Goal: Information Seeking & Learning: Learn about a topic

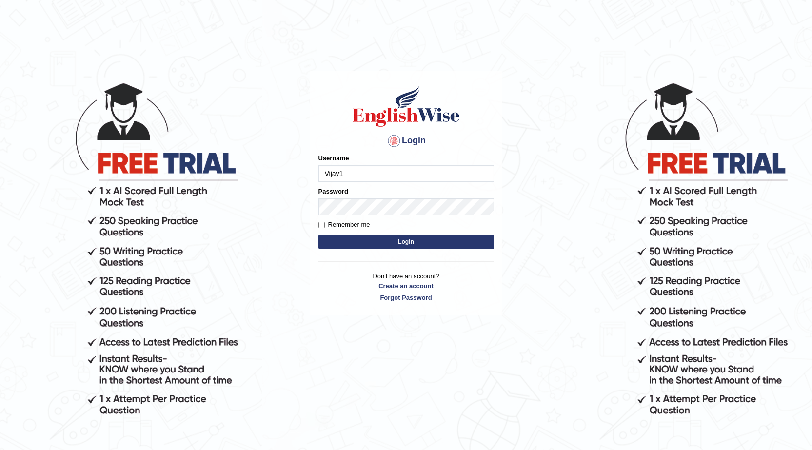
type input "Vijay1"
click at [322, 228] on input "Remember me" at bounding box center [321, 225] width 6 height 6
checkbox input "true"
click at [364, 244] on button "Login" at bounding box center [406, 242] width 176 height 15
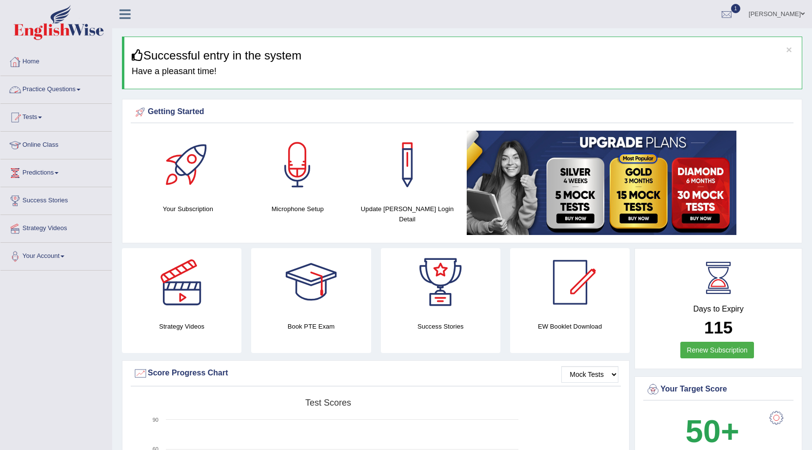
click at [46, 87] on link "Practice Questions" at bounding box center [55, 88] width 111 height 24
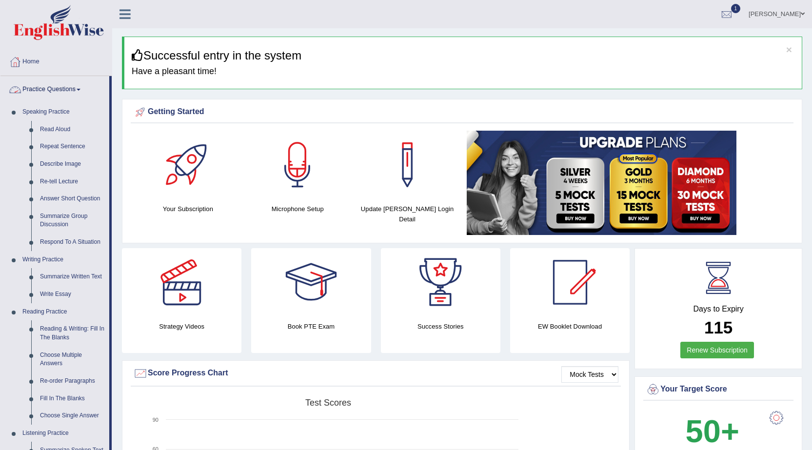
click at [64, 87] on link "Practice Questions" at bounding box center [54, 88] width 109 height 24
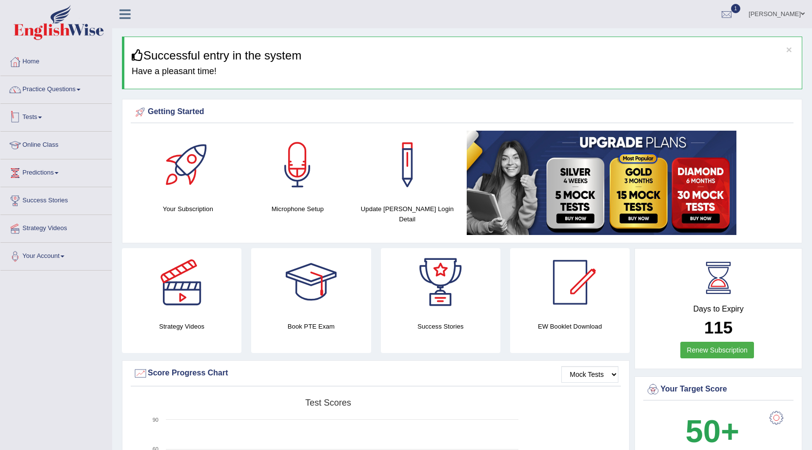
click at [28, 119] on link "Tests" at bounding box center [55, 116] width 111 height 24
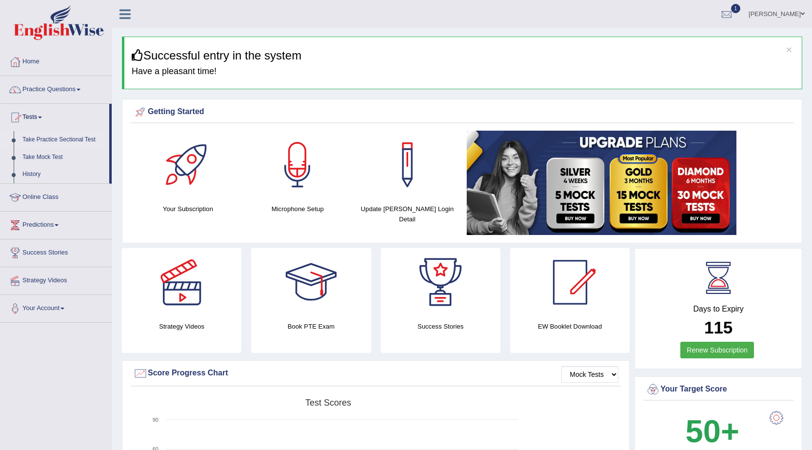
click at [34, 134] on link "Take Practice Sectional Test" at bounding box center [63, 140] width 91 height 18
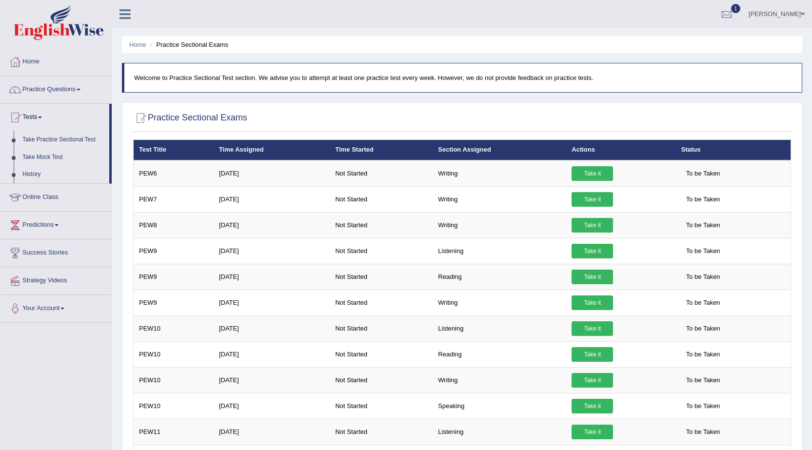
click at [589, 399] on link "Take it" at bounding box center [592, 406] width 41 height 15
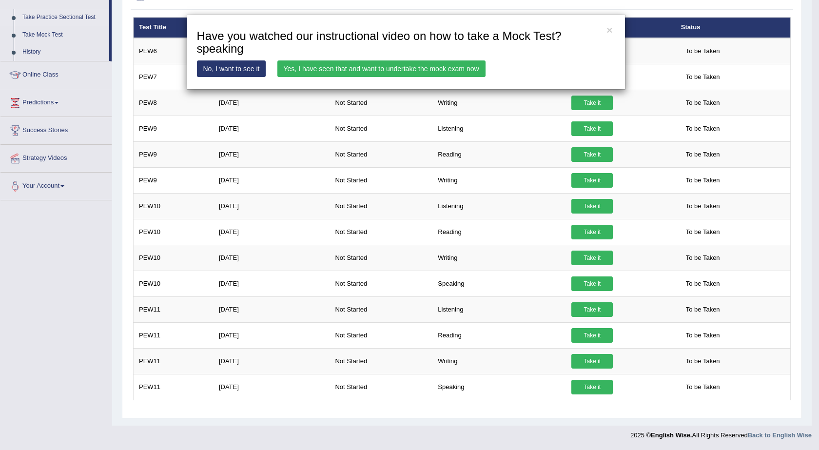
drag, startPoint x: 487, startPoint y: 348, endPoint x: 491, endPoint y: 338, distance: 10.5
click at [812, 99] on div "× Have you watched our instructional video on how to take a Mock Test?speaking …" at bounding box center [409, 225] width 819 height 450
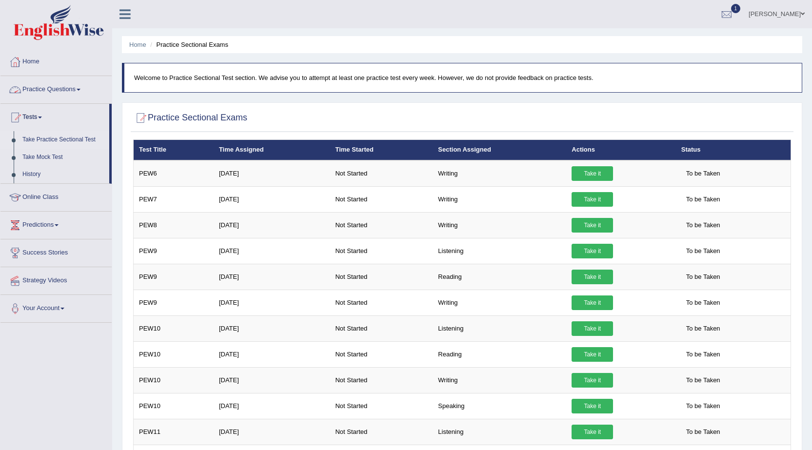
click at [40, 96] on link "Practice Questions" at bounding box center [55, 88] width 111 height 24
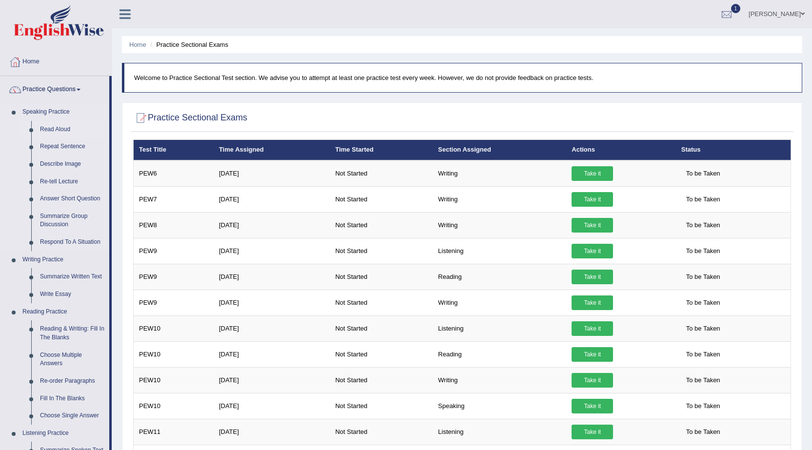
click at [56, 131] on link "Read Aloud" at bounding box center [73, 130] width 74 height 18
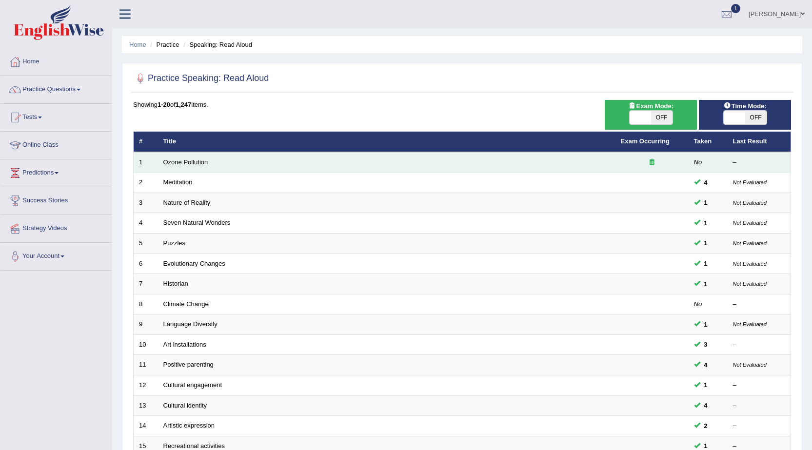
click at [200, 166] on td "Ozone Pollution" at bounding box center [386, 162] width 457 height 20
click at [201, 164] on link "Ozone Pollution" at bounding box center [185, 162] width 45 height 7
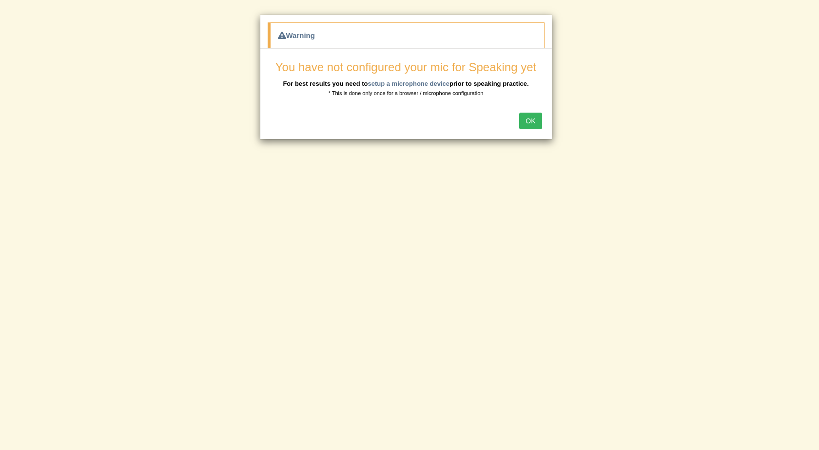
click at [522, 119] on button "OK" at bounding box center [530, 121] width 22 height 17
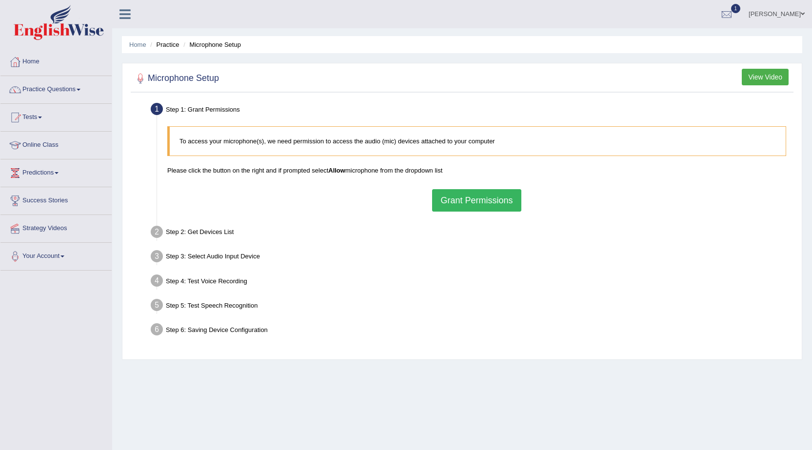
click at [479, 196] on button "Grant Permissions" at bounding box center [476, 200] width 89 height 22
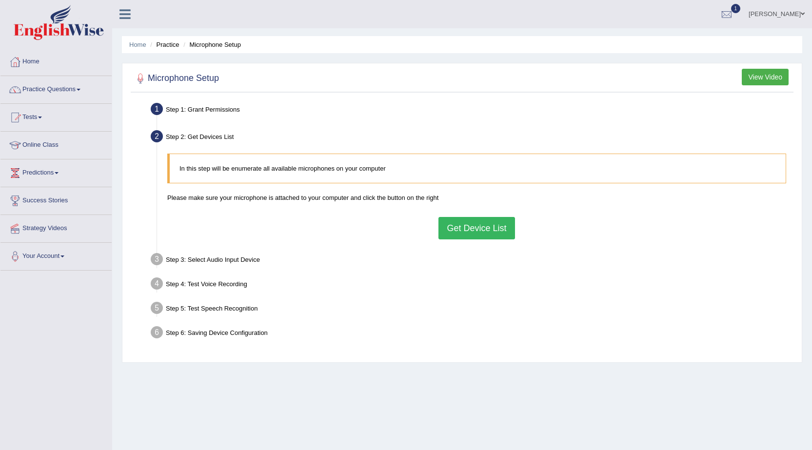
click at [480, 220] on button "Get Device List" at bounding box center [476, 228] width 76 height 22
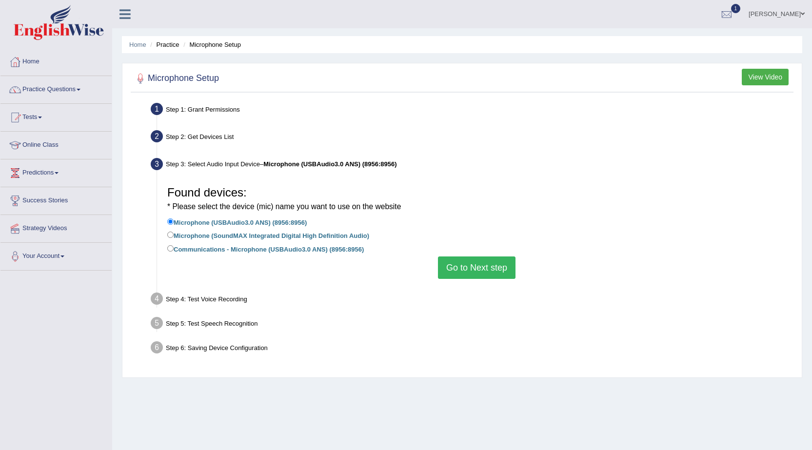
click at [481, 262] on button "Go to Next step" at bounding box center [477, 268] width 78 height 22
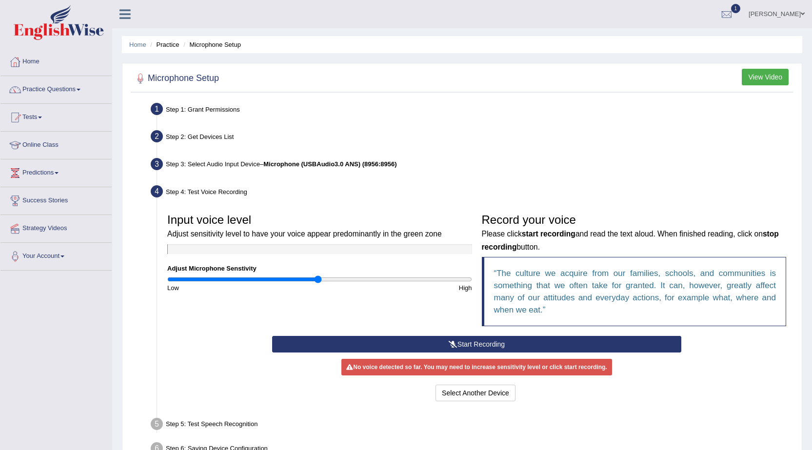
click at [544, 348] on button "Start Recording" at bounding box center [476, 344] width 409 height 17
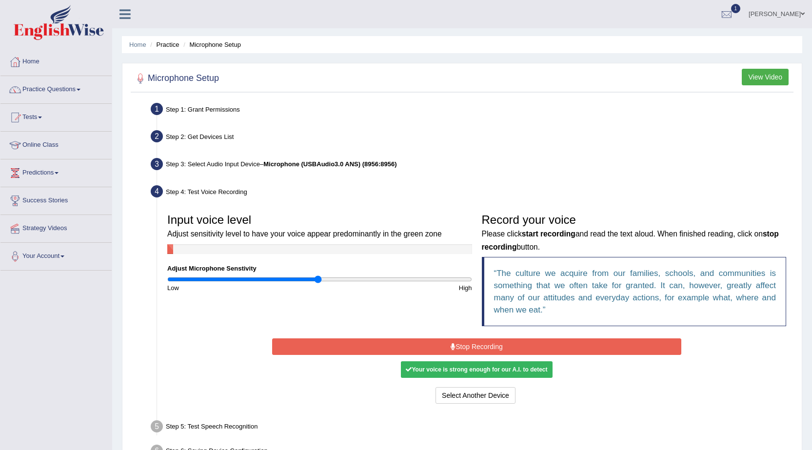
click at [495, 376] on div "Your voice is strong enough for our A.I. to detect" at bounding box center [476, 369] width 151 height 17
click at [495, 374] on div "Your voice is strong enough for our A.I. to detect" at bounding box center [476, 369] width 151 height 17
click at [495, 372] on div "Your voice is strong enough for our A.I. to detect" at bounding box center [476, 369] width 151 height 17
click at [499, 346] on button "Stop Recording" at bounding box center [476, 346] width 409 height 17
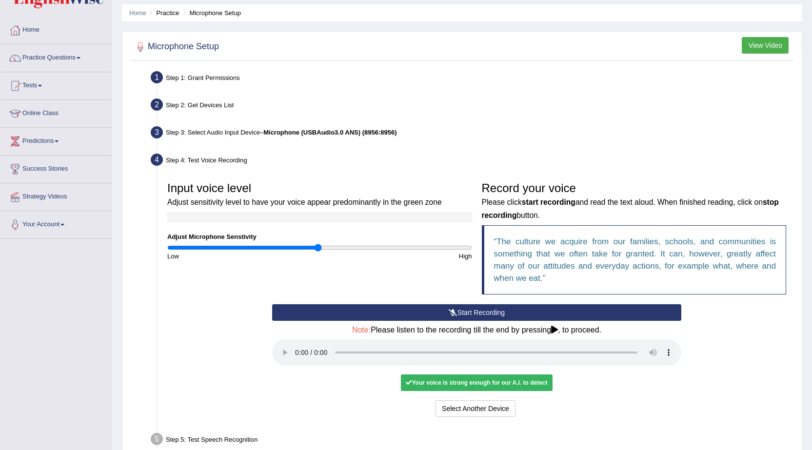
scroll to position [107, 0]
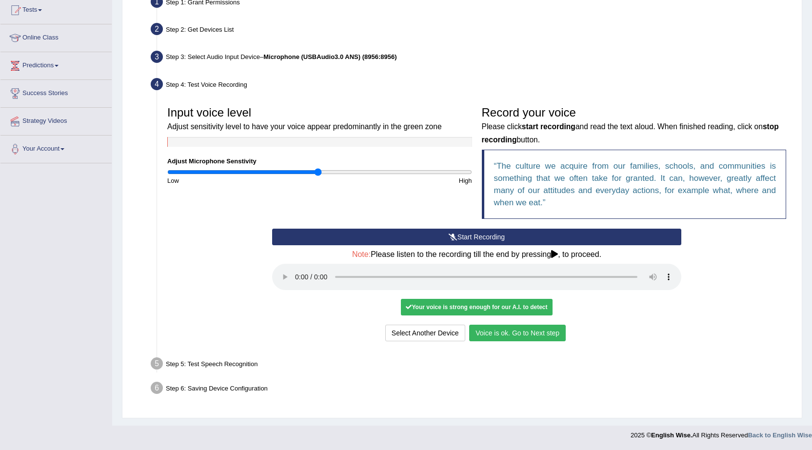
click at [547, 334] on button "Voice is ok. Go to Next step" at bounding box center [517, 333] width 97 height 17
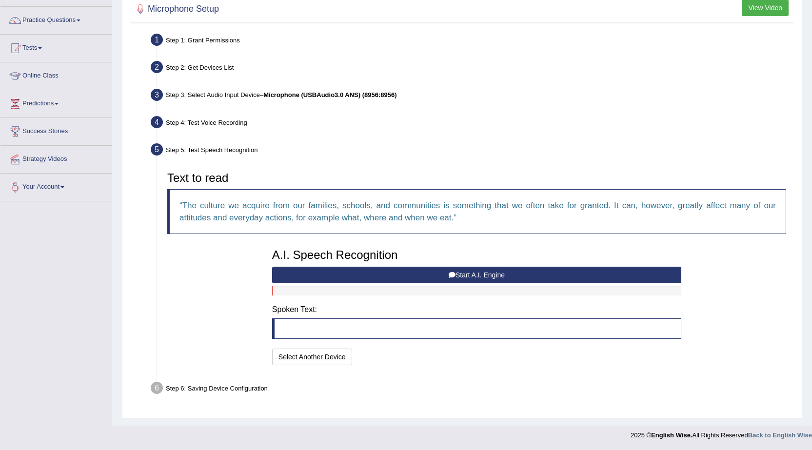
scroll to position [69, 0]
click at [517, 274] on button "Start A.I. Engine" at bounding box center [476, 275] width 409 height 17
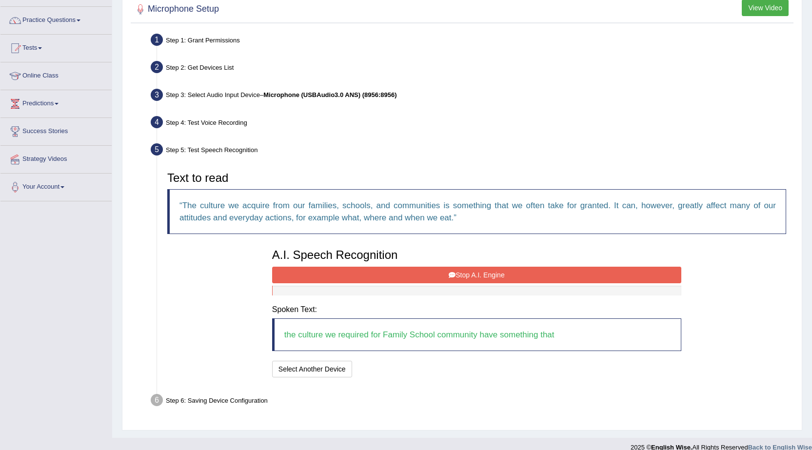
click at [517, 274] on button "Stop A.I. Engine" at bounding box center [476, 275] width 409 height 17
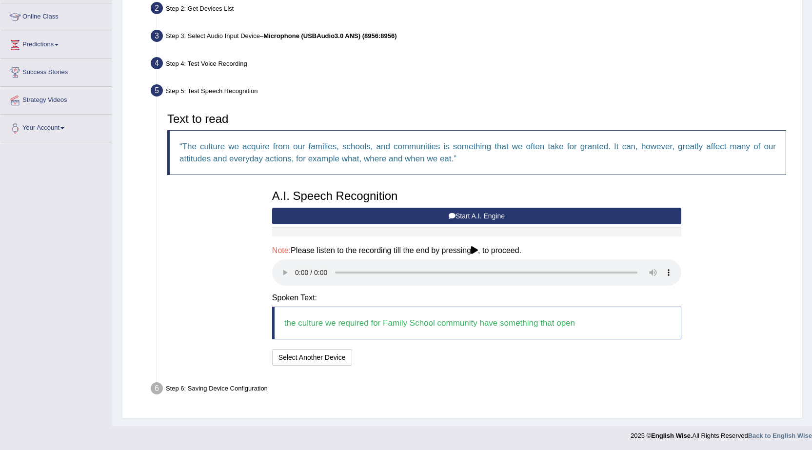
scroll to position [129, 0]
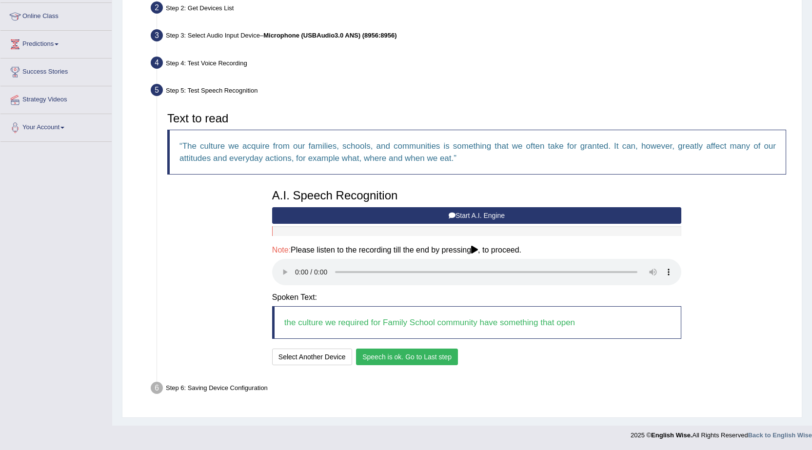
click at [450, 360] on button "Speech is ok. Go to Last step" at bounding box center [407, 357] width 102 height 17
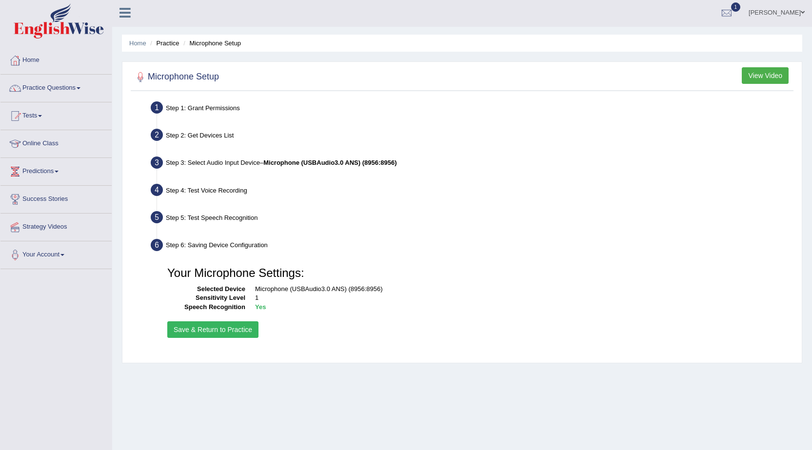
scroll to position [0, 0]
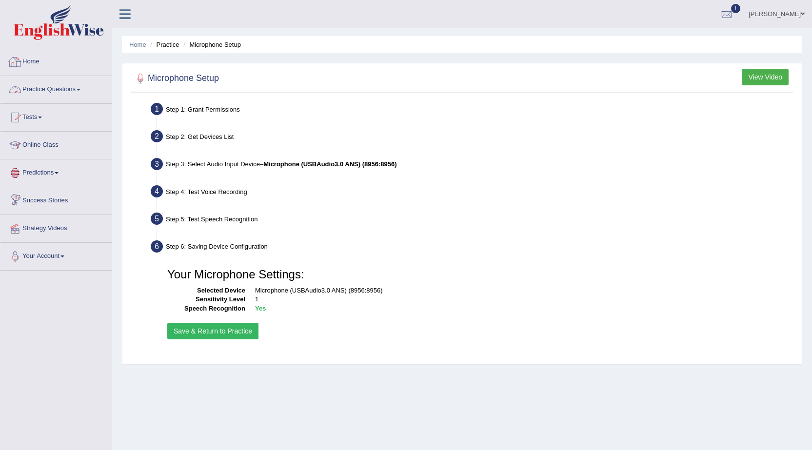
click at [56, 93] on link "Practice Questions" at bounding box center [55, 88] width 111 height 24
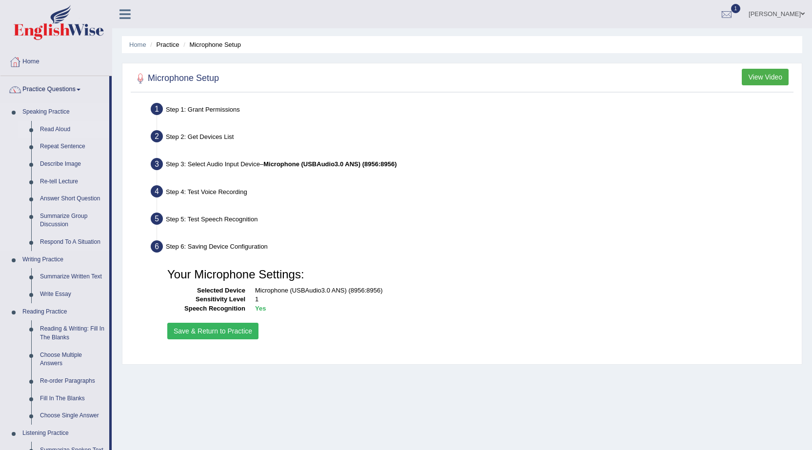
click at [58, 128] on link "Read Aloud" at bounding box center [73, 130] width 74 height 18
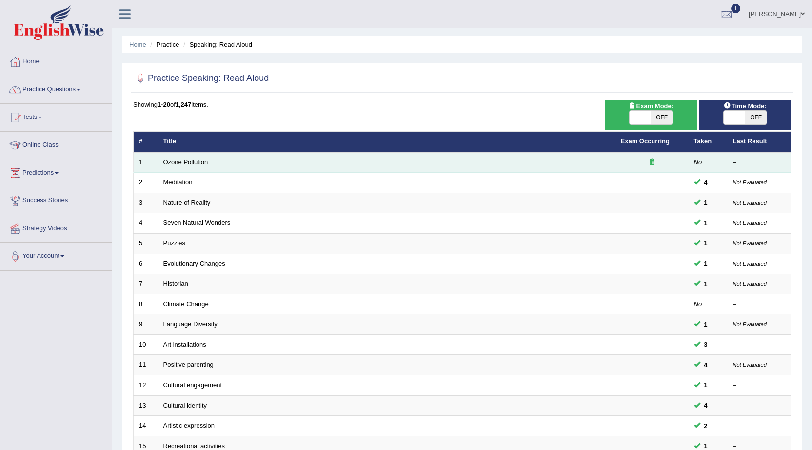
click at [196, 166] on td "Ozone Pollution" at bounding box center [386, 162] width 457 height 20
click at [195, 162] on link "Ozone Pollution" at bounding box center [185, 162] width 45 height 7
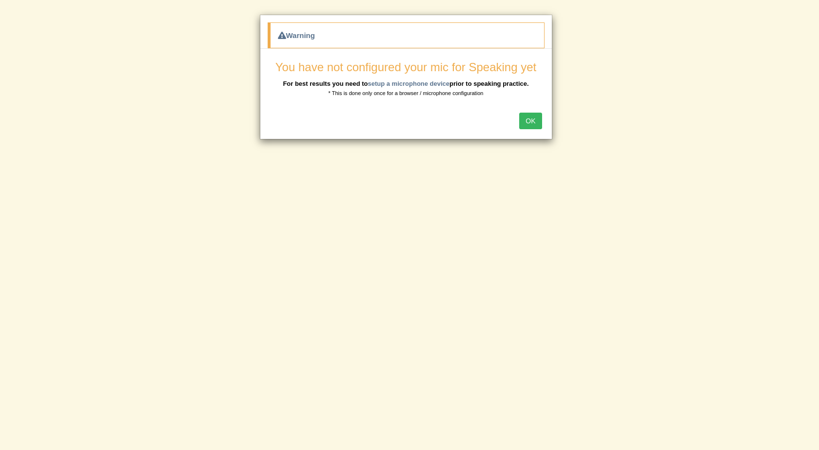
click at [538, 119] on button "OK" at bounding box center [530, 121] width 22 height 17
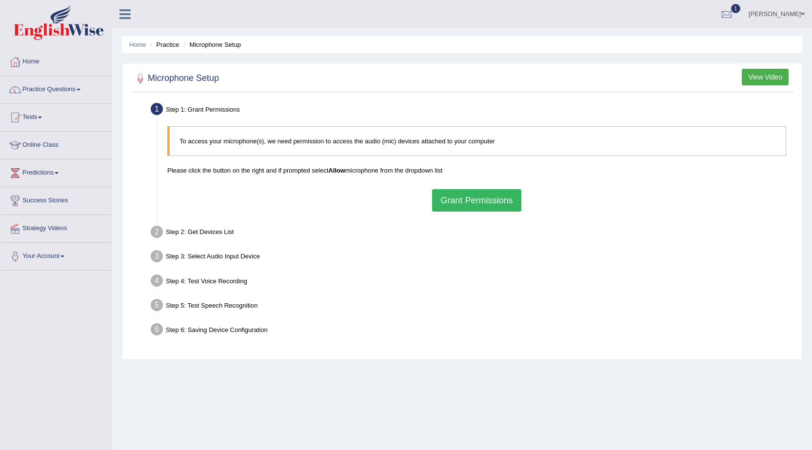
click at [497, 192] on button "Grant Permissions" at bounding box center [476, 200] width 89 height 22
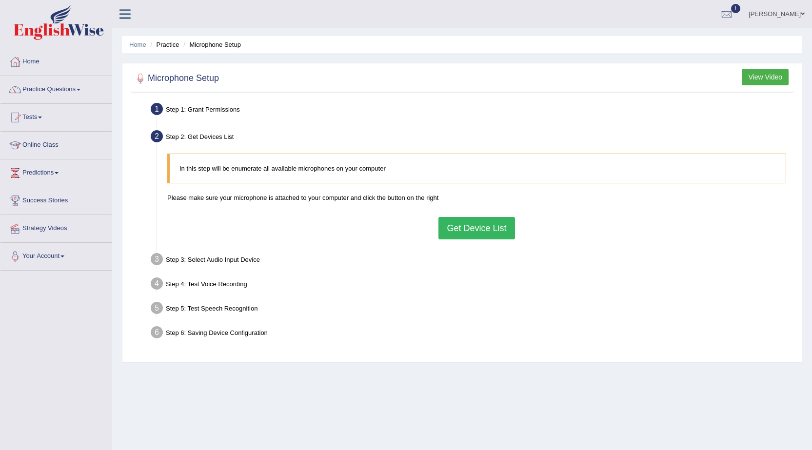
click at [470, 233] on button "Get Device List" at bounding box center [476, 228] width 76 height 22
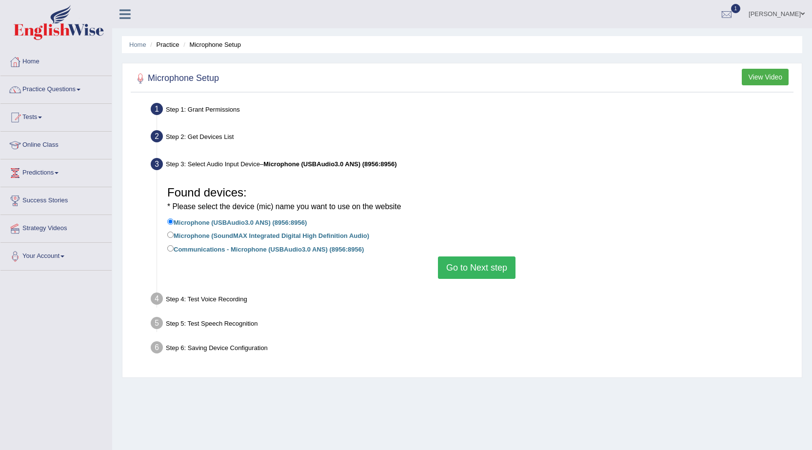
click at [486, 266] on button "Go to Next step" at bounding box center [477, 268] width 78 height 22
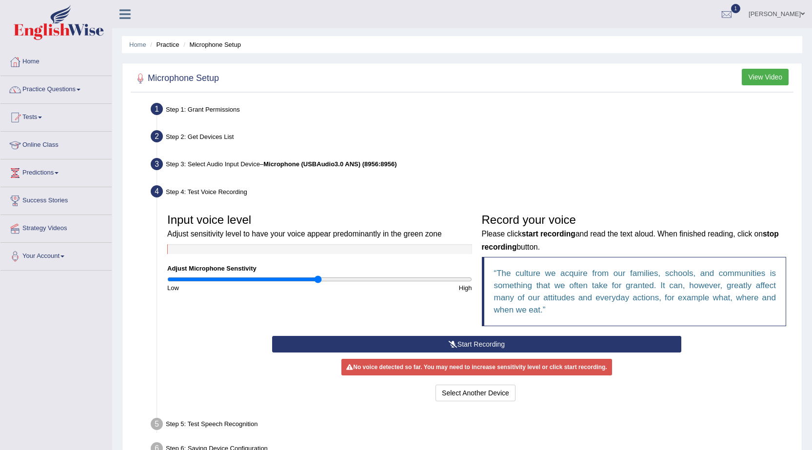
click at [500, 351] on button "Start Recording" at bounding box center [476, 344] width 409 height 17
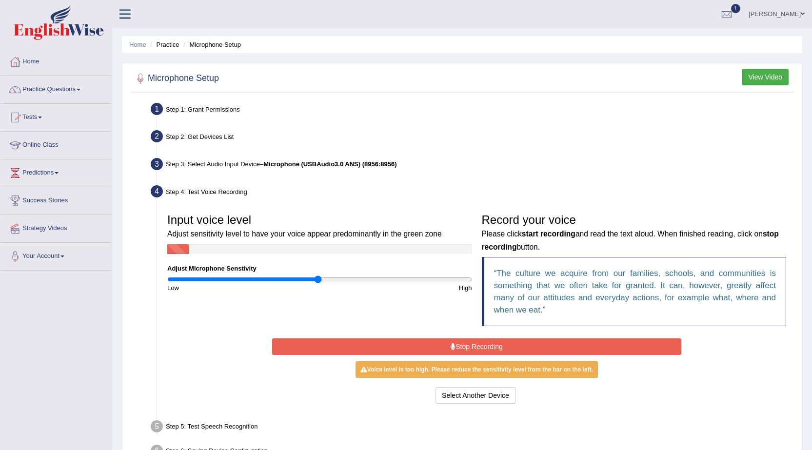
click at [510, 348] on button "Stop Recording" at bounding box center [476, 346] width 409 height 17
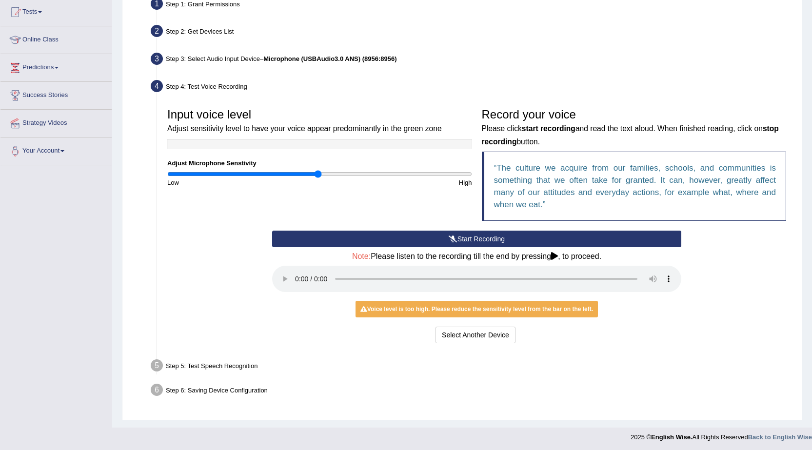
scroll to position [107, 0]
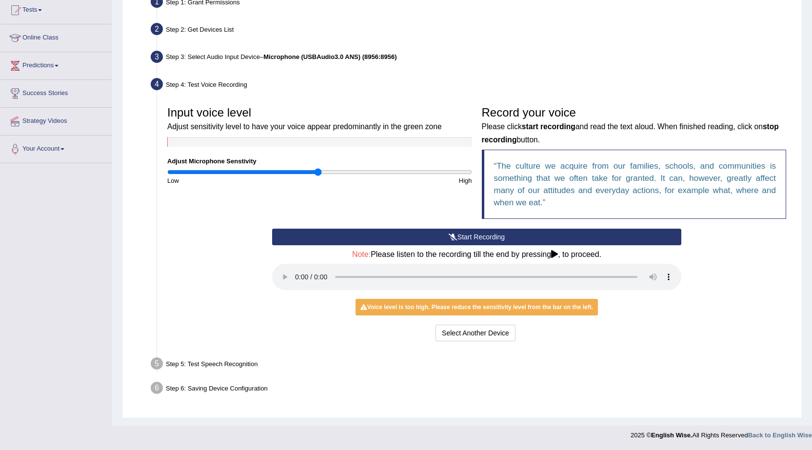
click at [463, 236] on button "Start Recording" at bounding box center [476, 237] width 409 height 17
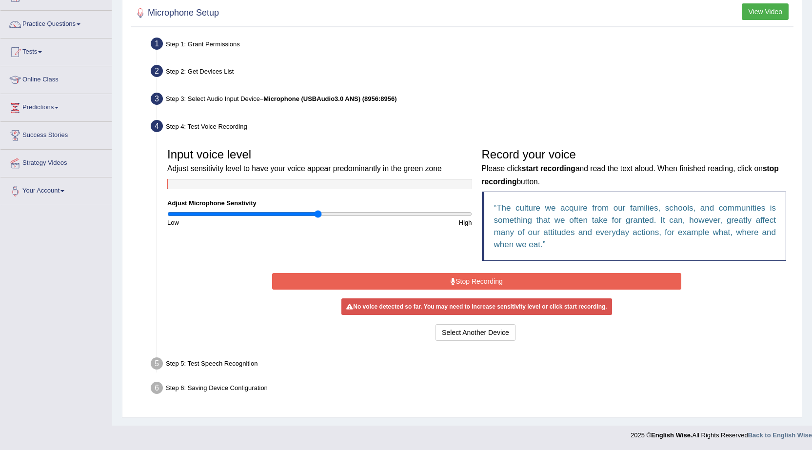
scroll to position [63, 0]
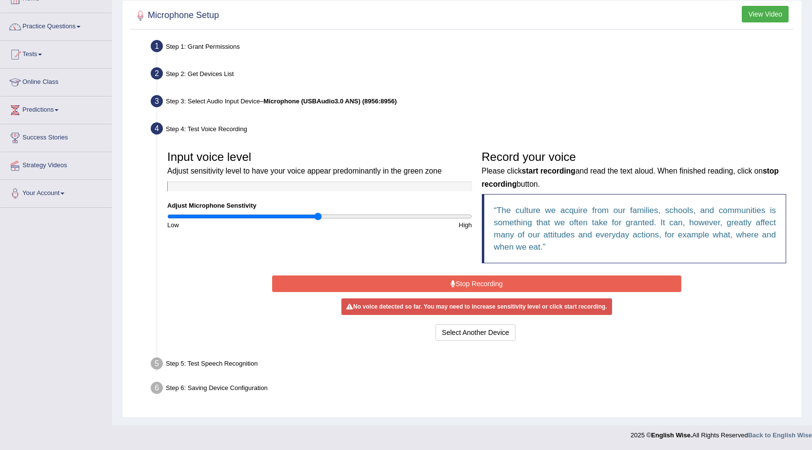
click at [474, 280] on button "Stop Recording" at bounding box center [476, 284] width 409 height 17
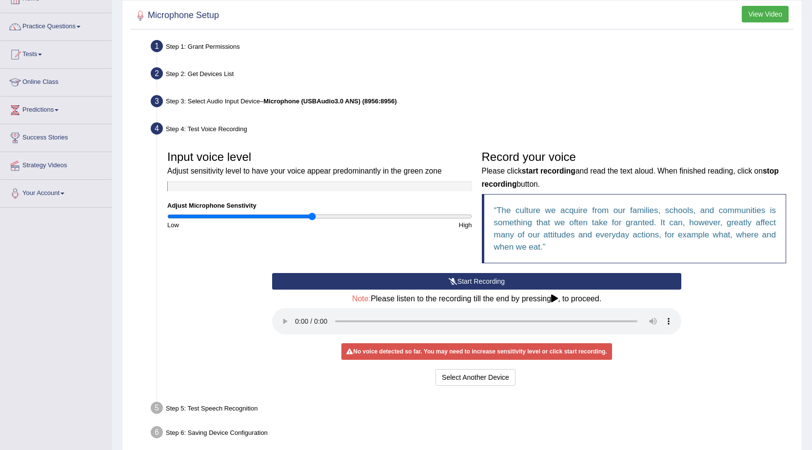
click at [313, 219] on input "range" at bounding box center [319, 217] width 305 height 8
type input "0.88"
click at [301, 219] on input "range" at bounding box center [319, 217] width 305 height 8
click at [406, 279] on button "Start Recording" at bounding box center [476, 281] width 409 height 17
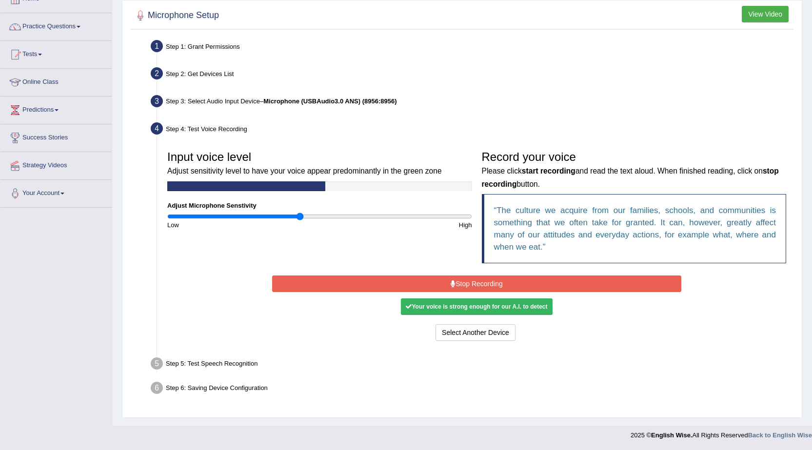
click at [406, 279] on button "Stop Recording" at bounding box center [476, 284] width 409 height 17
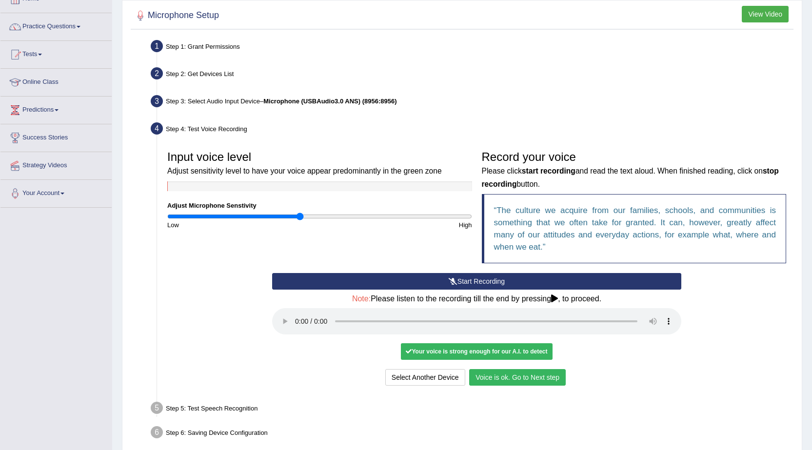
click at [496, 379] on button "Voice is ok. Go to Next step" at bounding box center [517, 377] width 97 height 17
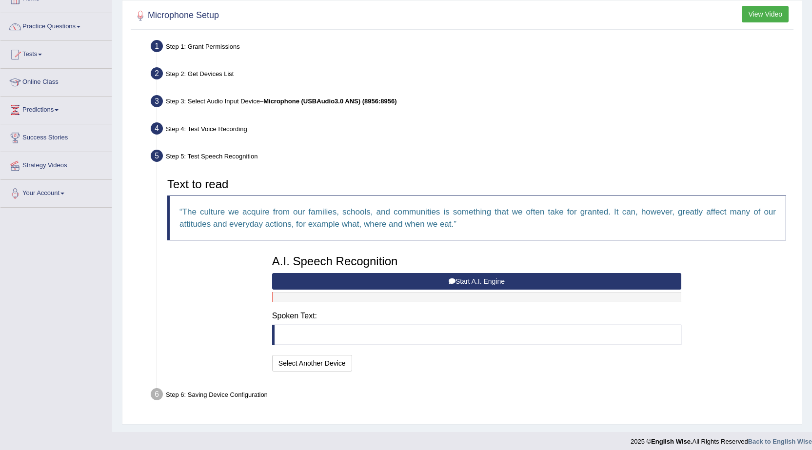
click at [471, 281] on button "Start A.I. Engine" at bounding box center [476, 281] width 409 height 17
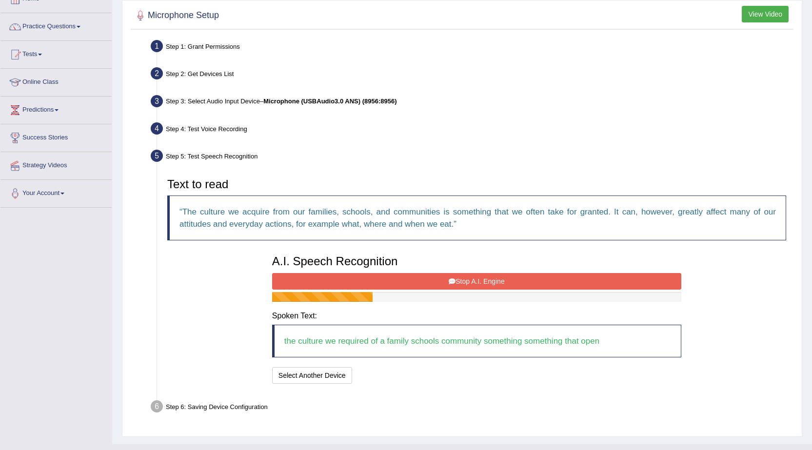
click at [471, 281] on button "Stop A.I. Engine" at bounding box center [476, 281] width 409 height 17
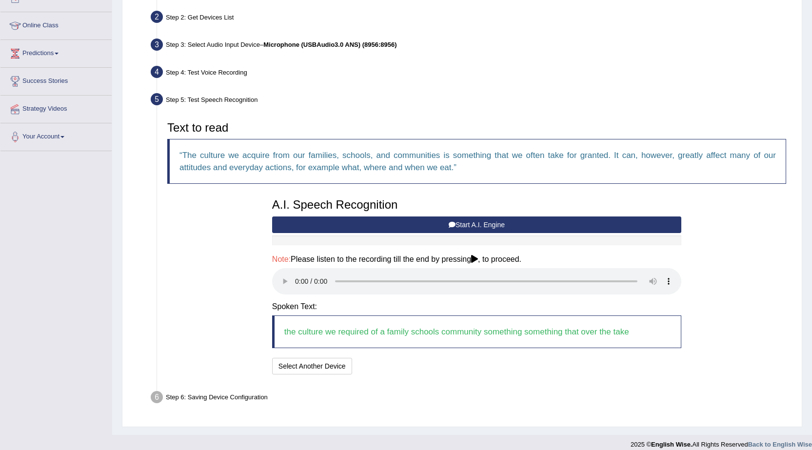
scroll to position [129, 0]
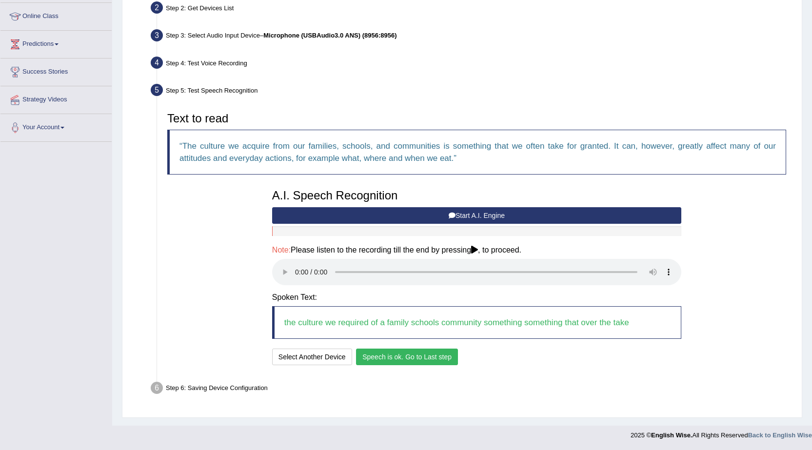
click at [441, 352] on button "Speech is ok. Go to Last step" at bounding box center [407, 357] width 102 height 17
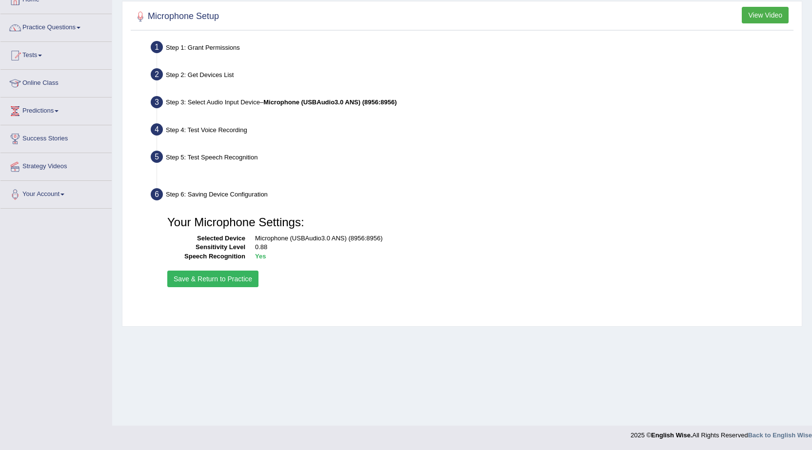
scroll to position [62, 0]
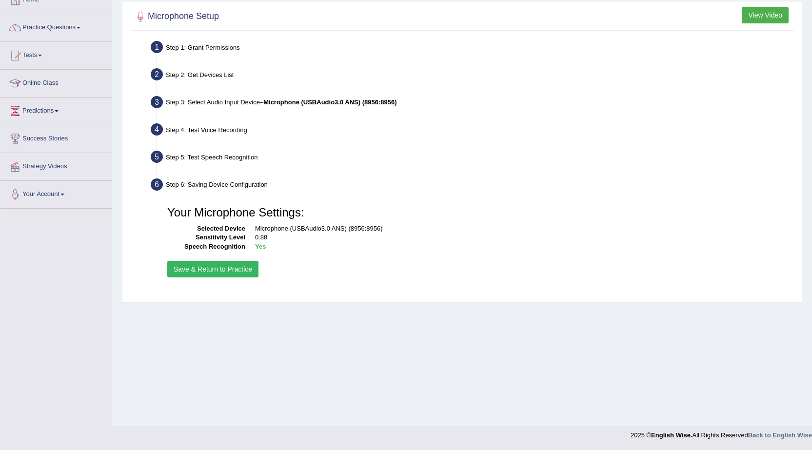
click at [239, 274] on button "Save & Return to Practice" at bounding box center [212, 269] width 91 height 17
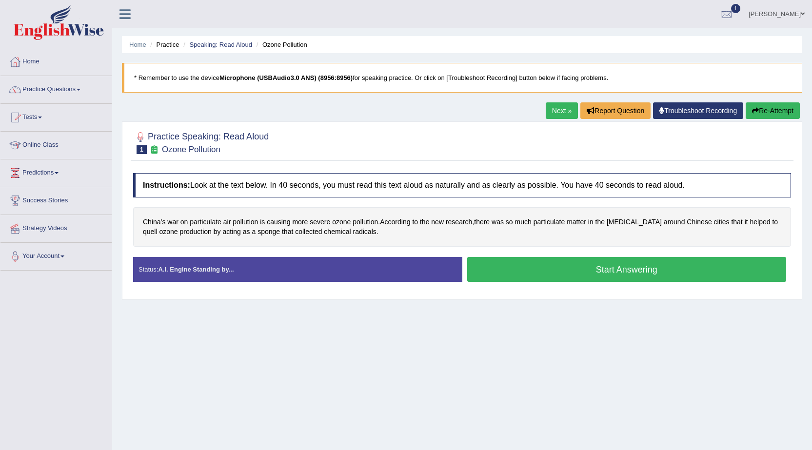
click at [518, 265] on button "Start Answering" at bounding box center [626, 269] width 319 height 25
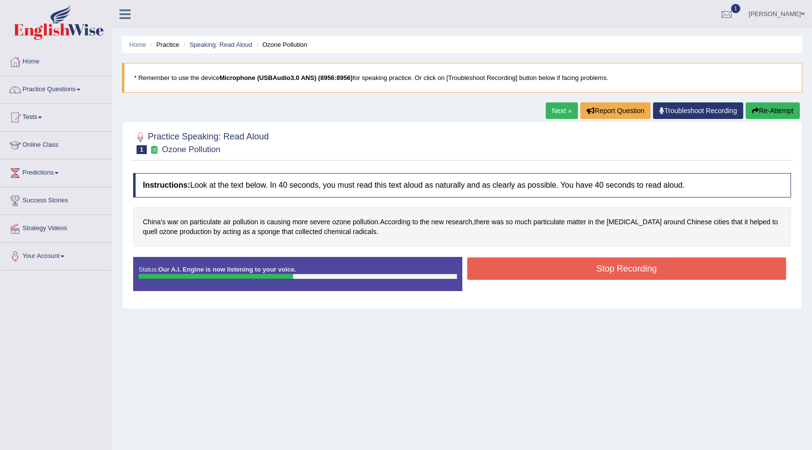
click at [549, 265] on button "Stop Recording" at bounding box center [626, 269] width 319 height 22
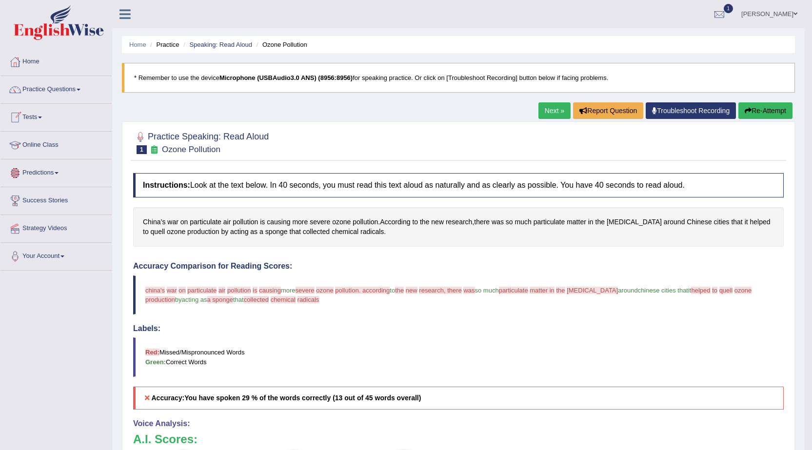
click at [45, 116] on link "Tests" at bounding box center [55, 116] width 111 height 24
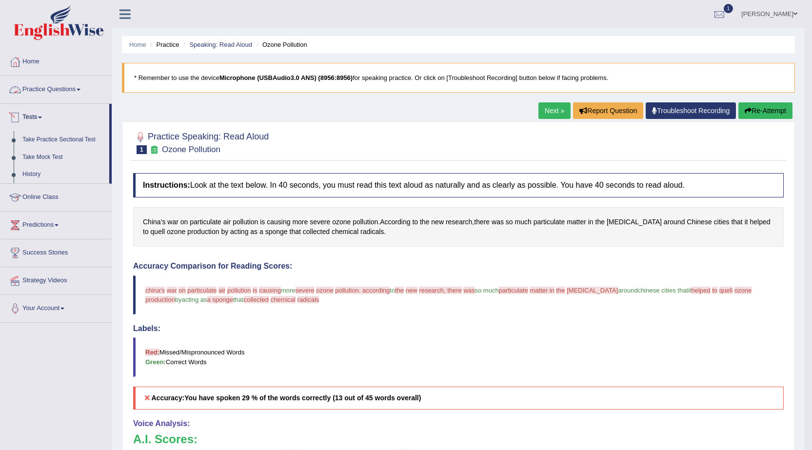
click at [56, 92] on link "Practice Questions" at bounding box center [55, 88] width 111 height 24
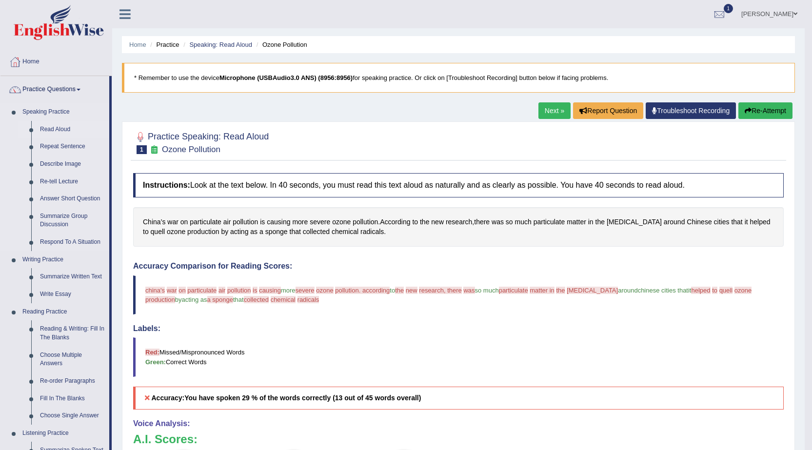
click at [57, 131] on link "Read Aloud" at bounding box center [73, 130] width 74 height 18
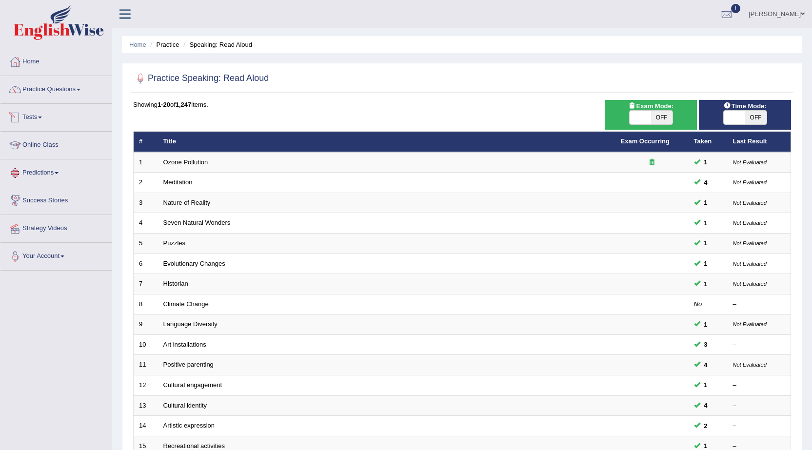
click at [42, 112] on link "Tests" at bounding box center [55, 116] width 111 height 24
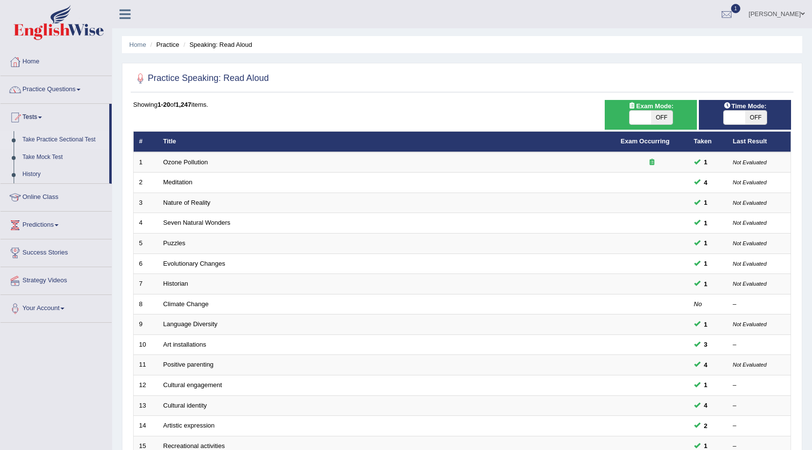
click at [49, 141] on link "Take Practice Sectional Test" at bounding box center [63, 140] width 91 height 18
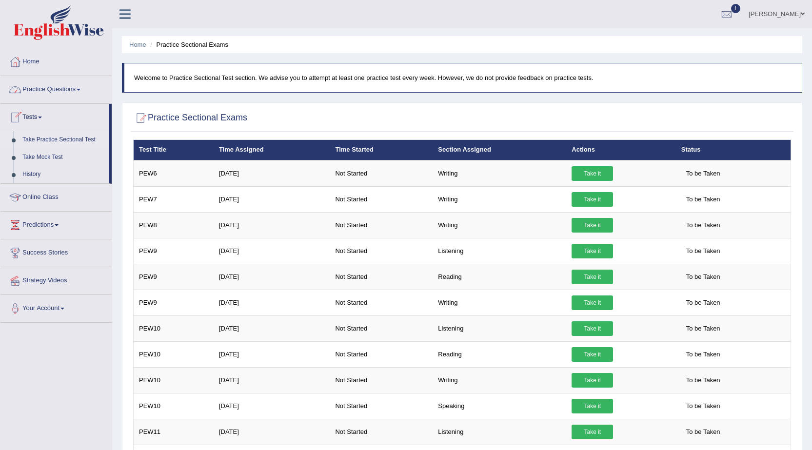
click at [51, 88] on link "Practice Questions" at bounding box center [55, 88] width 111 height 24
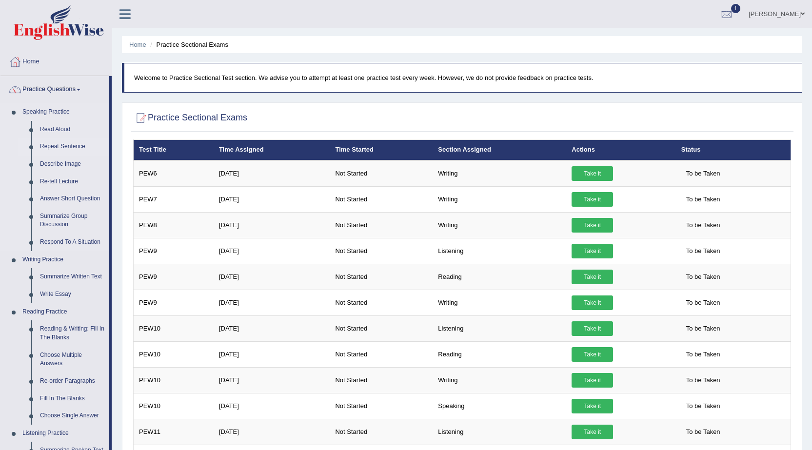
click at [55, 145] on link "Repeat Sentence" at bounding box center [73, 147] width 74 height 18
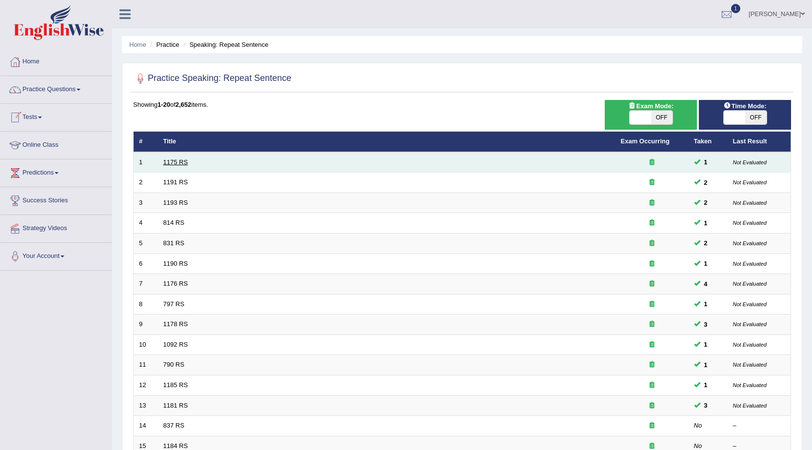
click at [169, 161] on link "1175 RS" at bounding box center [175, 162] width 25 height 7
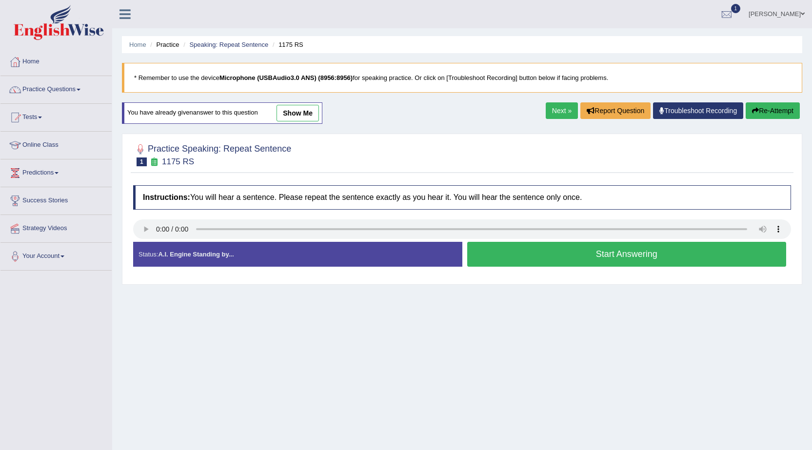
click at [574, 252] on button "Start Answering" at bounding box center [626, 254] width 319 height 25
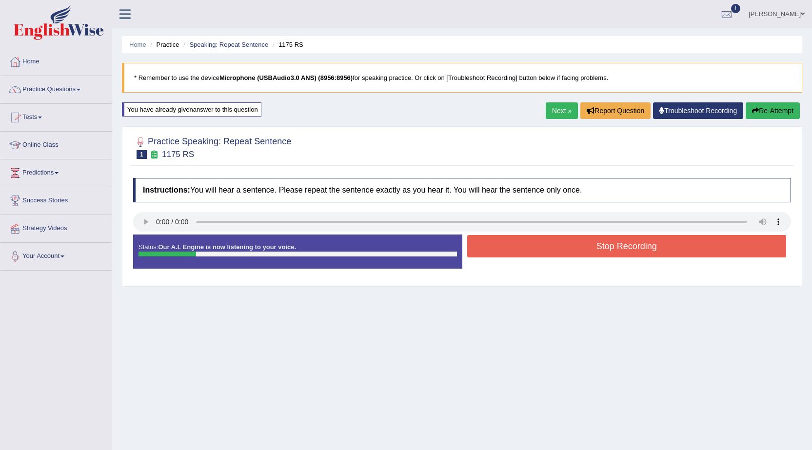
click at [784, 105] on button "Re-Attempt" at bounding box center [773, 110] width 54 height 17
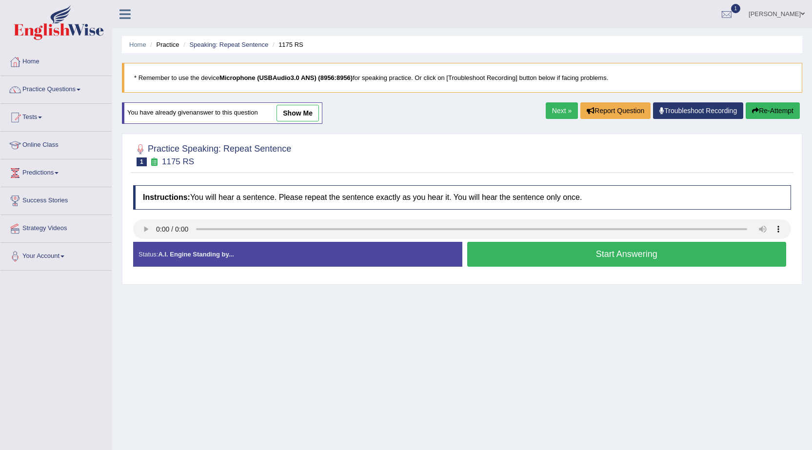
click at [563, 259] on button "Start Answering" at bounding box center [626, 254] width 319 height 25
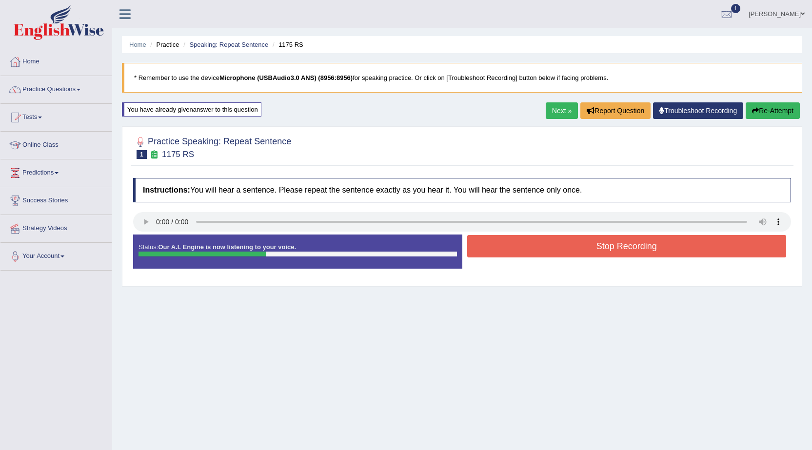
drag, startPoint x: 562, startPoint y: 250, endPoint x: 563, endPoint y: 259, distance: 8.8
click at [563, 259] on div "Stop Recording" at bounding box center [626, 247] width 329 height 25
click at [564, 253] on button "Stop Recording" at bounding box center [626, 246] width 319 height 22
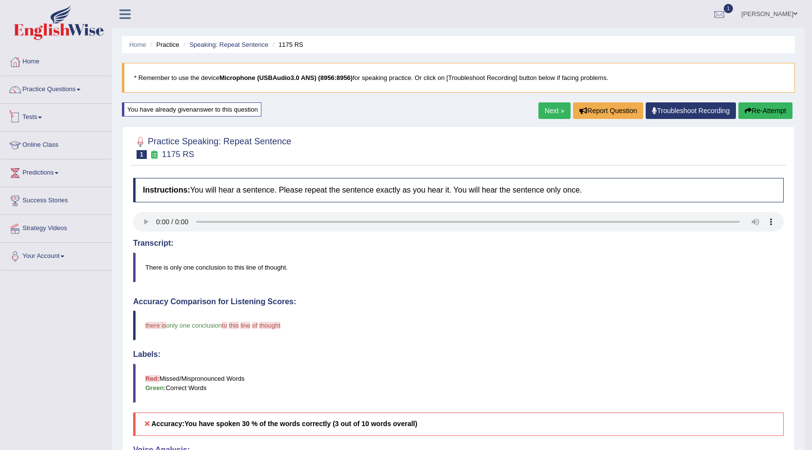
click at [40, 117] on link "Tests" at bounding box center [55, 116] width 111 height 24
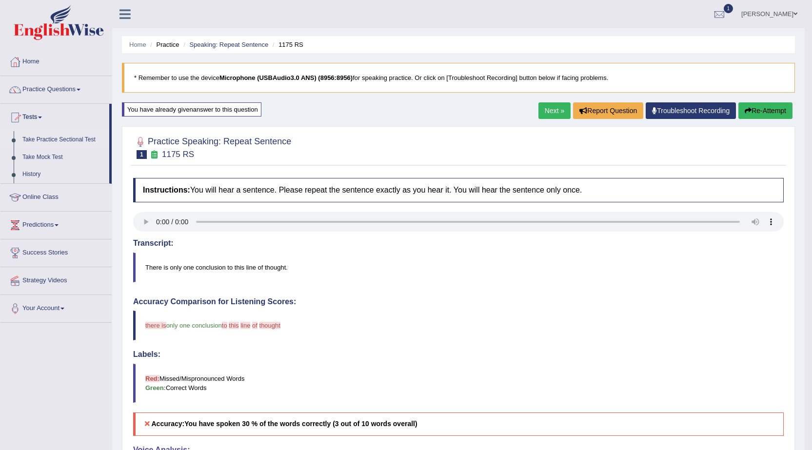
click at [64, 136] on link "Take Practice Sectional Test" at bounding box center [63, 140] width 91 height 18
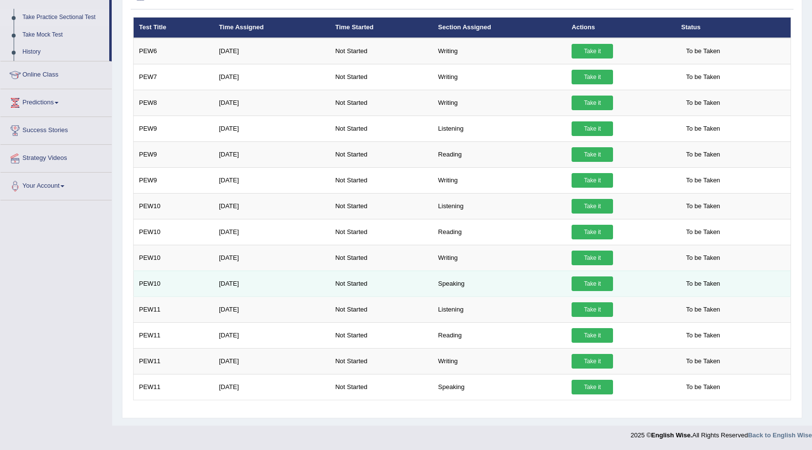
click at [590, 279] on link "Take it" at bounding box center [592, 284] width 41 height 15
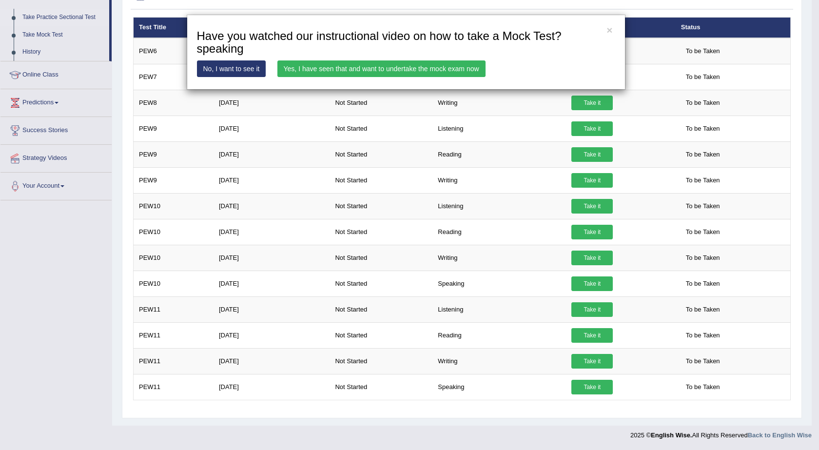
click at [460, 71] on link "Yes, I have seen that and want to undertake the mock exam now" at bounding box center [382, 68] width 208 height 17
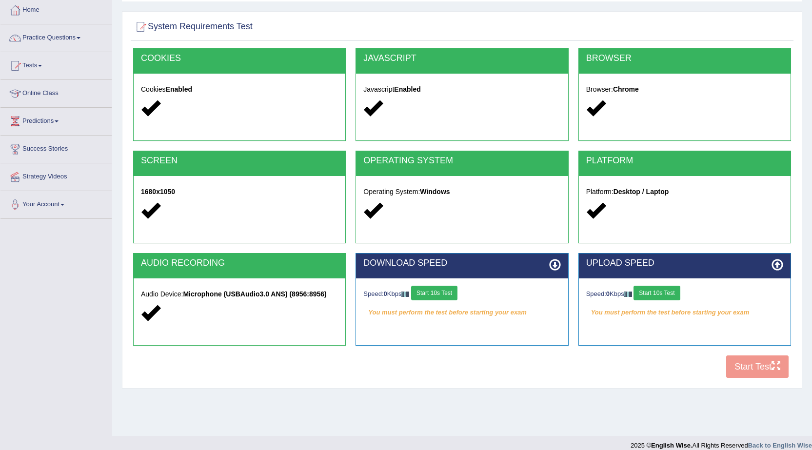
scroll to position [62, 0]
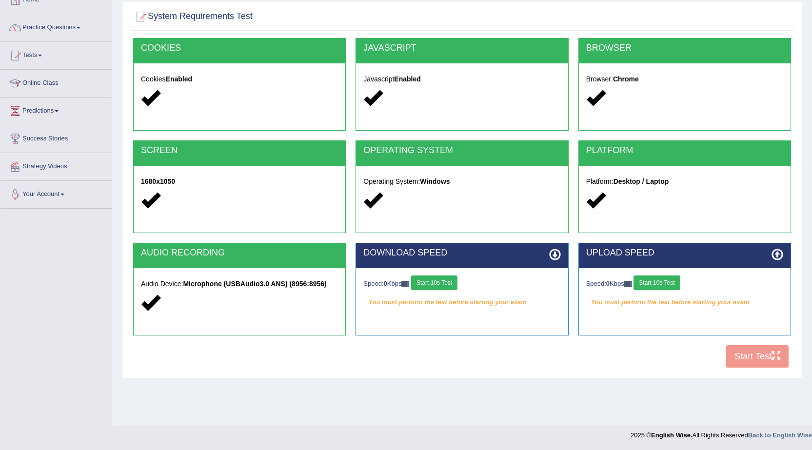
click at [442, 281] on button "Start 10s Test" at bounding box center [434, 283] width 46 height 15
click at [660, 282] on button "Start 10s Test" at bounding box center [657, 283] width 46 height 15
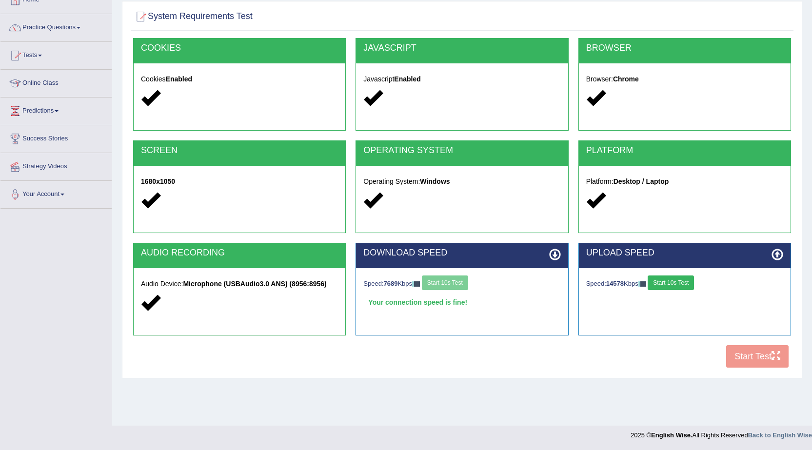
click at [444, 286] on div "Speed: 7689 Kbps Start 10s Test" at bounding box center [461, 284] width 197 height 17
click at [460, 280] on div "Speed: 7689 Kbps Start 10s Test" at bounding box center [461, 284] width 197 height 17
click at [441, 285] on button "Start 10s Test" at bounding box center [445, 283] width 46 height 15
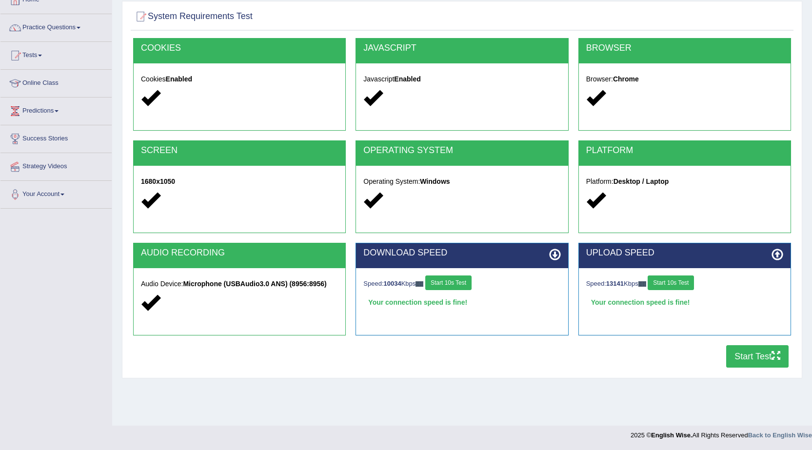
click at [694, 279] on button "Start 10s Test" at bounding box center [671, 283] width 46 height 15
click at [464, 285] on div "Speed: 10034 Kbps Start 10s Test" at bounding box center [461, 284] width 197 height 17
drag, startPoint x: 756, startPoint y: 364, endPoint x: 760, endPoint y: 355, distance: 9.8
click at [760, 356] on button "Start Test" at bounding box center [757, 356] width 62 height 22
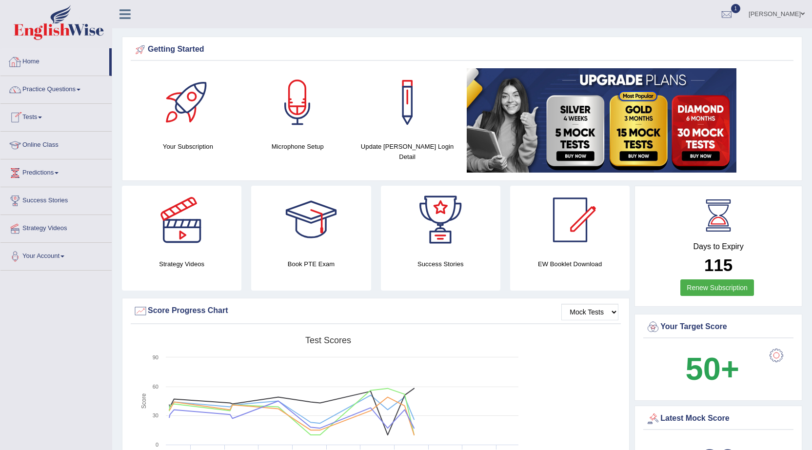
click at [34, 67] on link "Home" at bounding box center [54, 60] width 109 height 24
drag, startPoint x: 34, startPoint y: 67, endPoint x: 34, endPoint y: 62, distance: 5.4
click at [34, 63] on link "Home" at bounding box center [54, 60] width 109 height 24
click at [34, 62] on link "Home" at bounding box center [54, 60] width 109 height 24
click at [44, 93] on link "Practice Questions" at bounding box center [55, 88] width 111 height 24
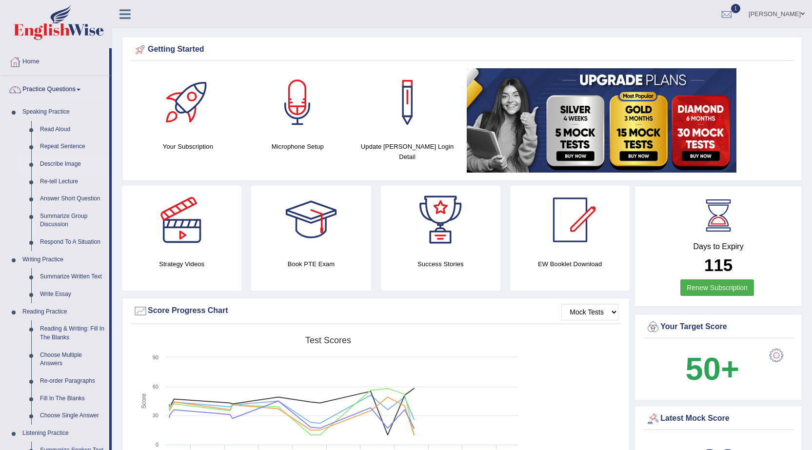
click at [68, 165] on link "Describe Image" at bounding box center [73, 165] width 74 height 18
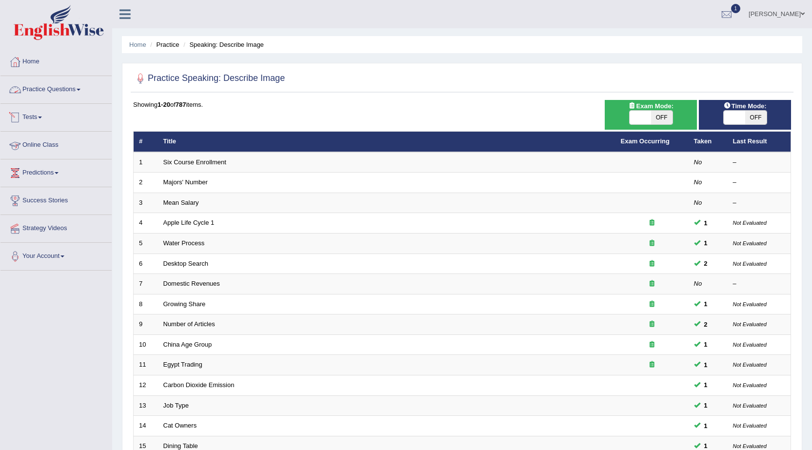
click at [60, 93] on link "Practice Questions" at bounding box center [55, 88] width 111 height 24
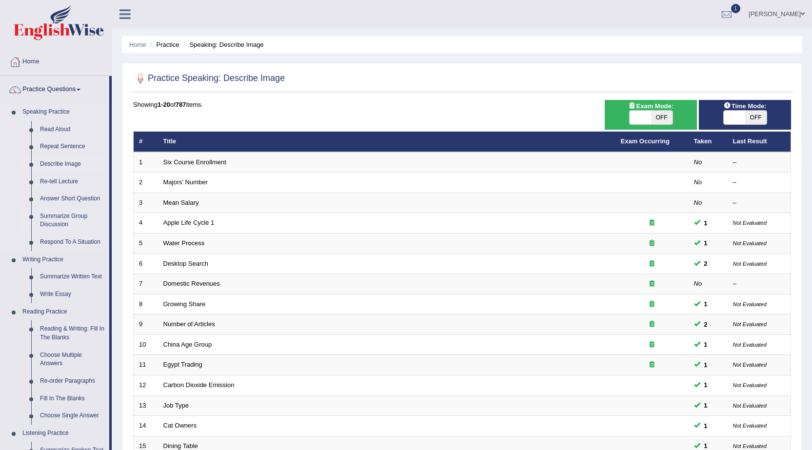
click at [51, 222] on link "Summarize Group Discussion" at bounding box center [73, 221] width 74 height 26
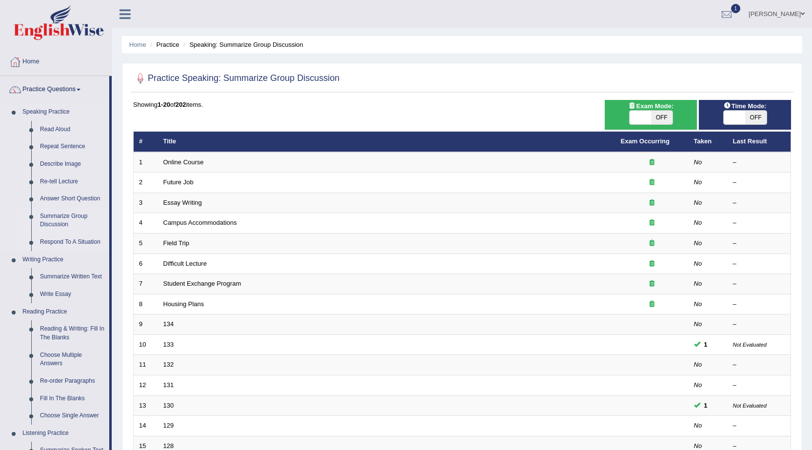
click at [54, 242] on link "Respond To A Situation" at bounding box center [73, 243] width 74 height 18
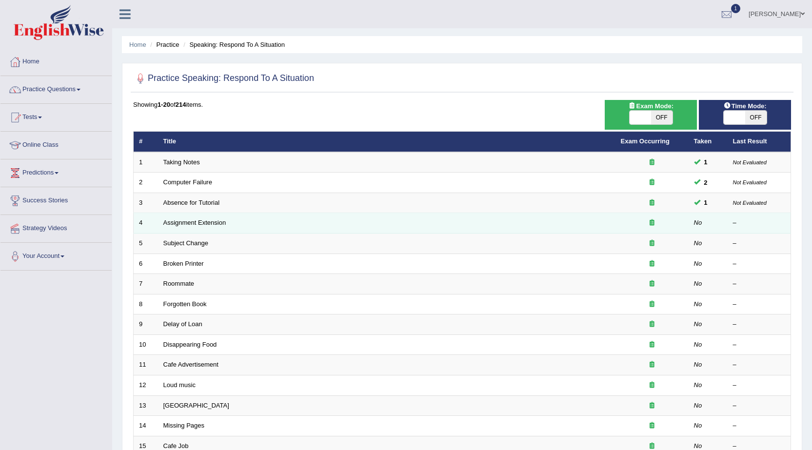
click at [198, 229] on td "Assignment Extension" at bounding box center [386, 223] width 457 height 20
click at [199, 227] on td "Assignment Extension" at bounding box center [386, 223] width 457 height 20
click at [199, 225] on link "Assignment Extension" at bounding box center [194, 222] width 63 height 7
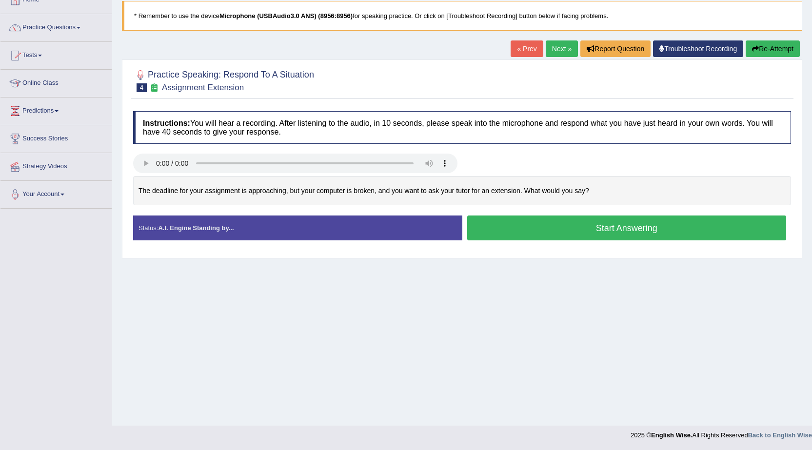
click at [517, 225] on button "Start Answering" at bounding box center [626, 228] width 319 height 25
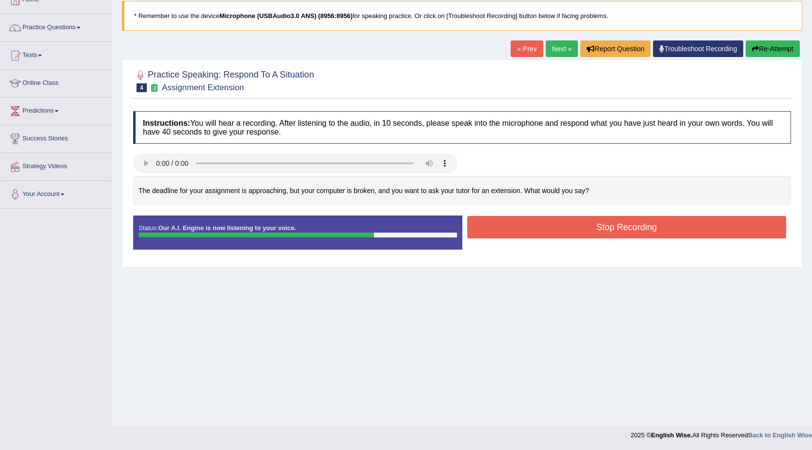
click at [521, 222] on button "Stop Recording" at bounding box center [626, 227] width 319 height 22
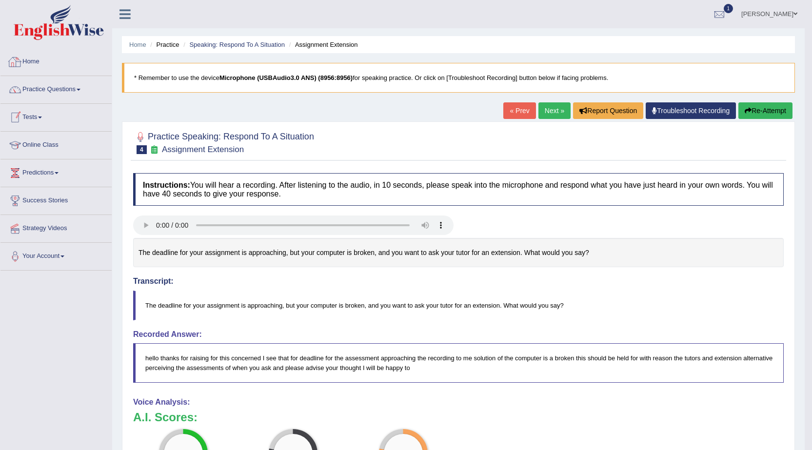
click at [26, 55] on link "Home" at bounding box center [55, 60] width 111 height 24
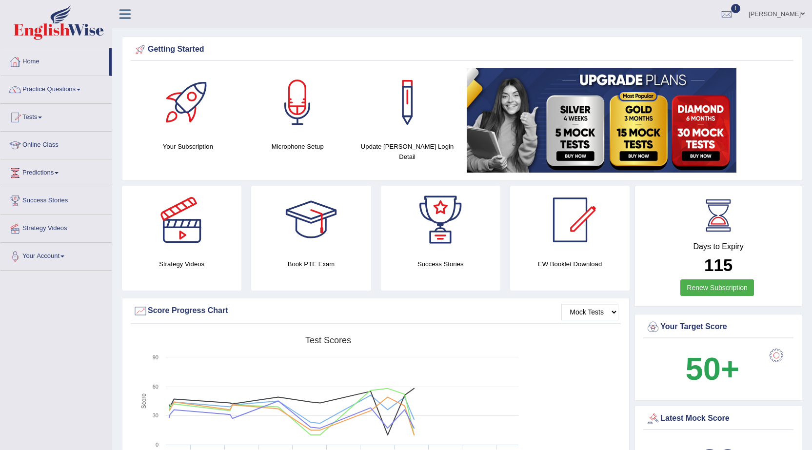
click at [70, 84] on link "Practice Questions" at bounding box center [55, 88] width 111 height 24
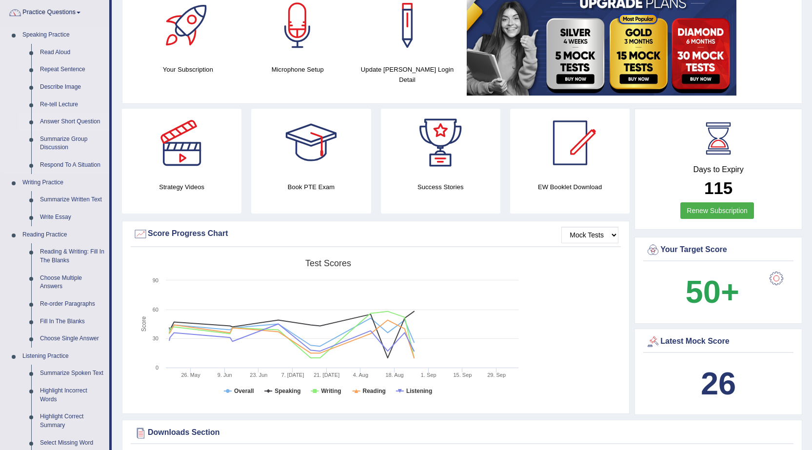
scroll to position [98, 0]
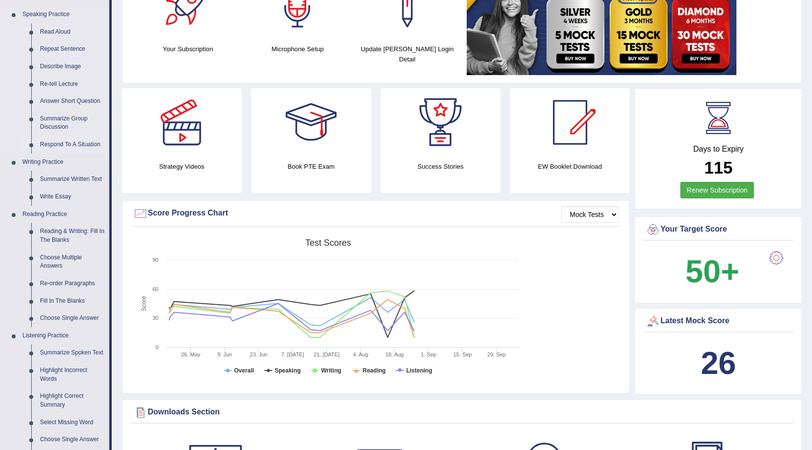
click at [72, 137] on link "Respond To A Situation" at bounding box center [73, 145] width 74 height 18
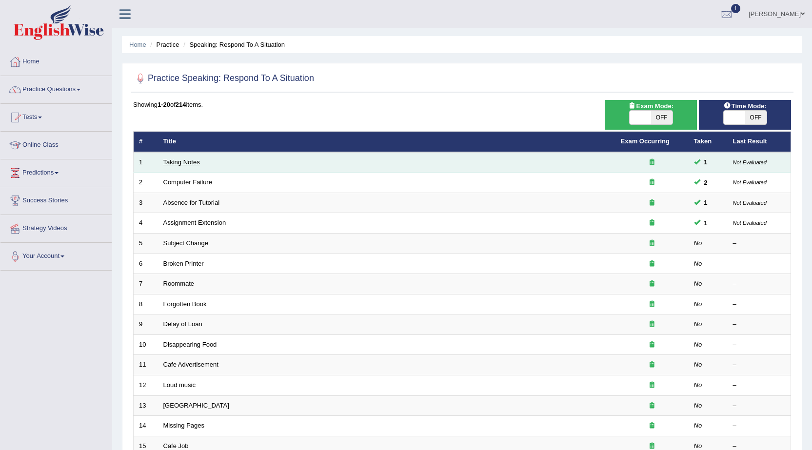
click at [189, 163] on link "Taking Notes" at bounding box center [181, 162] width 37 height 7
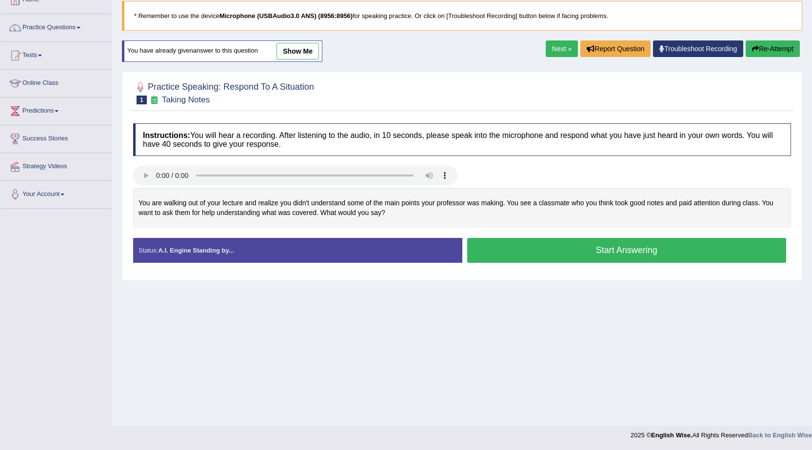
click at [286, 54] on link "show me" at bounding box center [298, 51] width 42 height 17
click at [289, 55] on div "Home Practice Speaking: Respond To A Situation Taking Notes * Remember to use t…" at bounding box center [462, 182] width 700 height 488
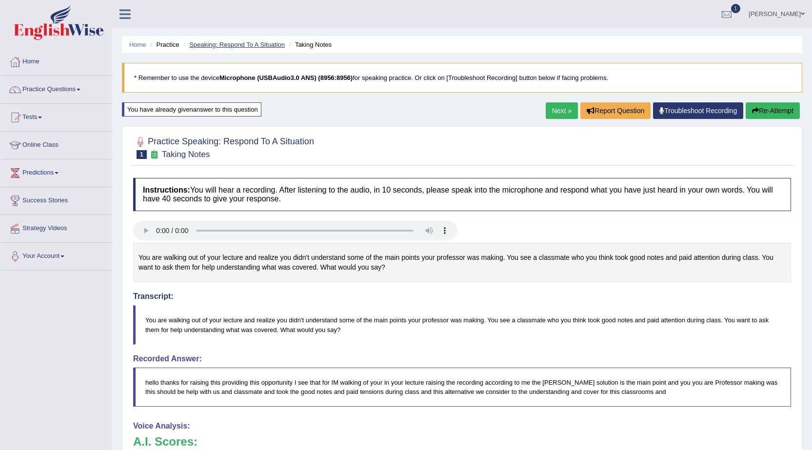
click at [232, 47] on link "Speaking: Respond To A Situation" at bounding box center [237, 44] width 96 height 7
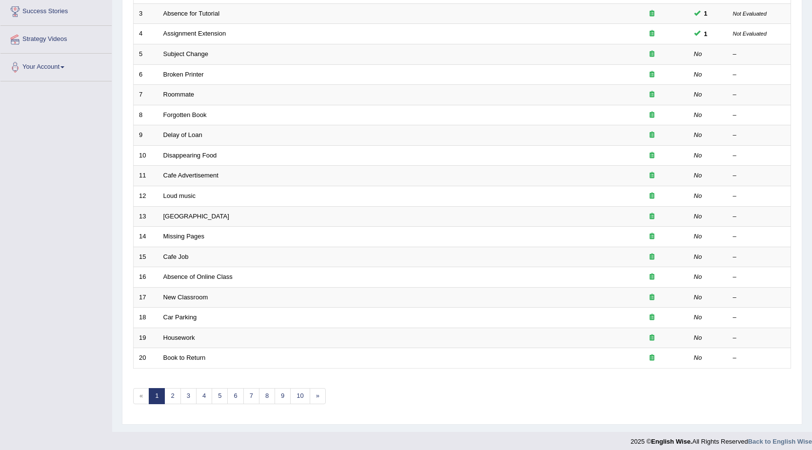
scroll to position [195, 0]
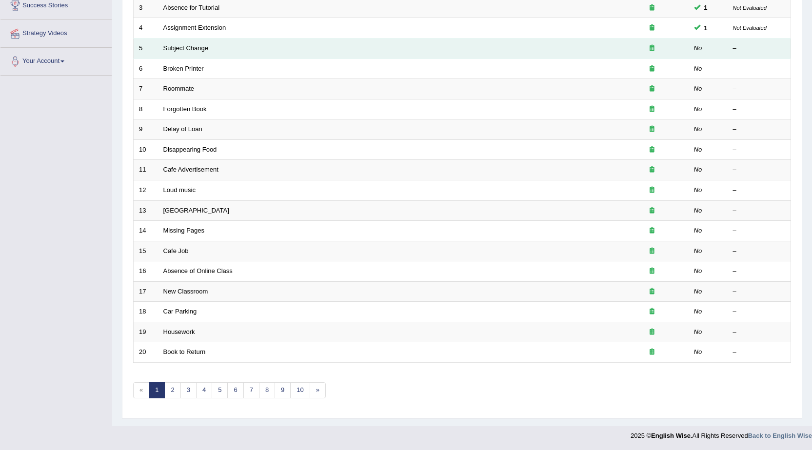
click at [194, 53] on td "Subject Change" at bounding box center [386, 49] width 457 height 20
click at [194, 47] on link "Subject Change" at bounding box center [185, 47] width 45 height 7
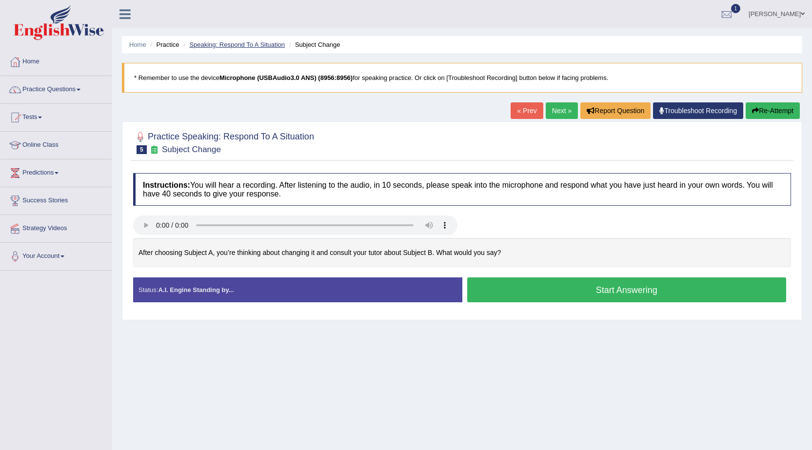
click at [248, 45] on link "Speaking: Respond To A Situation" at bounding box center [237, 44] width 96 height 7
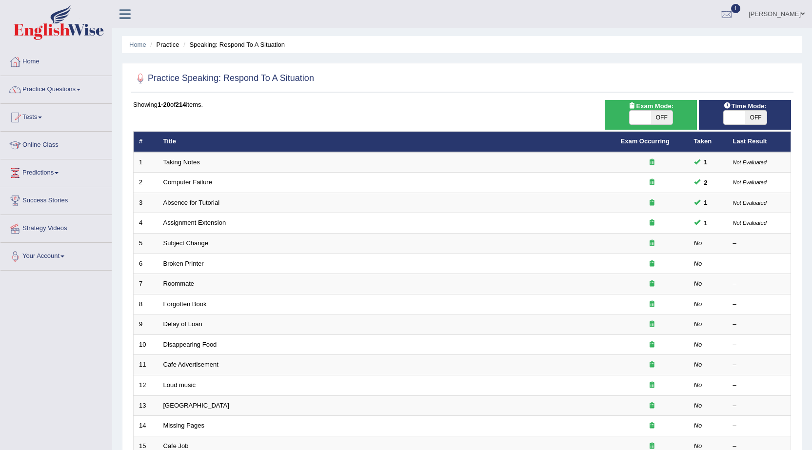
click at [743, 118] on span at bounding box center [734, 118] width 21 height 14
checkbox input "true"
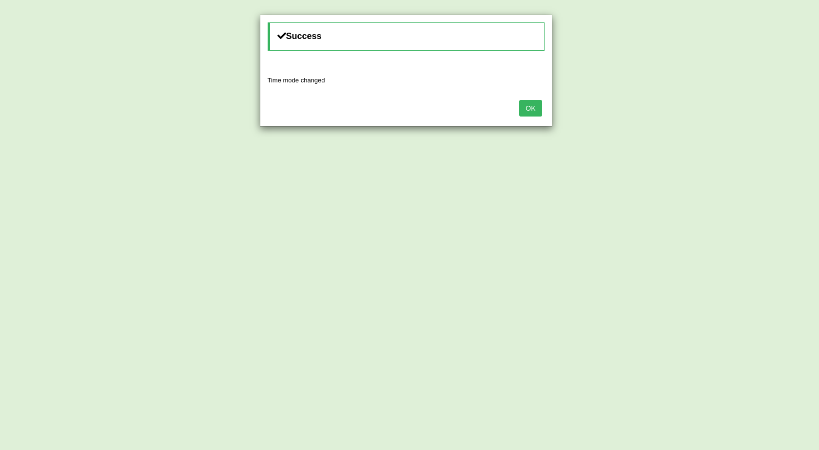
drag, startPoint x: 544, startPoint y: 108, endPoint x: 539, endPoint y: 108, distance: 4.9
click at [542, 108] on div "OK" at bounding box center [406, 109] width 292 height 34
click at [539, 108] on button "OK" at bounding box center [530, 108] width 22 height 17
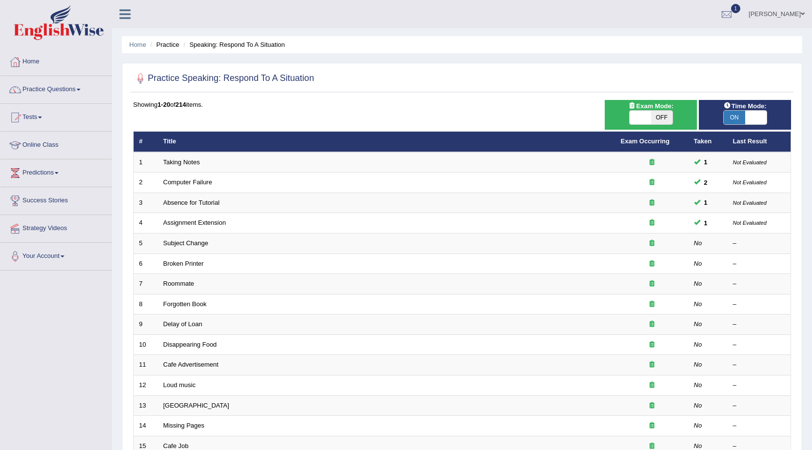
click at [654, 117] on span "OFF" at bounding box center [661, 118] width 21 height 14
checkbox input "true"
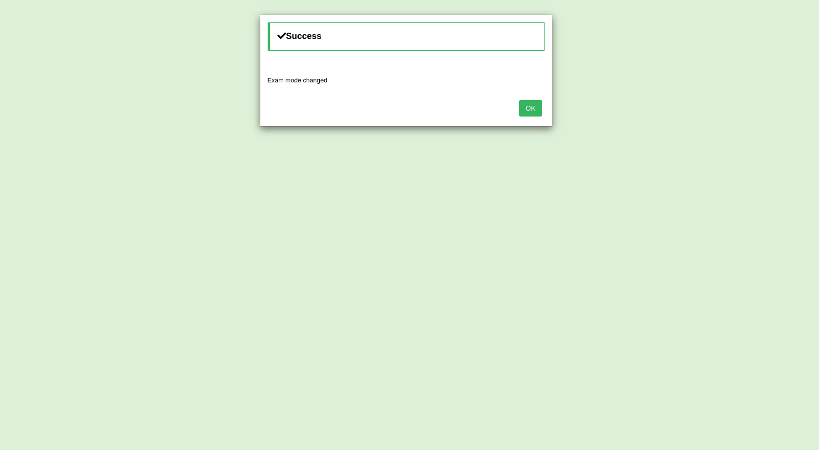
click at [538, 101] on button "OK" at bounding box center [530, 108] width 22 height 17
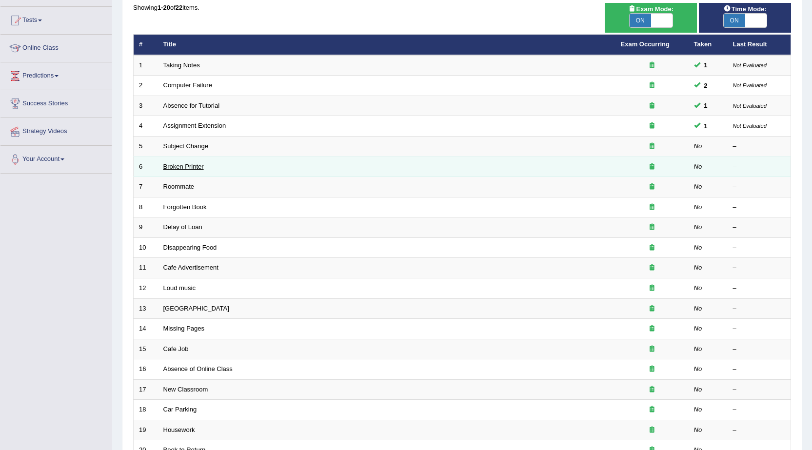
scroll to position [98, 0]
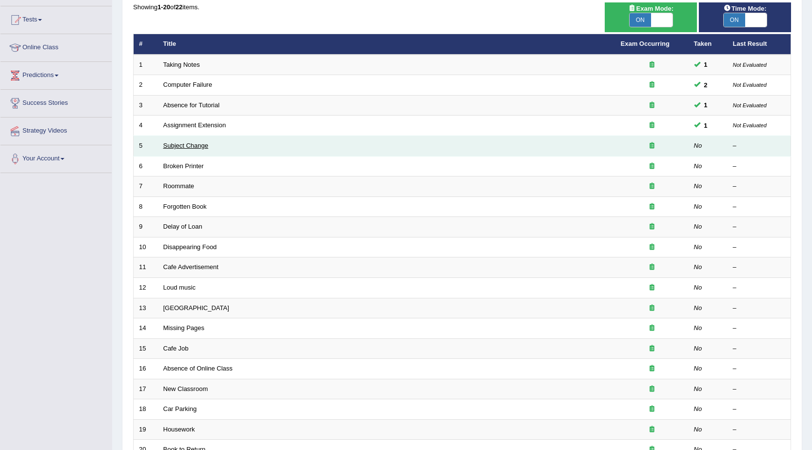
click at [181, 145] on link "Subject Change" at bounding box center [185, 145] width 45 height 7
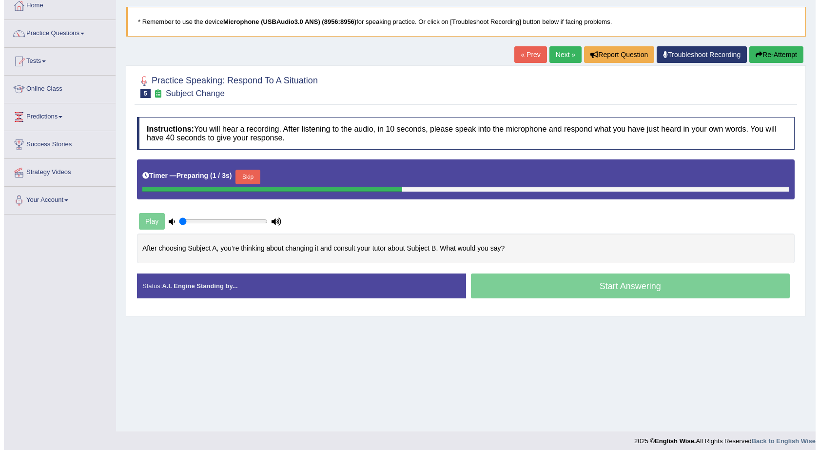
scroll to position [62, 0]
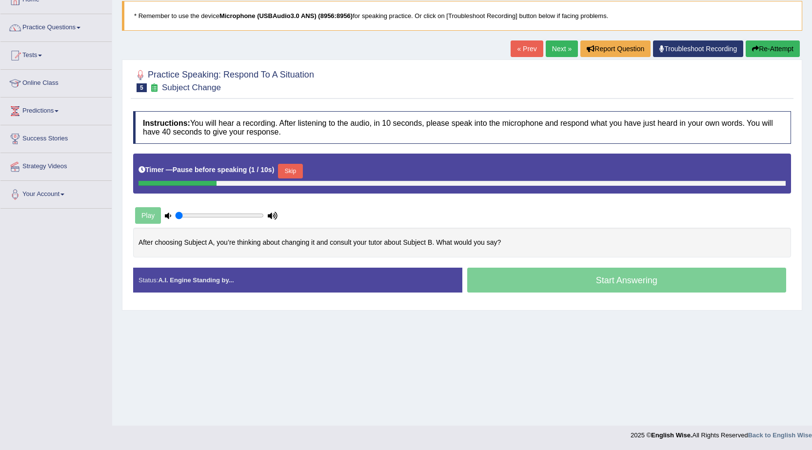
click at [384, 371] on div "Home Practice Speaking: Respond To A Situation Subject Change * Remember to use…" at bounding box center [462, 182] width 700 height 488
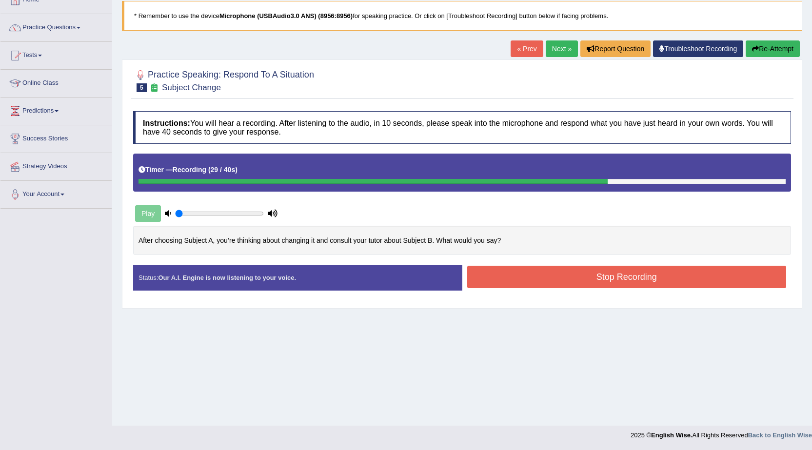
click at [485, 265] on div "Start Answering" at bounding box center [626, 265] width 329 height 0
click at [501, 277] on button "Stop Recording" at bounding box center [626, 277] width 319 height 22
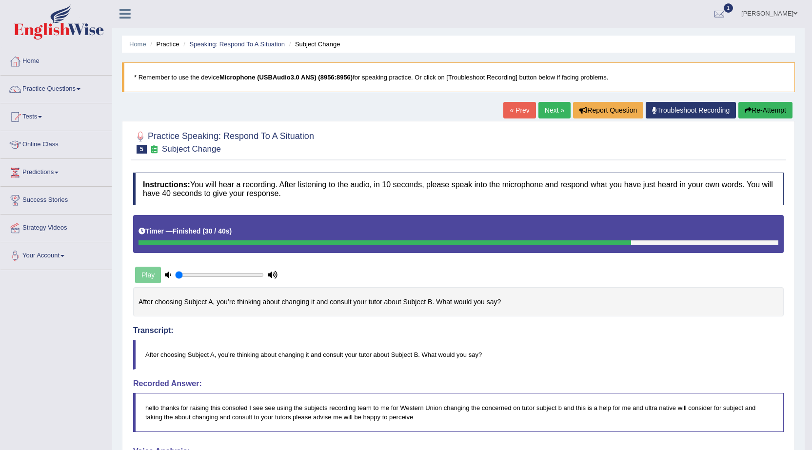
scroll to position [0, 0]
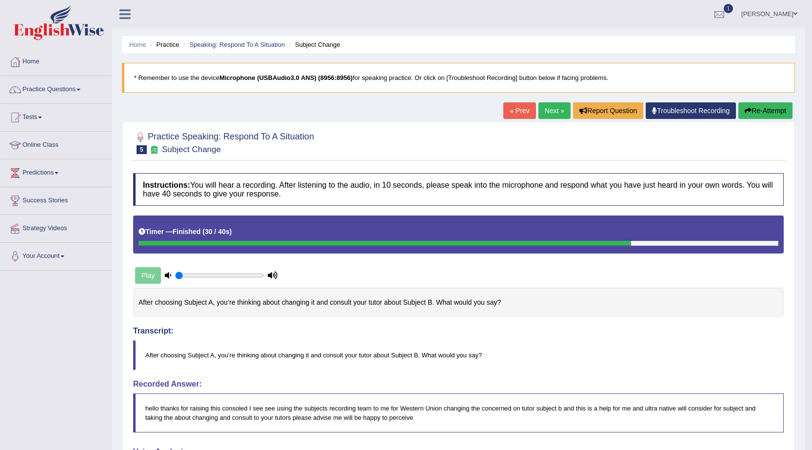
click at [544, 116] on link "Next »" at bounding box center [554, 110] width 32 height 17
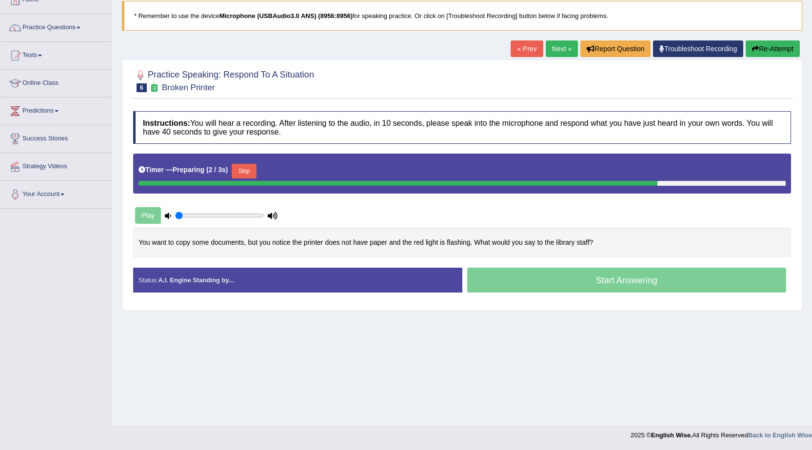
click at [248, 168] on button "Skip" at bounding box center [244, 171] width 24 height 15
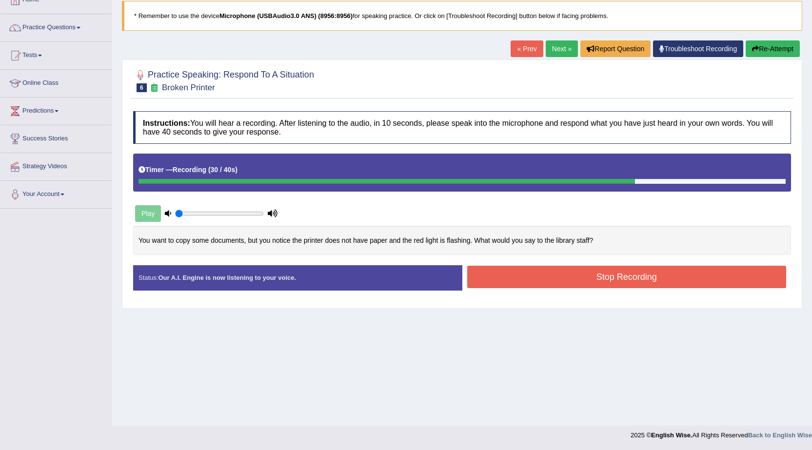
click at [497, 277] on button "Stop Recording" at bounding box center [626, 277] width 319 height 22
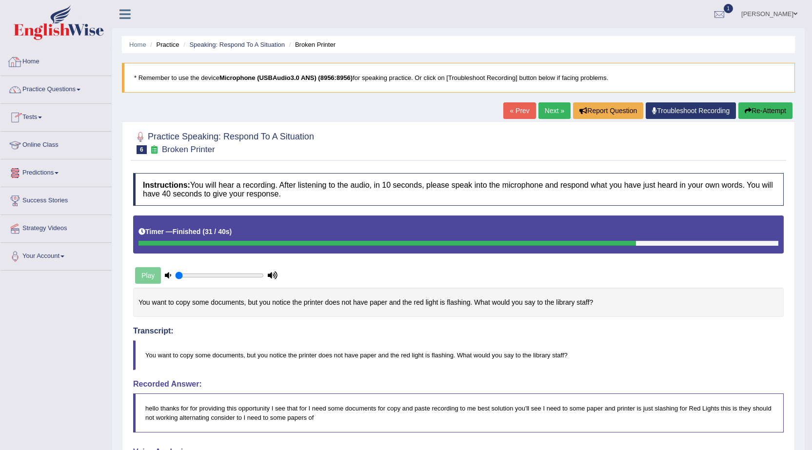
click at [37, 66] on link "Home" at bounding box center [55, 60] width 111 height 24
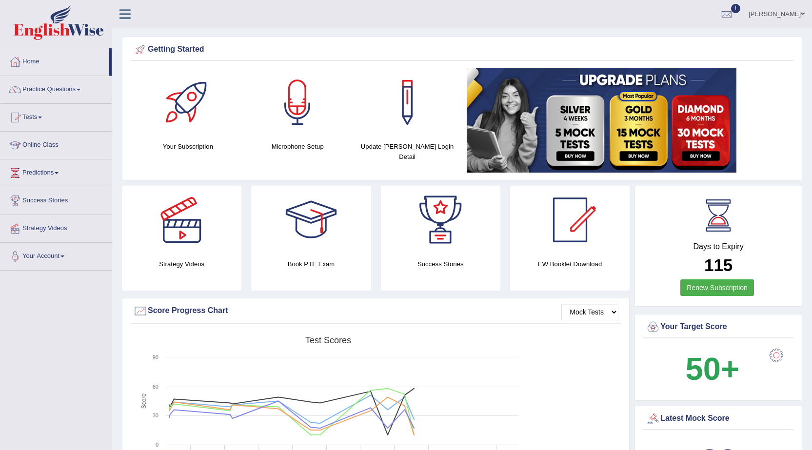
click at [60, 88] on link "Practice Questions" at bounding box center [55, 88] width 111 height 24
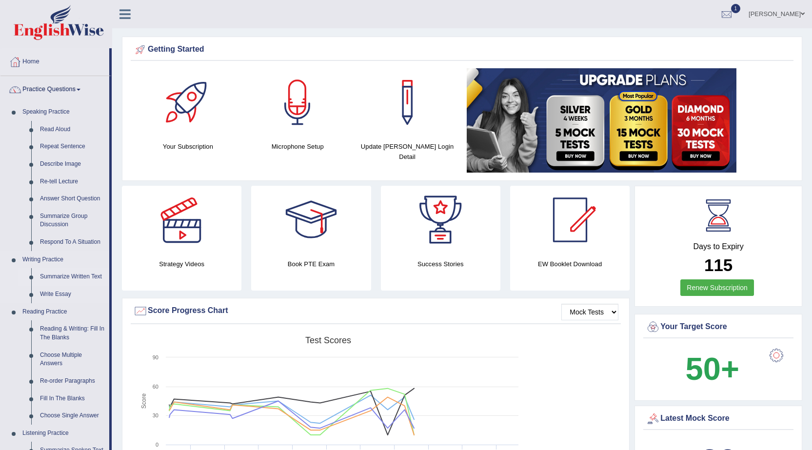
click at [89, 277] on link "Summarize Written Text" at bounding box center [73, 277] width 74 height 18
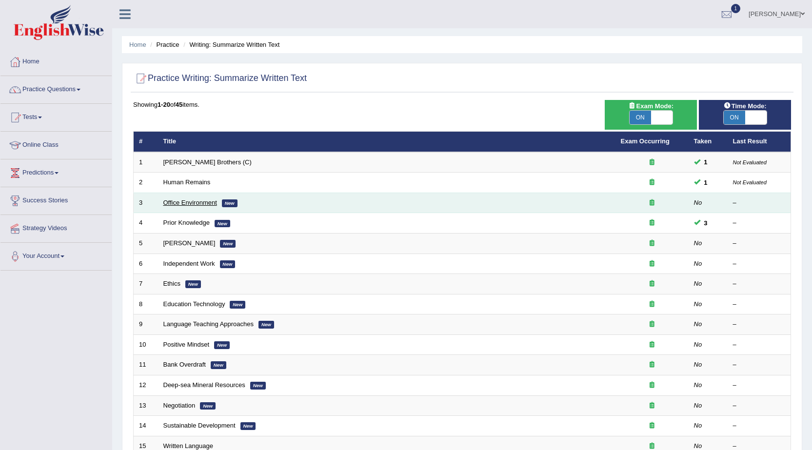
click at [210, 201] on link "Office Environment" at bounding box center [190, 202] width 54 height 7
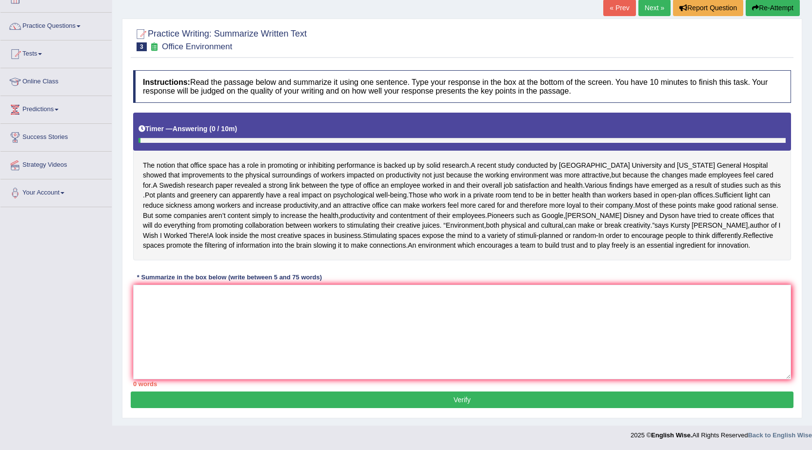
scroll to position [83, 0]
click at [179, 309] on textarea at bounding box center [462, 332] width 658 height 95
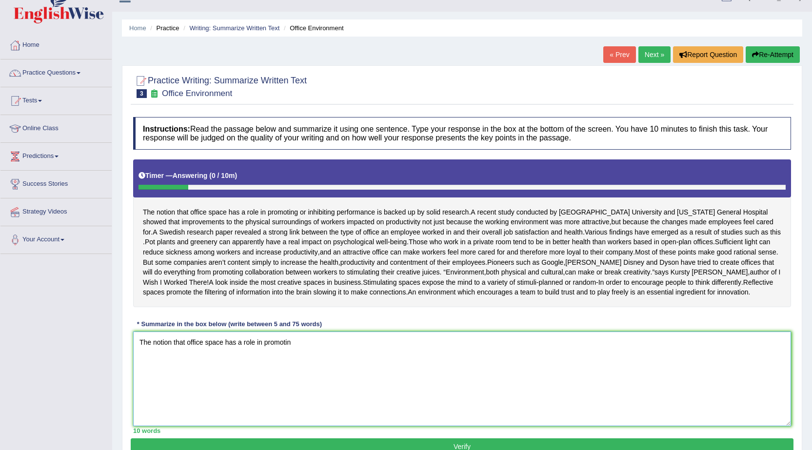
scroll to position [0, 0]
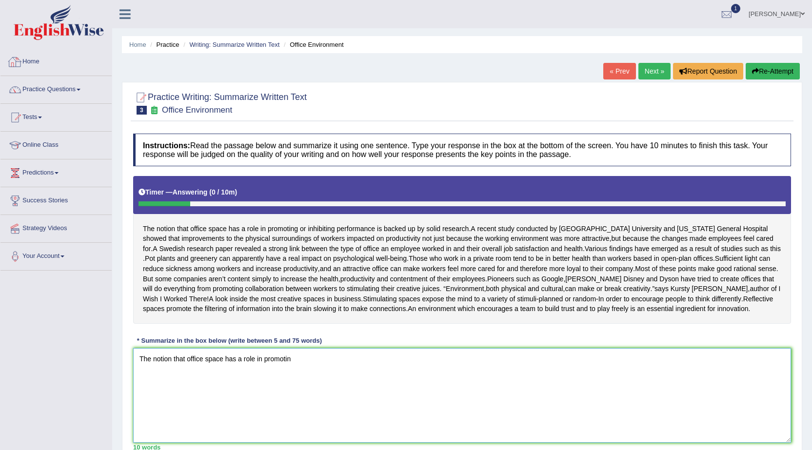
type textarea "The notion that office space has a role in promotin"
click at [30, 65] on link "Home" at bounding box center [55, 60] width 111 height 24
click at [30, 65] on link "Home" at bounding box center [54, 60] width 109 height 24
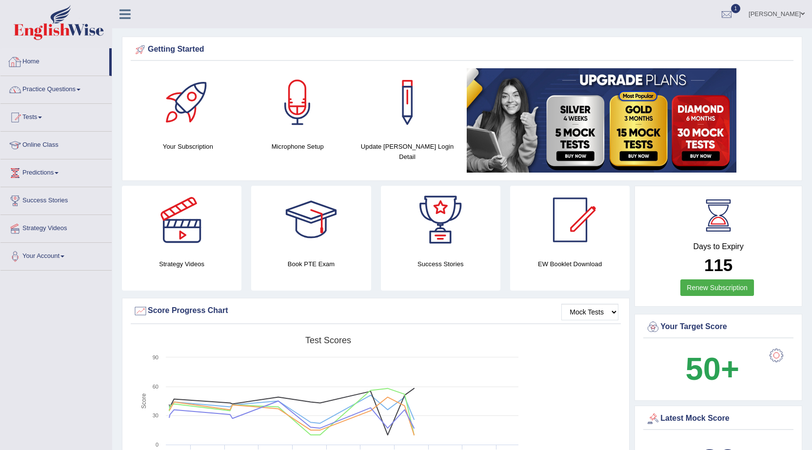
click at [44, 86] on link "Practice Questions" at bounding box center [55, 88] width 111 height 24
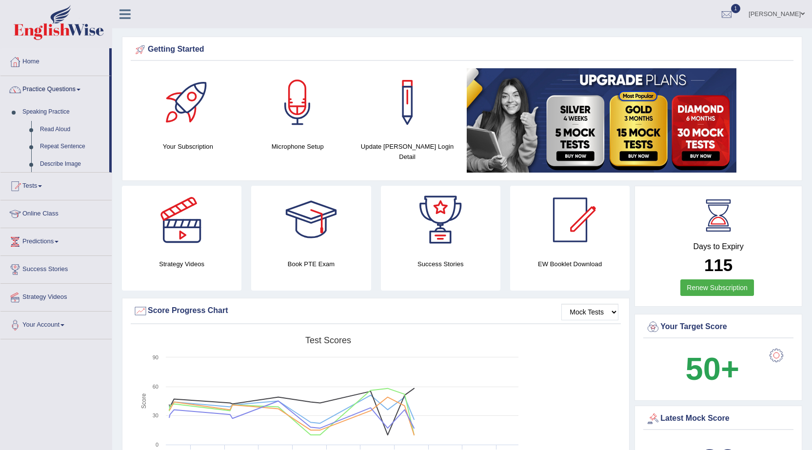
click at [44, 86] on link "Practice Questions" at bounding box center [54, 88] width 109 height 24
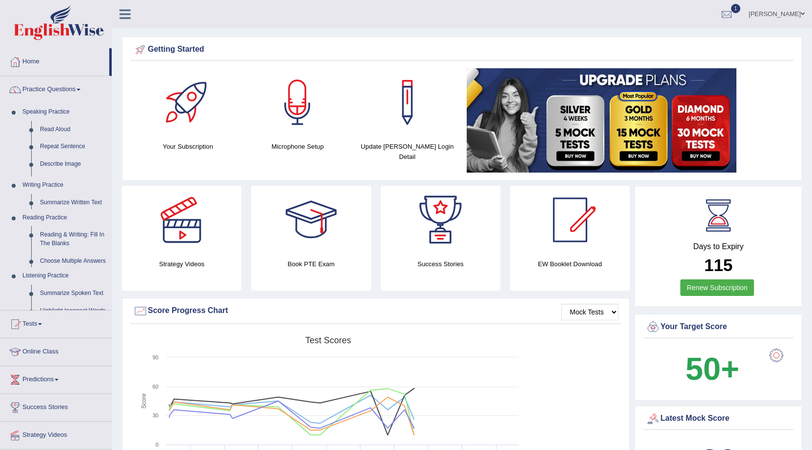
click at [44, 86] on link "Practice Questions" at bounding box center [55, 88] width 111 height 24
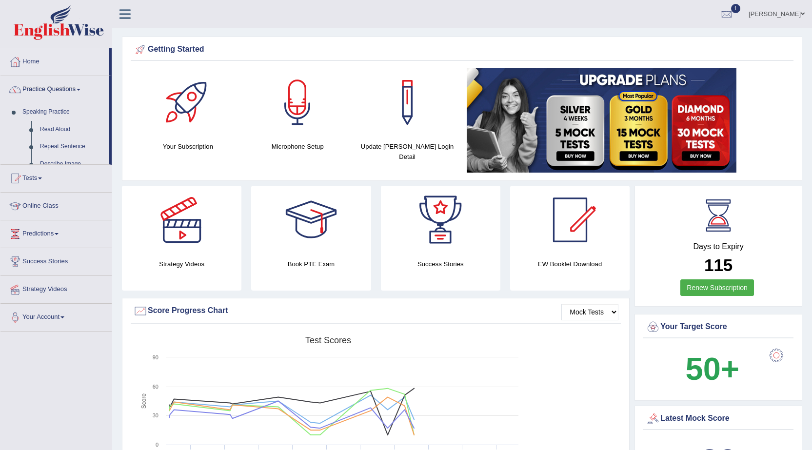
click at [44, 86] on link "Practice Questions" at bounding box center [54, 88] width 109 height 24
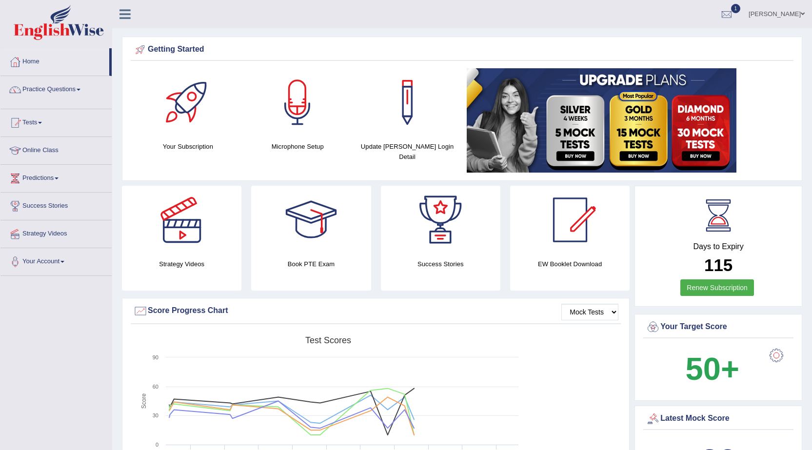
click at [44, 86] on link "Practice Questions" at bounding box center [55, 88] width 111 height 24
click at [44, 86] on link "Practice Questions" at bounding box center [54, 88] width 109 height 24
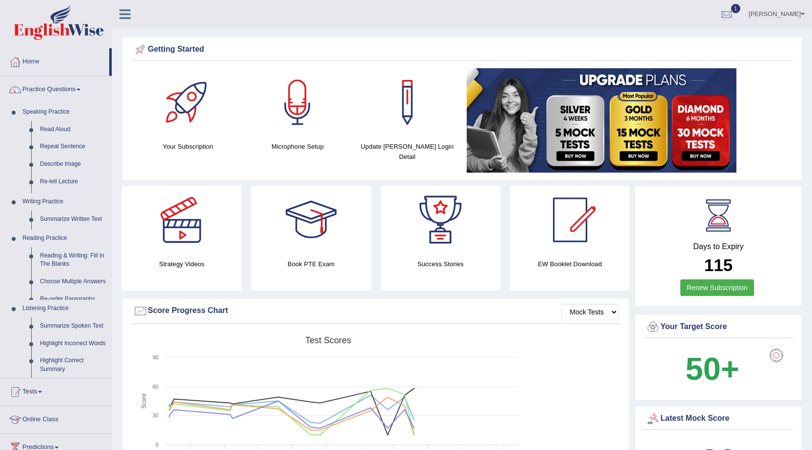
click at [44, 86] on link "Practice Questions" at bounding box center [55, 88] width 111 height 24
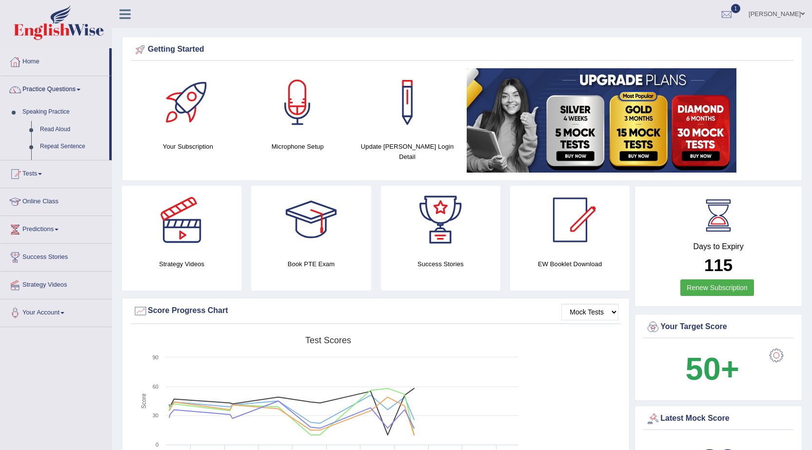
click at [44, 86] on link "Practice Questions" at bounding box center [54, 88] width 109 height 24
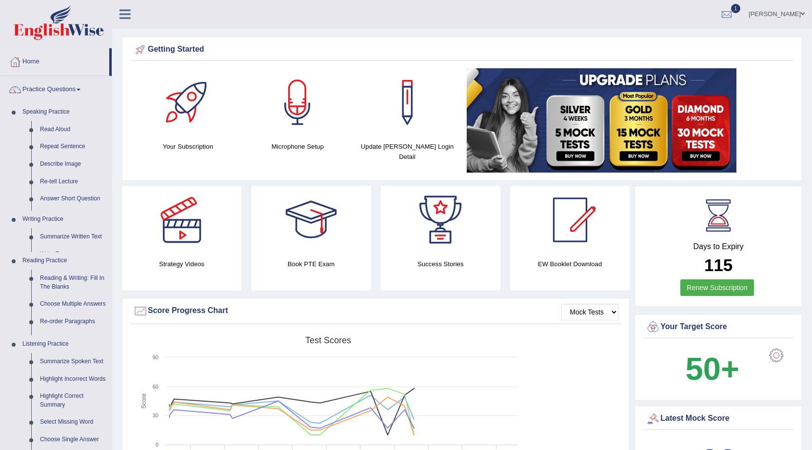
click at [44, 86] on link "Practice Questions" at bounding box center [55, 88] width 111 height 24
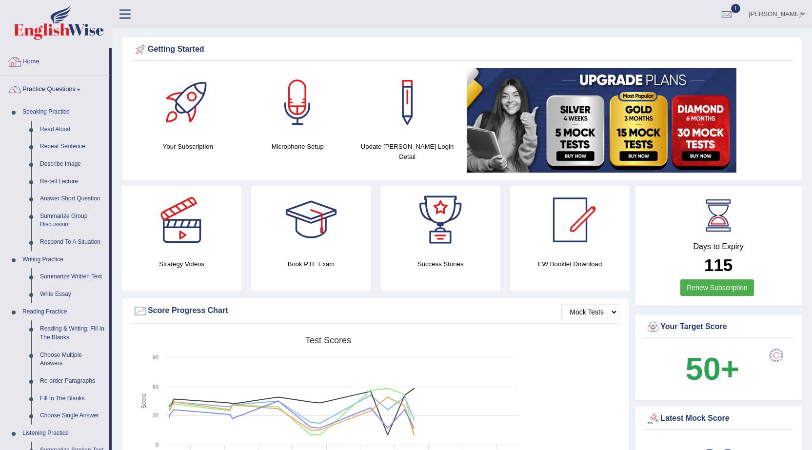
click at [38, 61] on link "Home" at bounding box center [54, 60] width 109 height 24
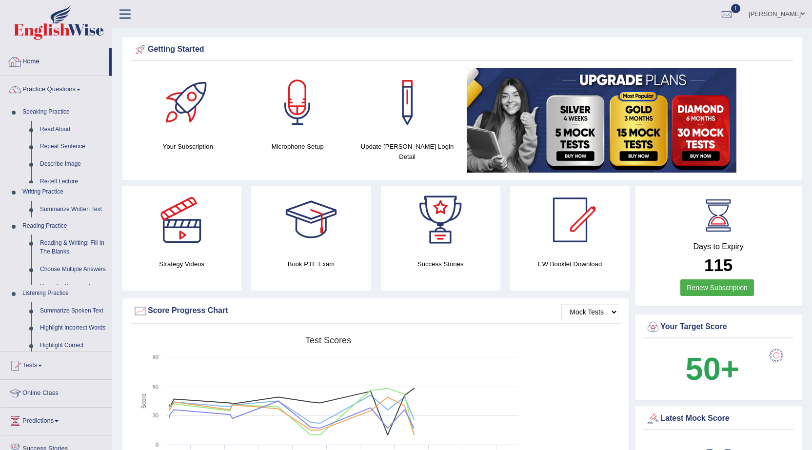
click at [38, 61] on link "Home" at bounding box center [54, 60] width 109 height 24
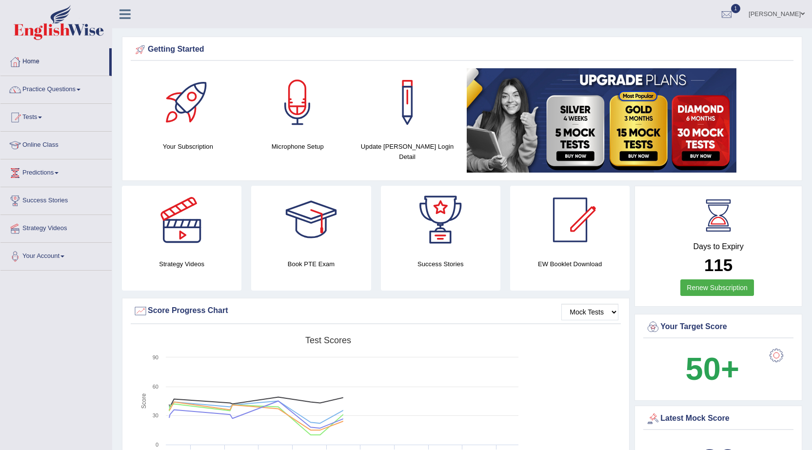
click at [28, 59] on link "Home" at bounding box center [54, 60] width 109 height 24
click at [54, 85] on link "Practice Questions" at bounding box center [55, 88] width 111 height 24
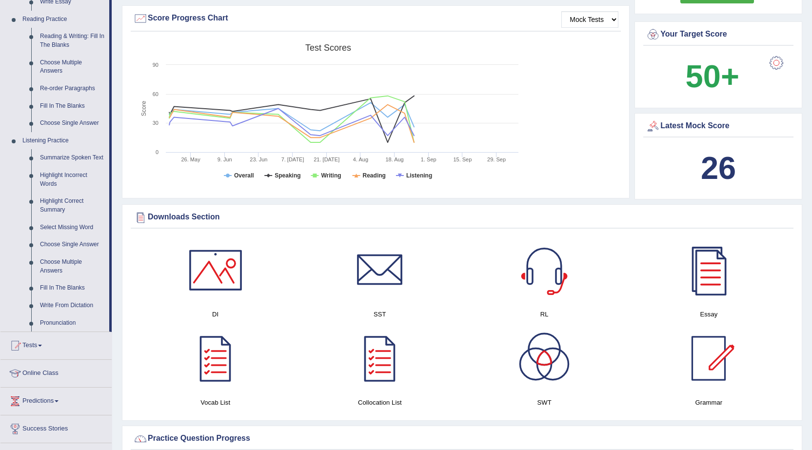
scroll to position [244, 0]
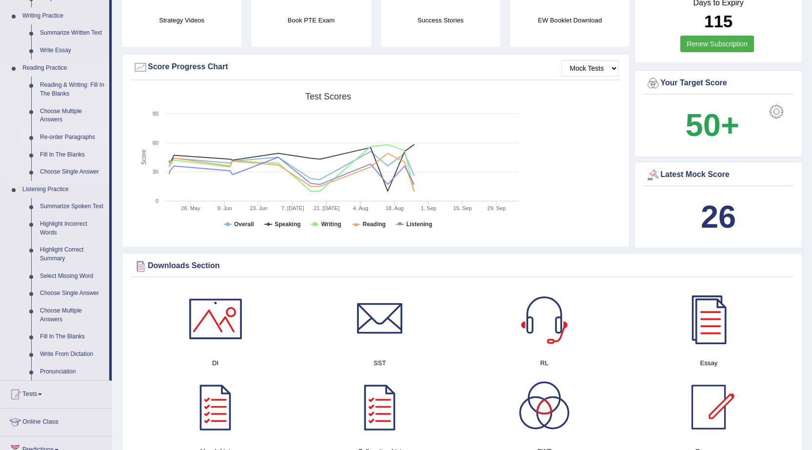
click at [63, 134] on link "Re-order Paragraphs" at bounding box center [73, 138] width 74 height 18
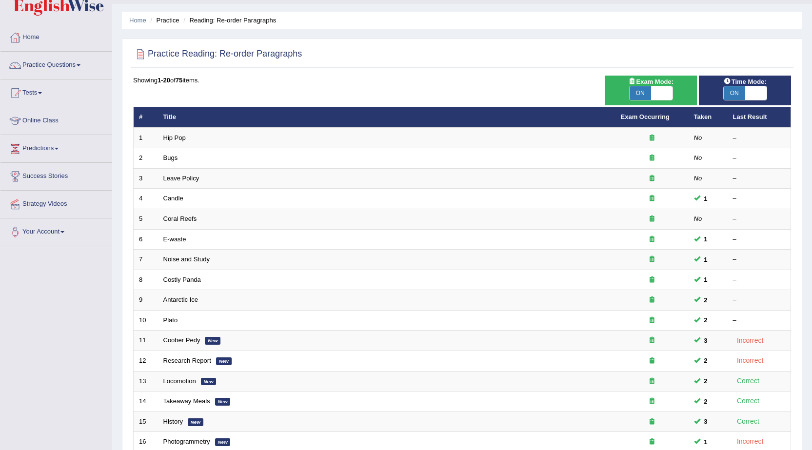
scroll to position [49, 0]
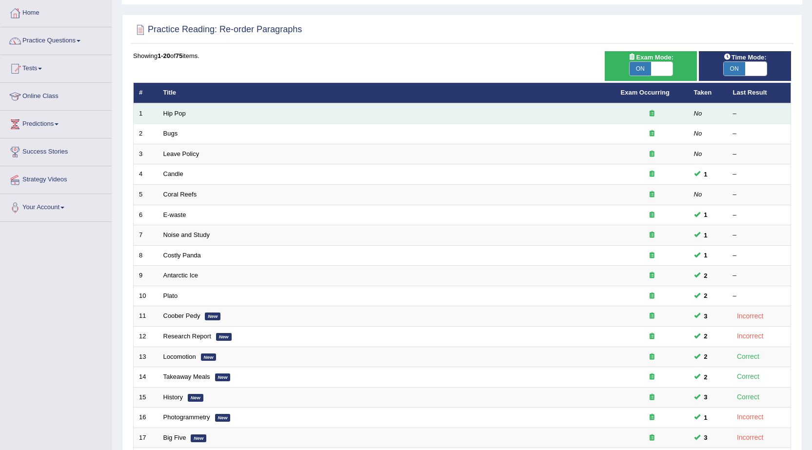
click at [180, 118] on td "Hip Pop" at bounding box center [386, 113] width 457 height 20
click at [180, 116] on link "Hip Pop" at bounding box center [174, 113] width 22 height 7
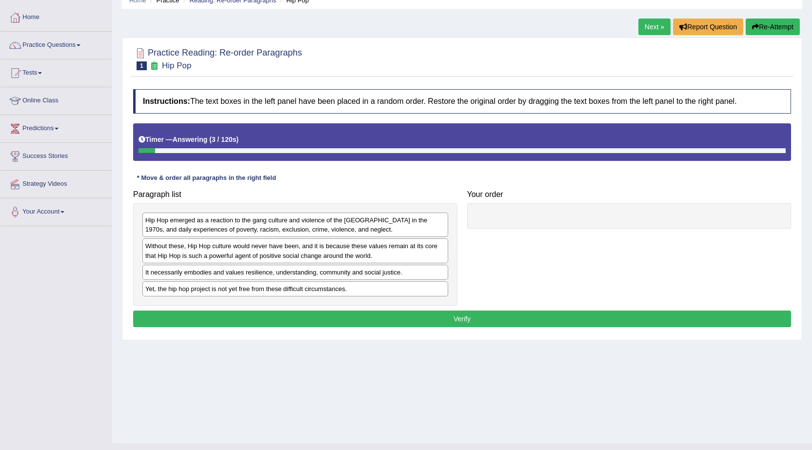
scroll to position [62, 0]
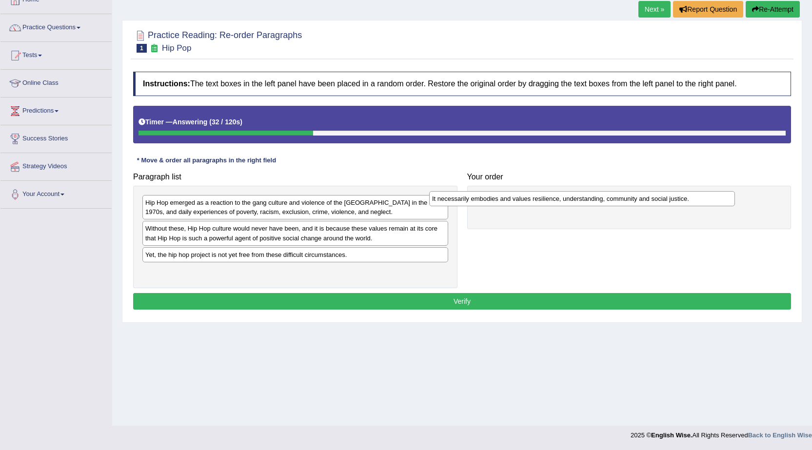
drag, startPoint x: 179, startPoint y: 259, endPoint x: 466, endPoint y: 203, distance: 292.2
click at [466, 203] on div "It necessarily embodies and values resilience, understanding, community and soc…" at bounding box center [582, 198] width 306 height 15
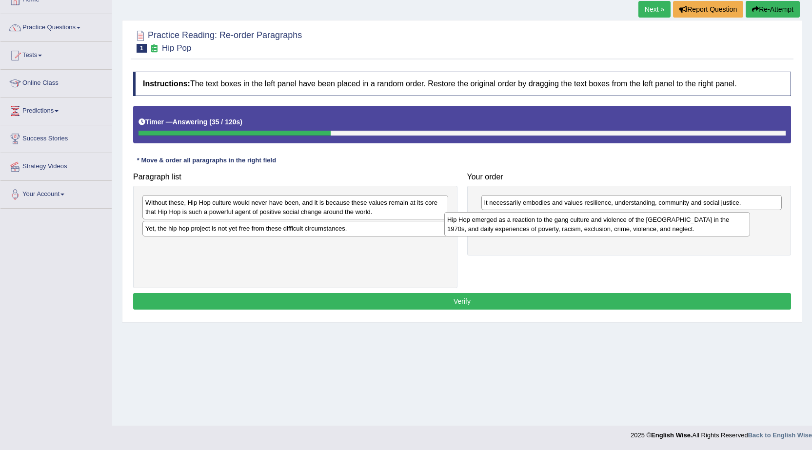
drag, startPoint x: 260, startPoint y: 211, endPoint x: 566, endPoint y: 220, distance: 305.9
click at [566, 220] on div "Hip Hop emerged as a reaction to the gang culture and violence of the South Bro…" at bounding box center [597, 224] width 306 height 24
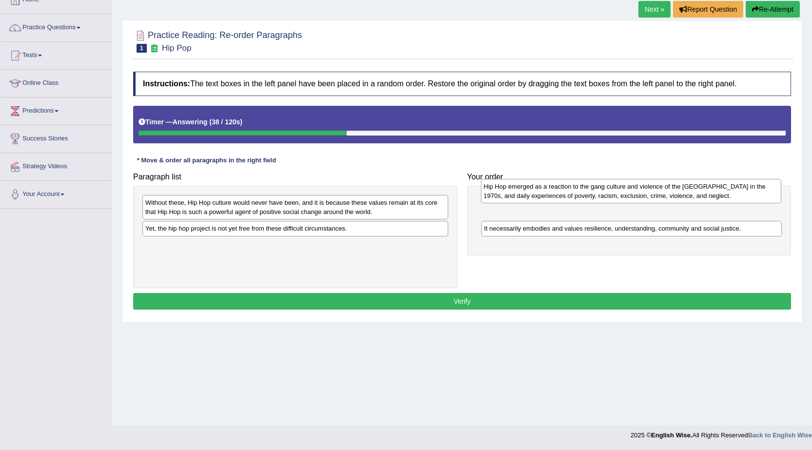
drag, startPoint x: 521, startPoint y: 231, endPoint x: 521, endPoint y: 212, distance: 19.0
click at [521, 203] on div "Hip Hop emerged as a reaction to the gang culture and violence of the South Bro…" at bounding box center [631, 191] width 301 height 24
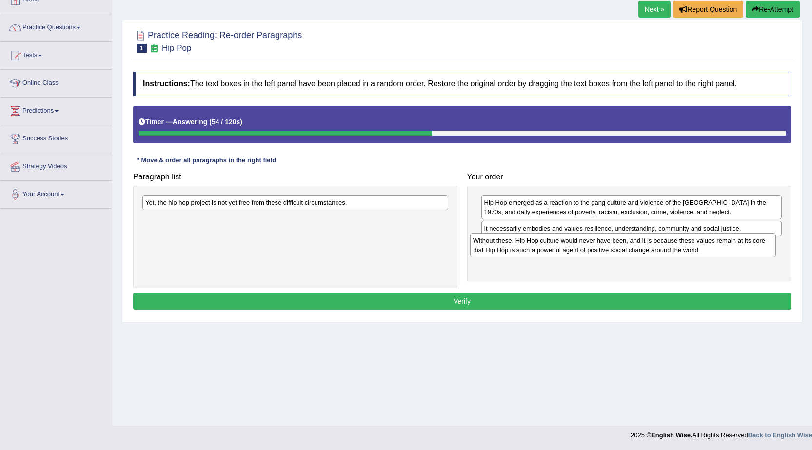
drag, startPoint x: 355, startPoint y: 216, endPoint x: 684, endPoint y: 254, distance: 331.0
click at [684, 254] on div "Without these, Hip Hop culture would never have been, and it is because these v…" at bounding box center [623, 245] width 306 height 24
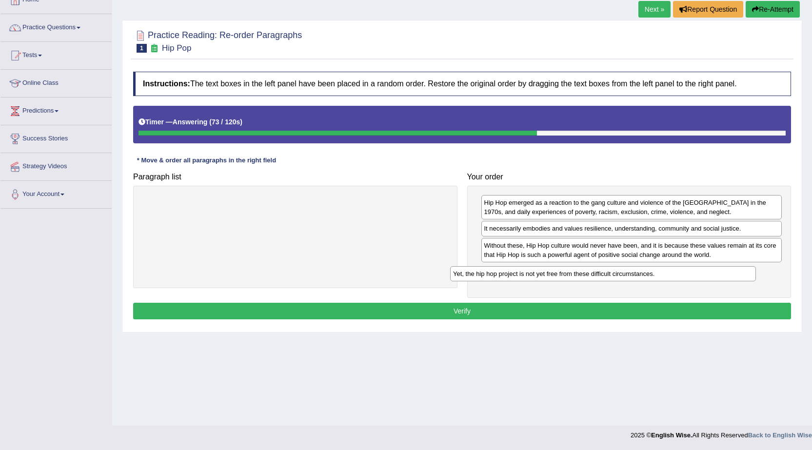
drag, startPoint x: 266, startPoint y: 204, endPoint x: 575, endPoint y: 276, distance: 316.4
click at [575, 276] on div "Yet, the hip hop project is not yet free from these difficult circumstances." at bounding box center [603, 273] width 306 height 15
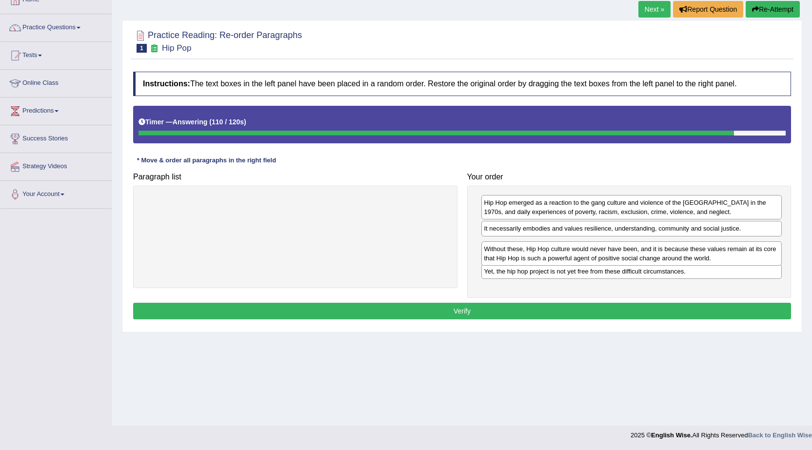
click at [611, 255] on div "Without these, Hip Hop culture would never have been, and it is because these v…" at bounding box center [631, 253] width 301 height 24
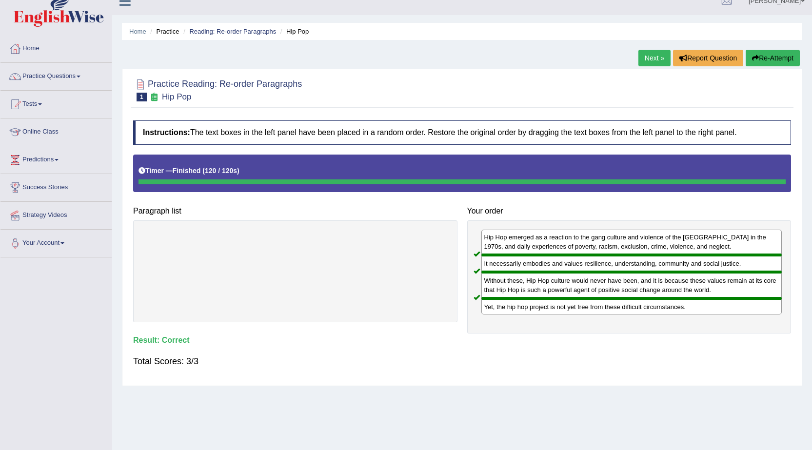
scroll to position [0, 0]
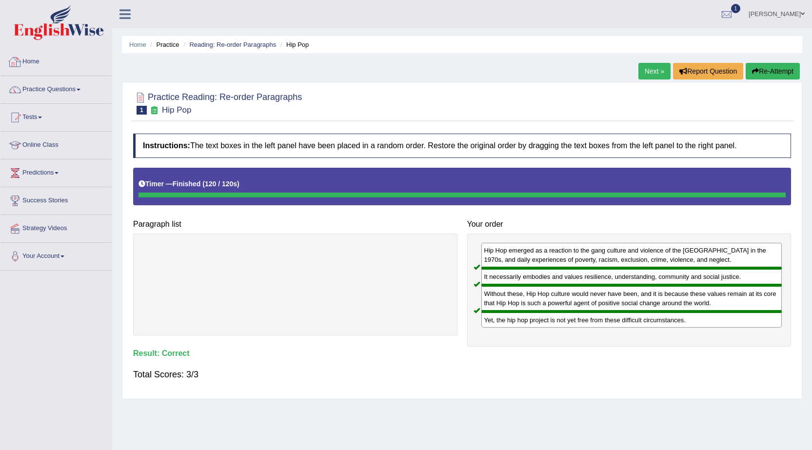
click at [35, 61] on link "Home" at bounding box center [55, 60] width 111 height 24
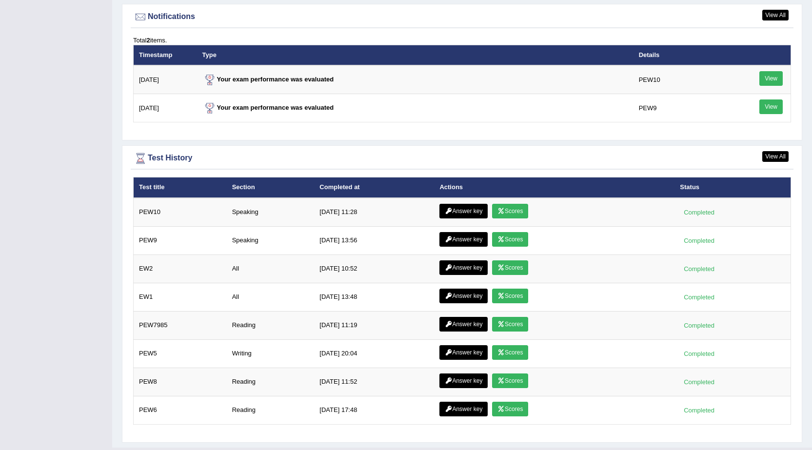
scroll to position [1212, 0]
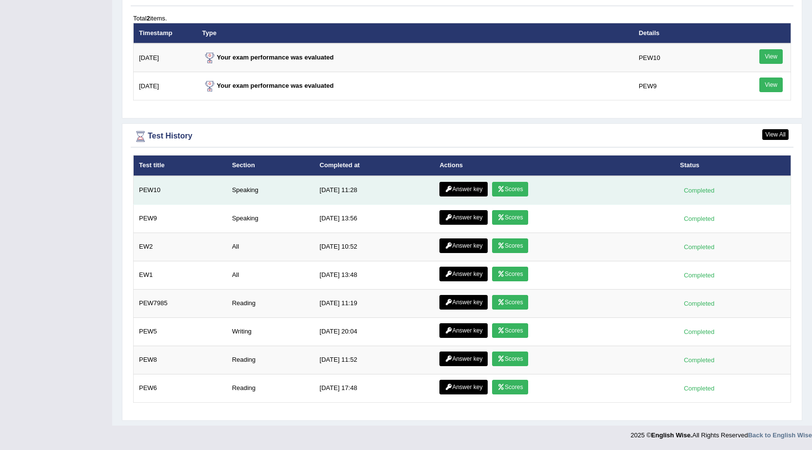
click at [504, 188] on link "Scores" at bounding box center [510, 189] width 36 height 15
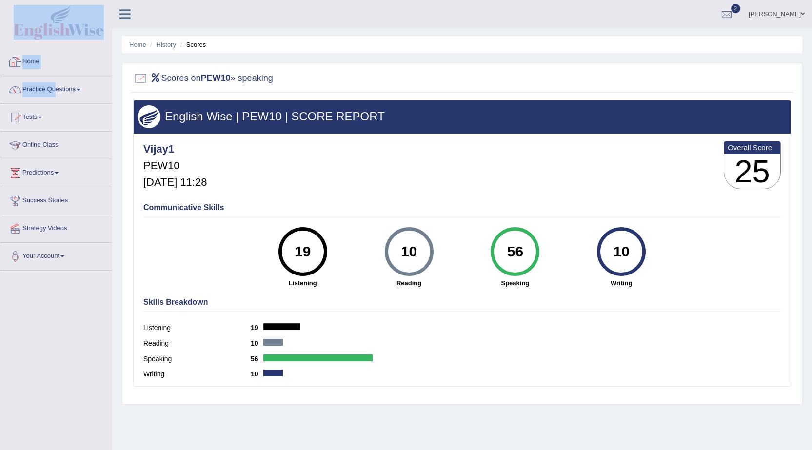
drag, startPoint x: 30, startPoint y: 2, endPoint x: 53, endPoint y: 96, distance: 96.9
click at [53, 96] on div "Toggle navigation Home Practice Questions Speaking Practice Read Aloud Repeat S…" at bounding box center [56, 135] width 112 height 271
click at [68, 76] on li "Home" at bounding box center [55, 62] width 111 height 28
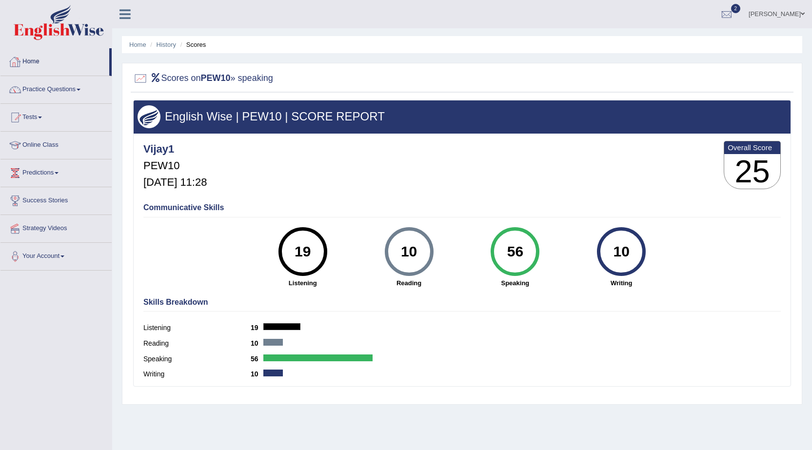
click at [40, 63] on link "Home" at bounding box center [54, 60] width 109 height 24
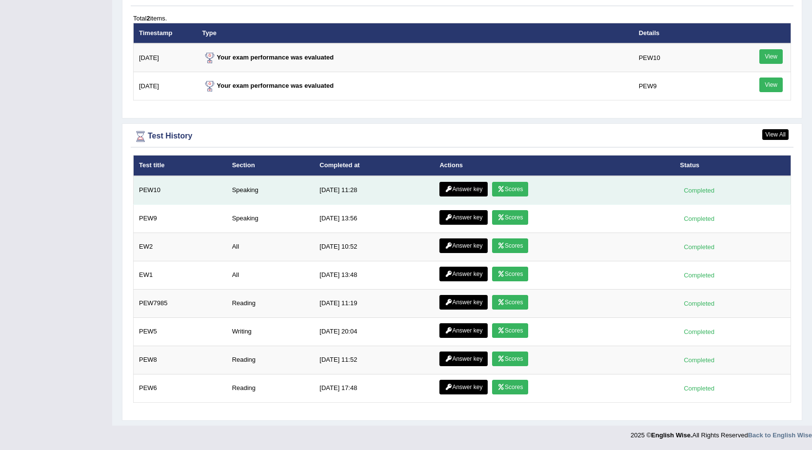
click at [465, 186] on link "Answer key" at bounding box center [463, 189] width 48 height 15
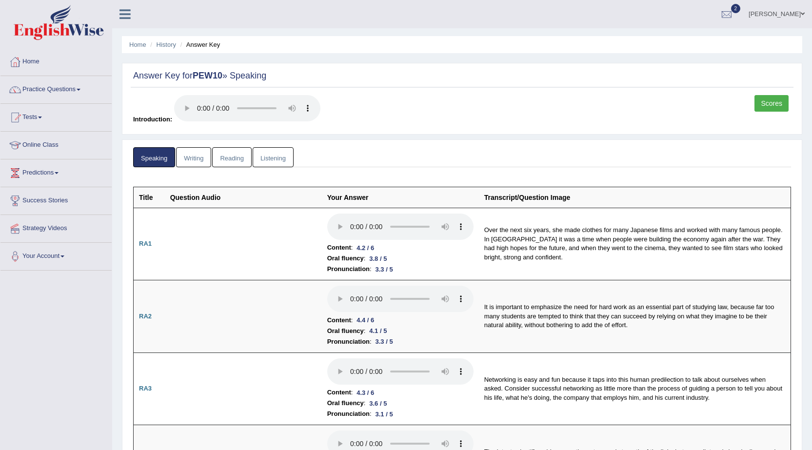
click at [778, 100] on link "Scores" at bounding box center [772, 103] width 34 height 17
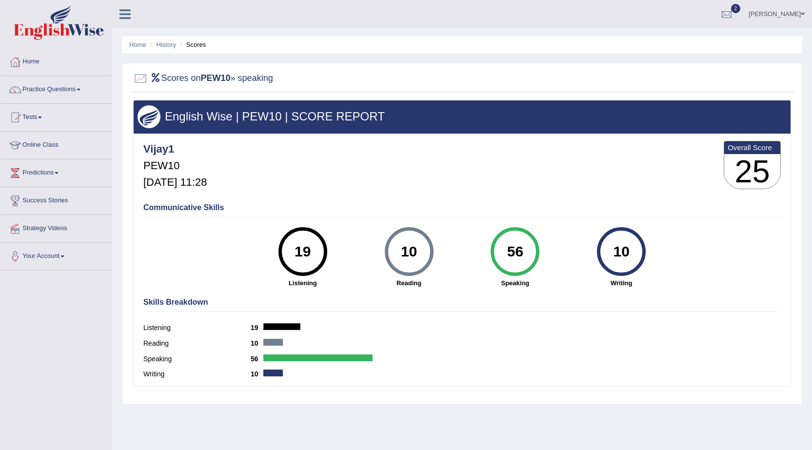
click at [63, 98] on link "Practice Questions" at bounding box center [55, 88] width 111 height 24
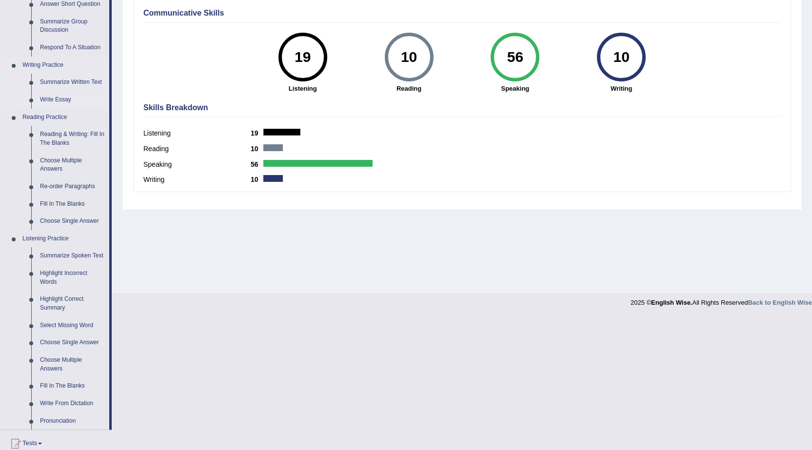
scroll to position [195, 0]
click at [80, 182] on link "Re-order Paragraphs" at bounding box center [73, 187] width 74 height 18
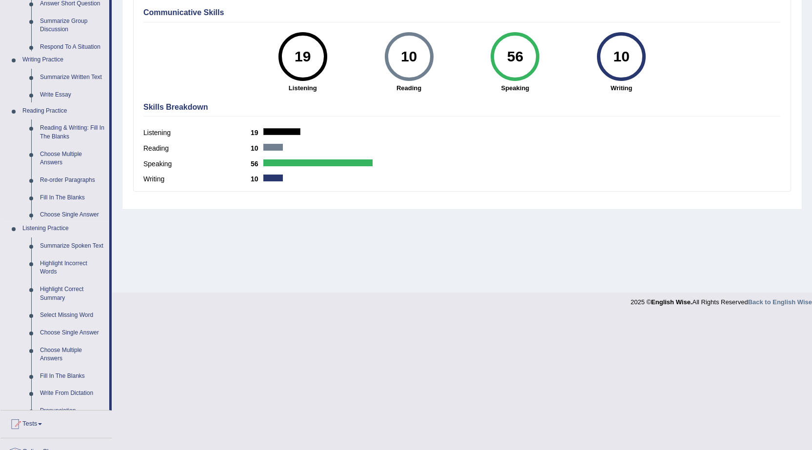
scroll to position [62, 0]
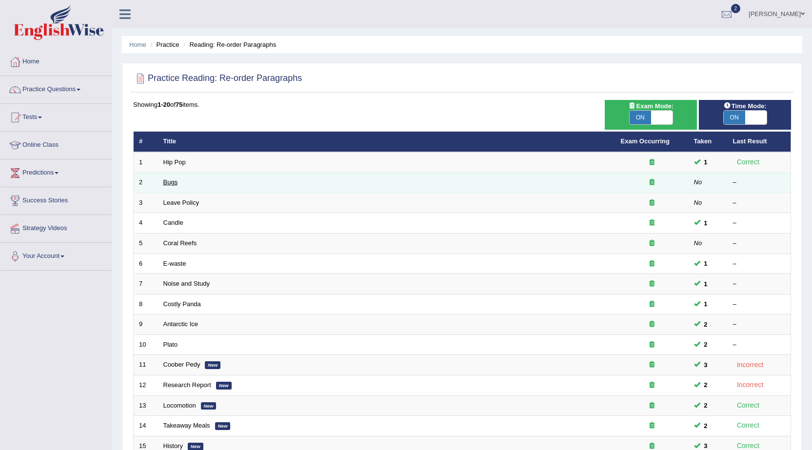
click at [170, 180] on link "Bugs" at bounding box center [170, 182] width 15 height 7
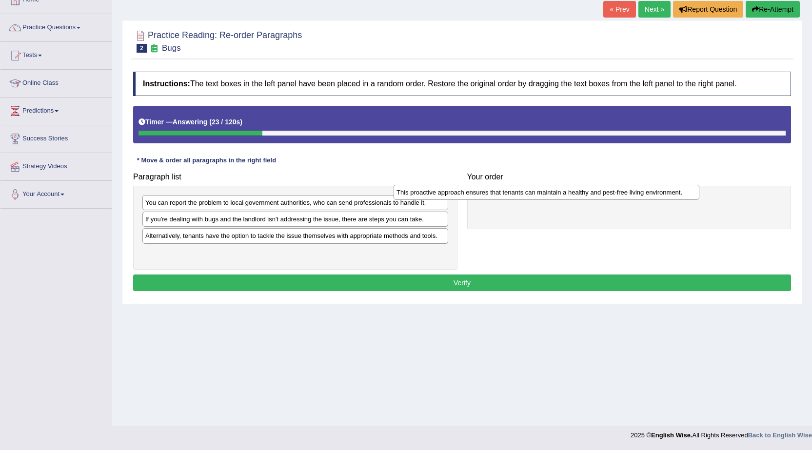
drag, startPoint x: 246, startPoint y: 258, endPoint x: 497, endPoint y: 197, distance: 258.4
click at [497, 197] on div "This proactive approach ensures that tenants can maintain a healthy and pest-fr…" at bounding box center [547, 192] width 306 height 15
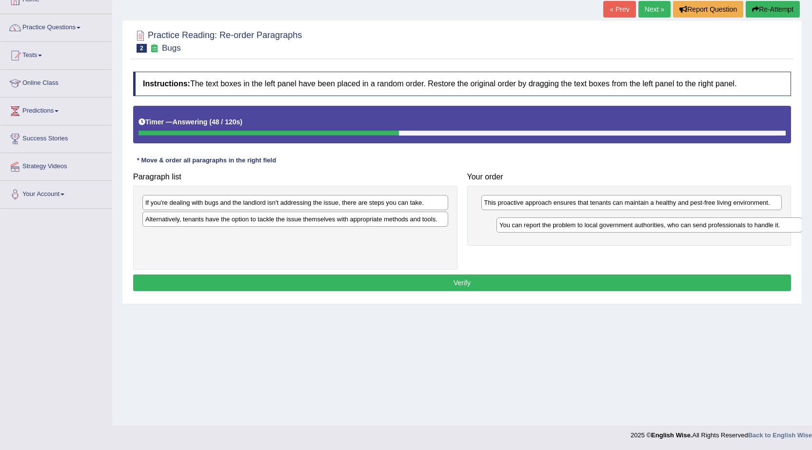
drag, startPoint x: 289, startPoint y: 207, endPoint x: 636, endPoint y: 226, distance: 347.3
click at [636, 226] on div "You can report the problem to local government authorities, who can send profes…" at bounding box center [650, 225] width 306 height 15
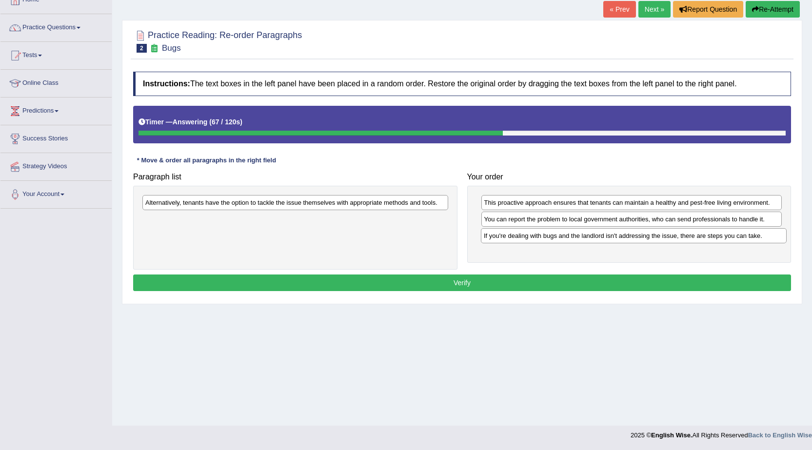
drag, startPoint x: 269, startPoint y: 209, endPoint x: 603, endPoint y: 242, distance: 336.2
click at [603, 242] on div "If you're dealing with bugs and the landlord isn't addressing the issue, there …" at bounding box center [634, 235] width 306 height 15
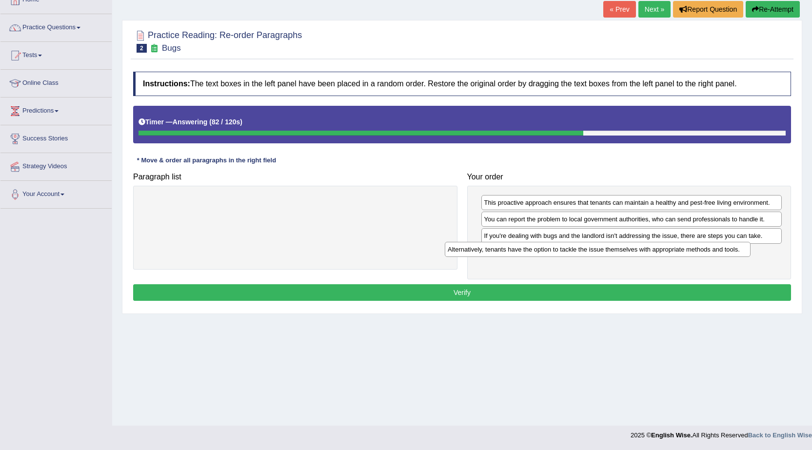
drag, startPoint x: 270, startPoint y: 208, endPoint x: 573, endPoint y: 255, distance: 306.5
click at [573, 255] on div "Alternatively, tenants have the option to tackle the issue themselves with appr…" at bounding box center [598, 249] width 306 height 15
click at [515, 299] on button "Verify" at bounding box center [462, 292] width 658 height 17
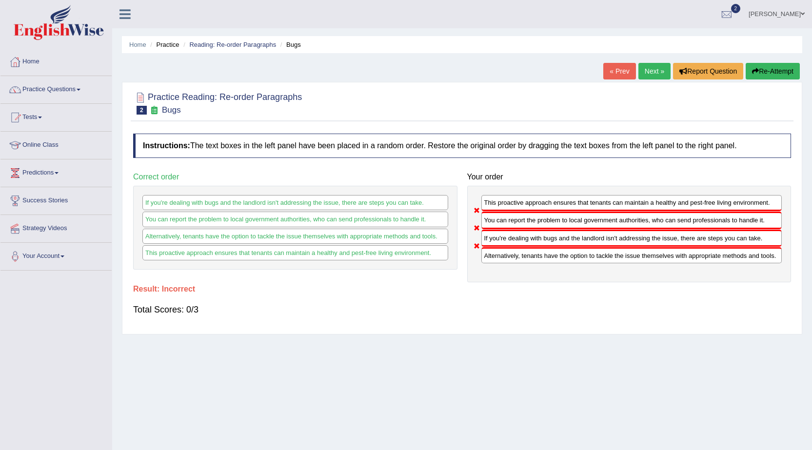
click at [758, 77] on button "Re-Attempt" at bounding box center [773, 71] width 54 height 17
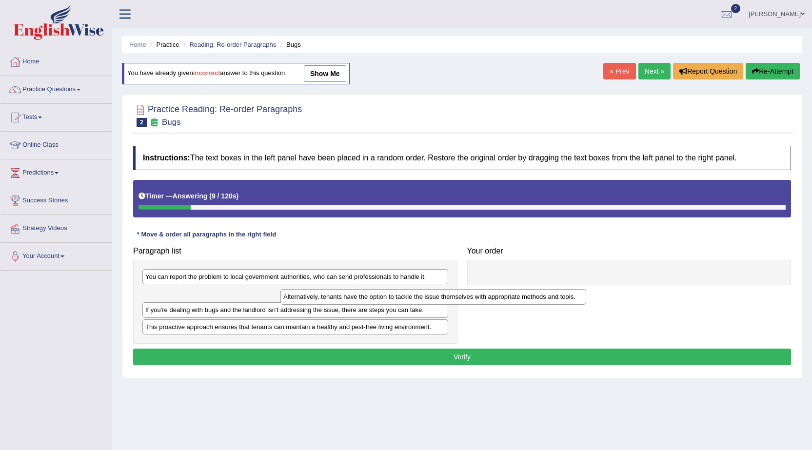
drag, startPoint x: 333, startPoint y: 300, endPoint x: 351, endPoint y: 298, distance: 18.2
click at [351, 298] on div "Alternatively, tenants have the option to tackle the issue themselves with appr…" at bounding box center [433, 296] width 306 height 15
click at [307, 307] on div "If you're dealing with bugs and the landlord isn't addressing the issue, there …" at bounding box center [304, 308] width 306 height 15
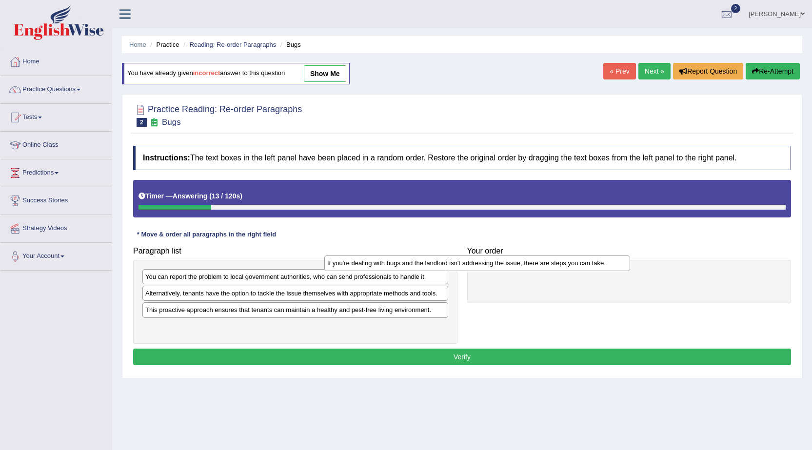
drag, startPoint x: 307, startPoint y: 308, endPoint x: 491, endPoint y: 261, distance: 189.3
click at [491, 261] on div "If you're dealing with bugs and the landlord isn't addressing the issue, there …" at bounding box center [477, 263] width 306 height 15
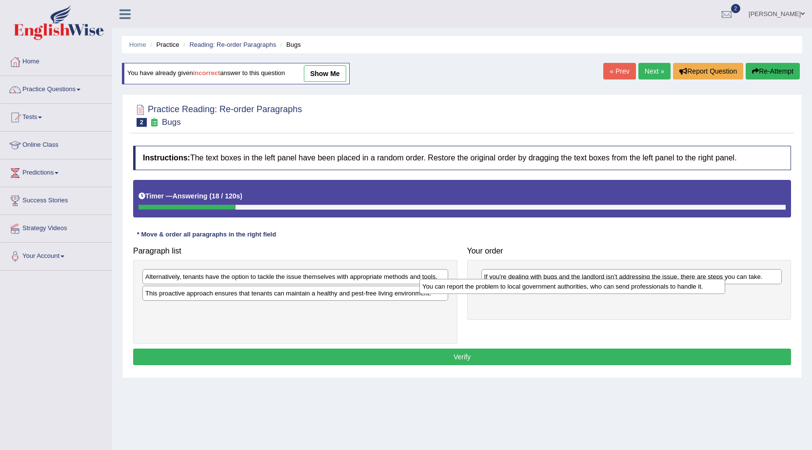
drag, startPoint x: 349, startPoint y: 280, endPoint x: 626, endPoint y: 290, distance: 276.7
click at [626, 290] on div "You can report the problem to local government authorities, who can send profes…" at bounding box center [572, 286] width 306 height 15
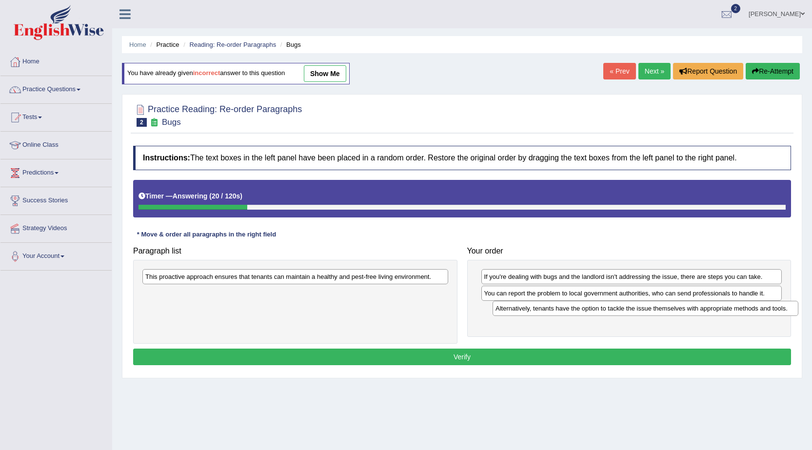
drag, startPoint x: 311, startPoint y: 278, endPoint x: 661, endPoint y: 310, distance: 351.6
click at [661, 310] on div "Alternatively, tenants have the option to tackle the issue themselves with appr…" at bounding box center [646, 308] width 306 height 15
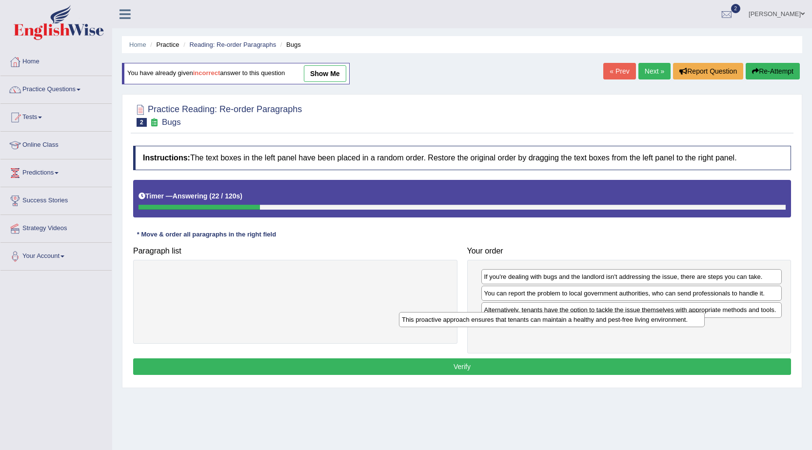
drag, startPoint x: 382, startPoint y: 277, endPoint x: 651, endPoint y: 312, distance: 270.5
click at [644, 318] on div "This proactive approach ensures that tenants can maintain a healthy and pest-fr…" at bounding box center [552, 319] width 306 height 15
click at [662, 367] on button "Verify" at bounding box center [462, 366] width 658 height 17
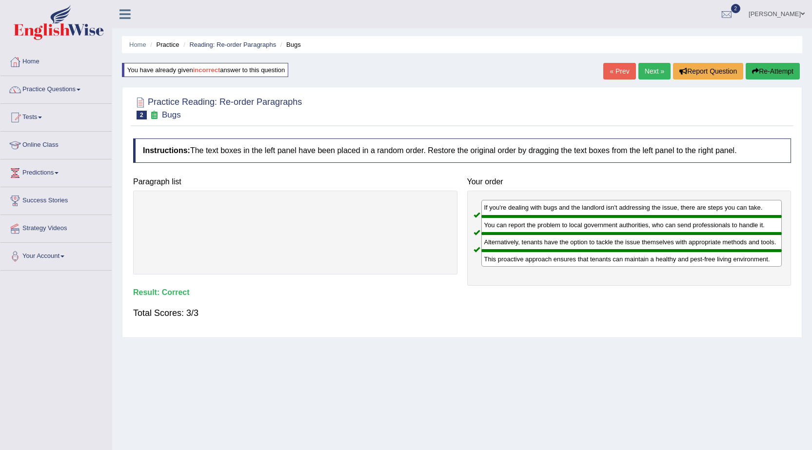
click at [654, 69] on link "Next »" at bounding box center [654, 71] width 32 height 17
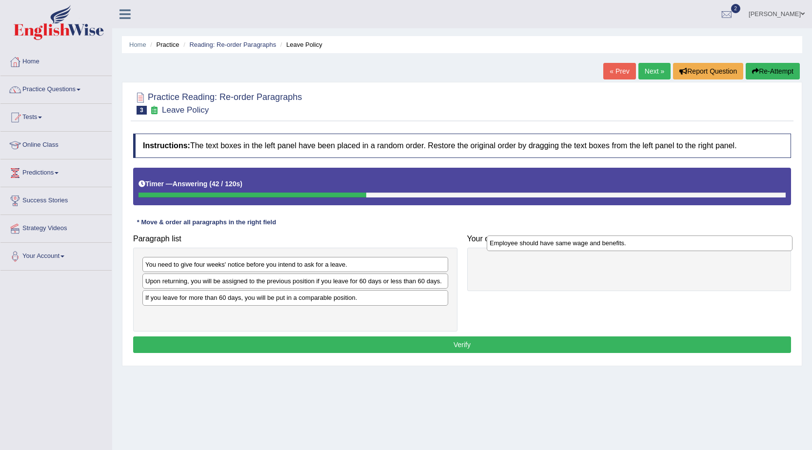
drag, startPoint x: 273, startPoint y: 304, endPoint x: 608, endPoint y: 253, distance: 338.9
click at [608, 251] on div "Employee should have same wage and benefits." at bounding box center [640, 243] width 306 height 15
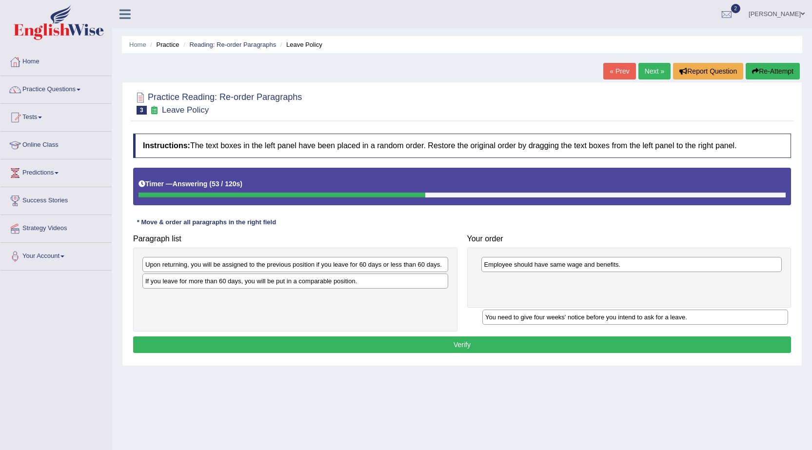
drag, startPoint x: 229, startPoint y: 268, endPoint x: 569, endPoint y: 320, distance: 344.0
click at [569, 320] on div "You need to give four weeks' notice before you intend to ask for a leave." at bounding box center [635, 317] width 306 height 15
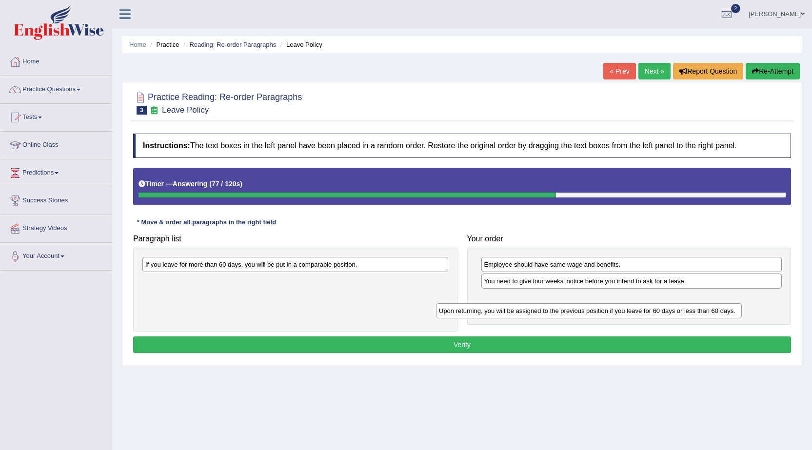
drag, startPoint x: 219, startPoint y: 269, endPoint x: 512, endPoint y: 316, distance: 297.3
click at [512, 316] on div "Upon returning, you will be assigned to the previous position if you leave for …" at bounding box center [589, 310] width 306 height 15
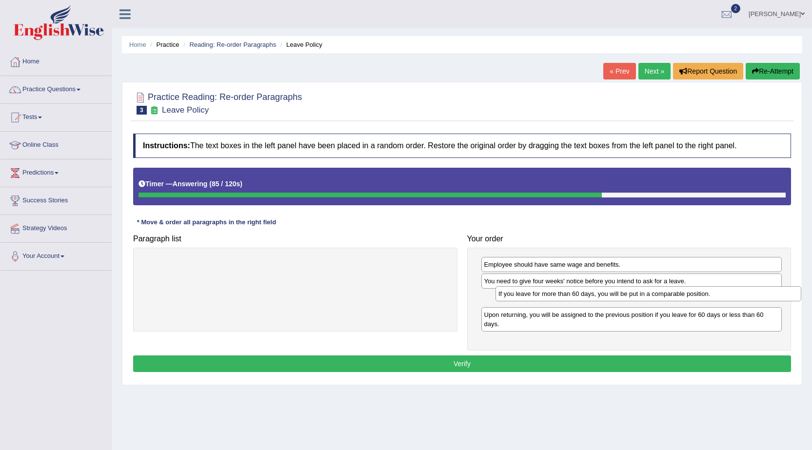
drag, startPoint x: 274, startPoint y: 269, endPoint x: 627, endPoint y: 298, distance: 354.3
click at [627, 298] on div "If you leave for more than 60 days, you will be put in a comparable position." at bounding box center [649, 293] width 306 height 15
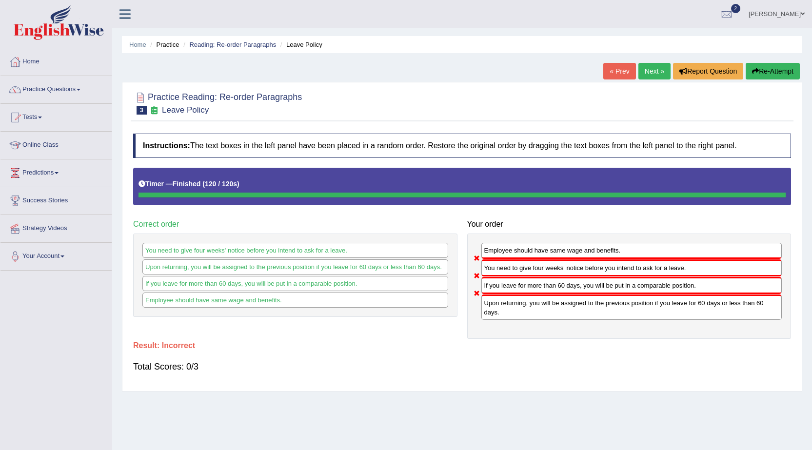
click at [775, 71] on button "Re-Attempt" at bounding box center [773, 71] width 54 height 17
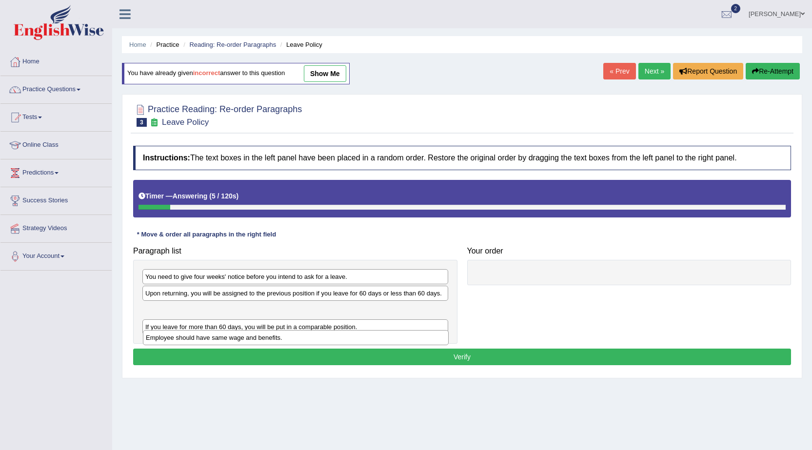
drag, startPoint x: 297, startPoint y: 313, endPoint x: 298, endPoint y: 340, distance: 27.8
click at [298, 340] on div "Employee should have same wage and benefits." at bounding box center [296, 337] width 306 height 15
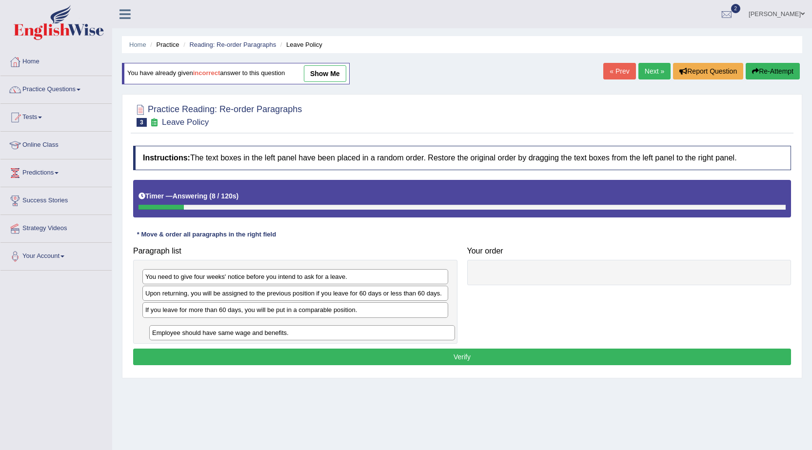
drag, startPoint x: 299, startPoint y: 306, endPoint x: 305, endPoint y: 329, distance: 23.8
click at [305, 329] on div "Employee should have same wage and benefits." at bounding box center [302, 332] width 306 height 15
click at [290, 358] on button "Verify" at bounding box center [462, 357] width 658 height 17
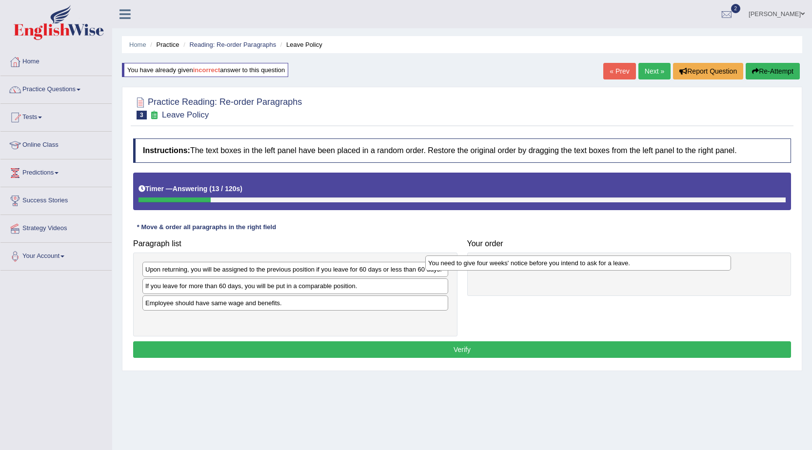
drag, startPoint x: 264, startPoint y: 271, endPoint x: 546, endPoint y: 265, distance: 282.0
click at [546, 265] on div "You need to give four weeks' notice before you intend to ask for a leave." at bounding box center [578, 263] width 306 height 15
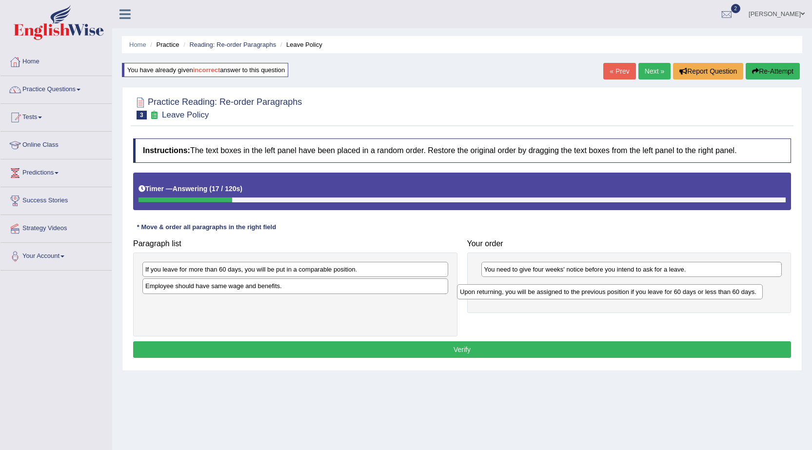
drag, startPoint x: 242, startPoint y: 271, endPoint x: 557, endPoint y: 294, distance: 315.4
click at [557, 294] on div "Upon returning, you will be assigned to the previous position if you leave for …" at bounding box center [610, 291] width 306 height 15
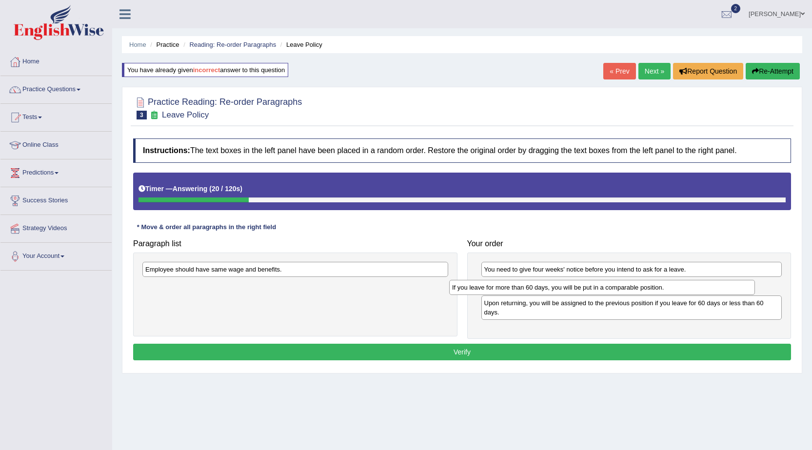
drag, startPoint x: 307, startPoint y: 274, endPoint x: 614, endPoint y: 292, distance: 307.3
click at [614, 292] on div "If you leave for more than 60 days, you will be put in a comparable position." at bounding box center [602, 287] width 306 height 15
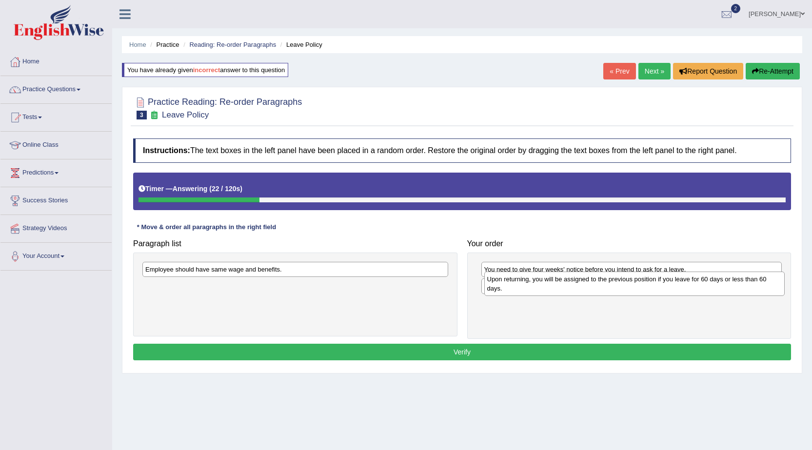
drag, startPoint x: 533, startPoint y: 310, endPoint x: 534, endPoint y: 286, distance: 23.9
click at [534, 286] on div "Upon returning, you will be assigned to the previous position if you leave for …" at bounding box center [634, 284] width 301 height 24
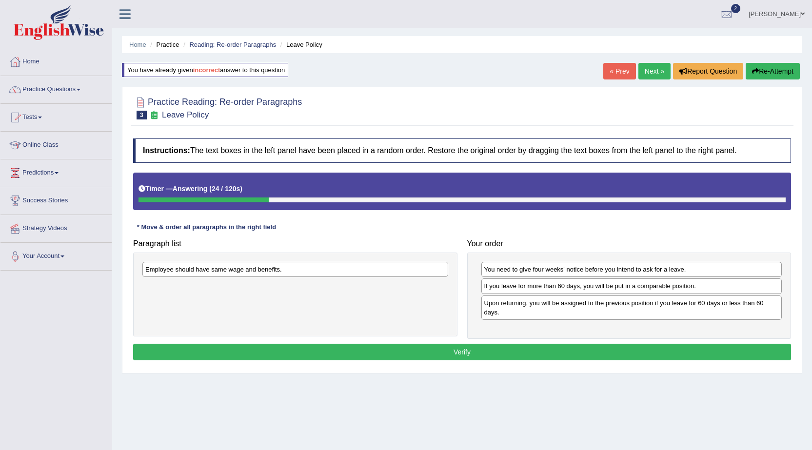
drag, startPoint x: 522, startPoint y: 295, endPoint x: 521, endPoint y: 308, distance: 13.7
click at [522, 310] on div "You need to give four weeks' notice before you intend to ask for a leave. If yo…" at bounding box center [629, 296] width 324 height 86
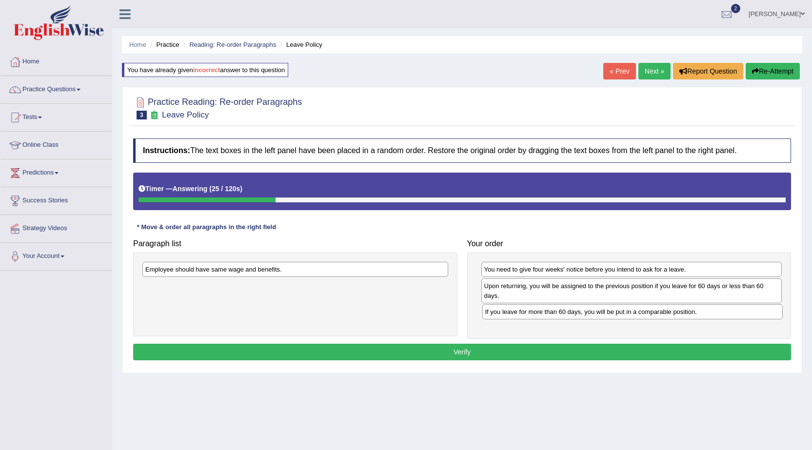
drag, startPoint x: 524, startPoint y: 295, endPoint x: 524, endPoint y: 313, distance: 18.0
click at [524, 313] on div "If you leave for more than 60 days, you will be put in a comparable position." at bounding box center [632, 311] width 301 height 15
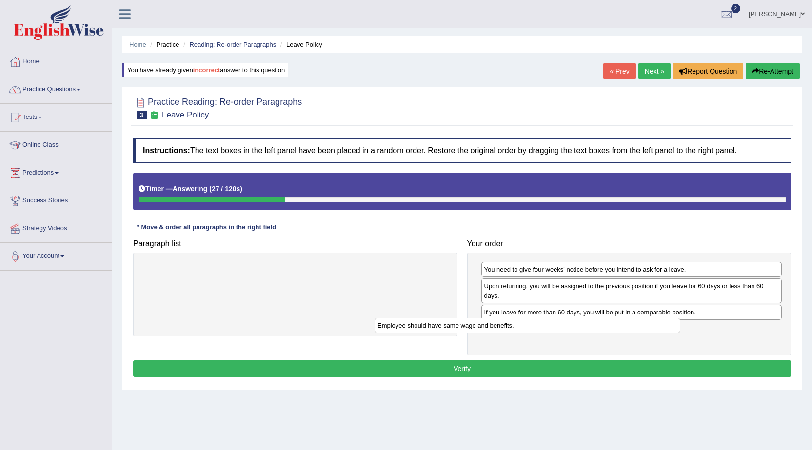
drag, startPoint x: 216, startPoint y: 267, endPoint x: 484, endPoint y: 321, distance: 274.1
click at [459, 324] on div "Employee should have same wage and benefits." at bounding box center [528, 325] width 306 height 15
click at [471, 363] on button "Verify" at bounding box center [462, 368] width 658 height 17
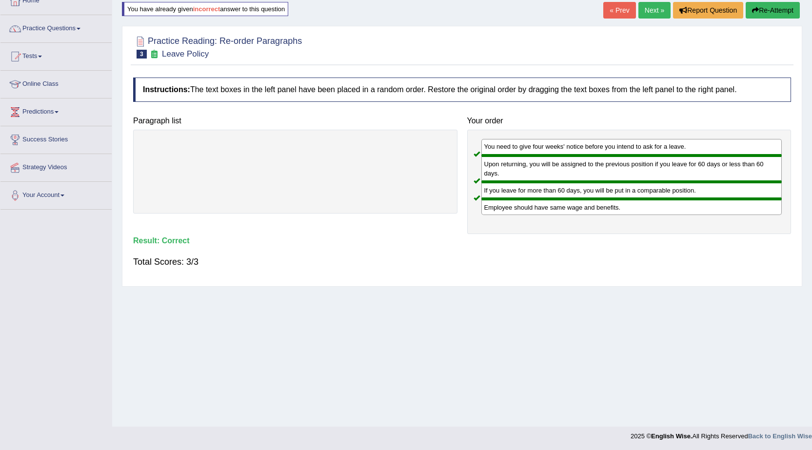
scroll to position [62, 0]
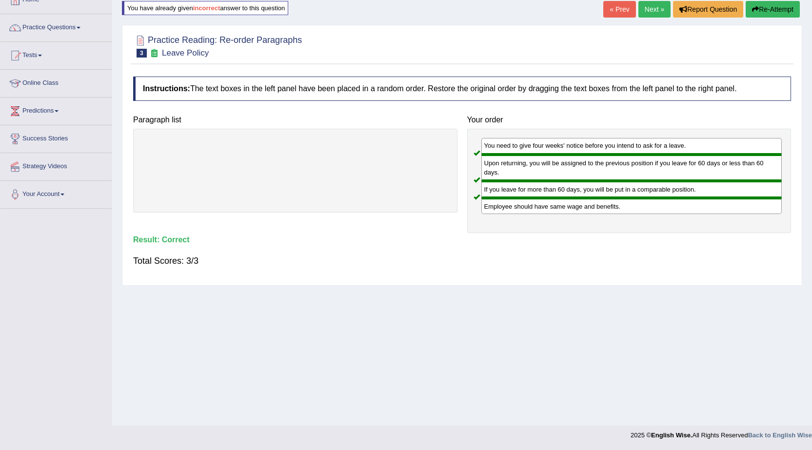
drag, startPoint x: 276, startPoint y: 131, endPoint x: 266, endPoint y: 127, distance: 10.3
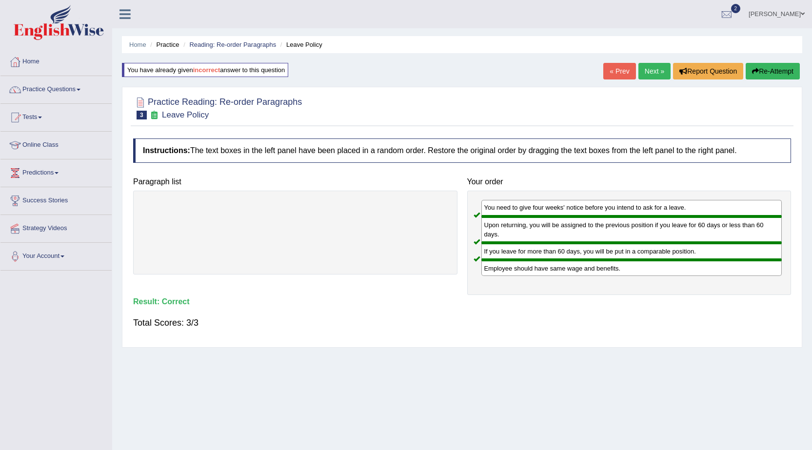
click at [647, 66] on link "Next »" at bounding box center [654, 71] width 32 height 17
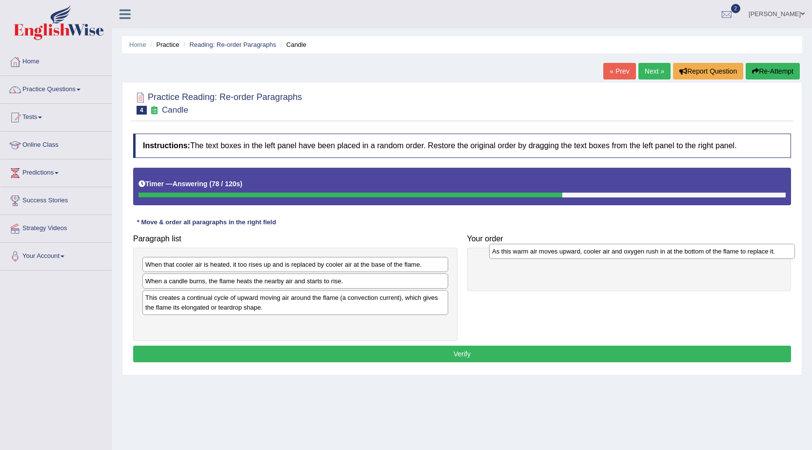
drag, startPoint x: 274, startPoint y: 330, endPoint x: 621, endPoint y: 258, distance: 354.3
click at [621, 258] on div "As this warm air moves upward, cooler air and oxygen rush in at the bottom of t…" at bounding box center [642, 251] width 306 height 15
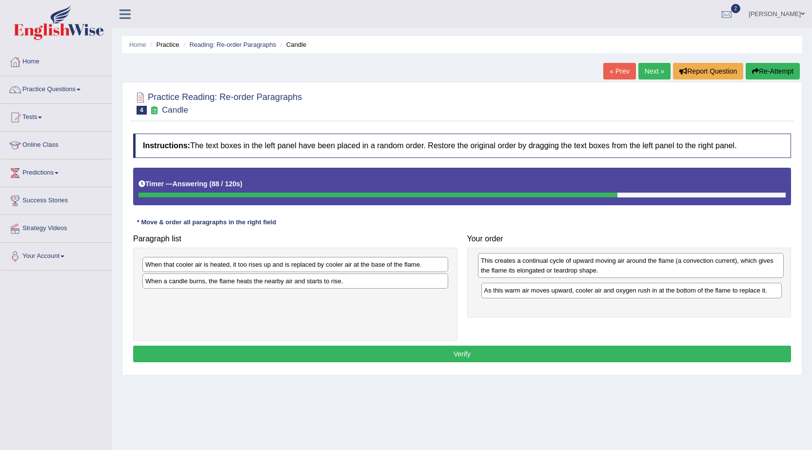
drag, startPoint x: 250, startPoint y: 304, endPoint x: 586, endPoint y: 267, distance: 337.6
click at [586, 267] on div "This creates a continual cycle of upward moving air around the flame (a convect…" at bounding box center [631, 265] width 306 height 24
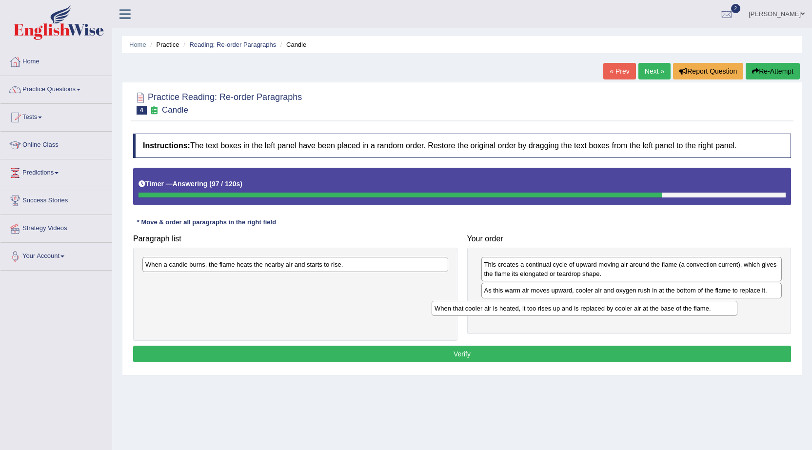
drag, startPoint x: 322, startPoint y: 269, endPoint x: 611, endPoint y: 313, distance: 292.5
click at [611, 313] on div "When that cooler air is heated, it too rises up and is replaced by cooler air a…" at bounding box center [585, 308] width 306 height 15
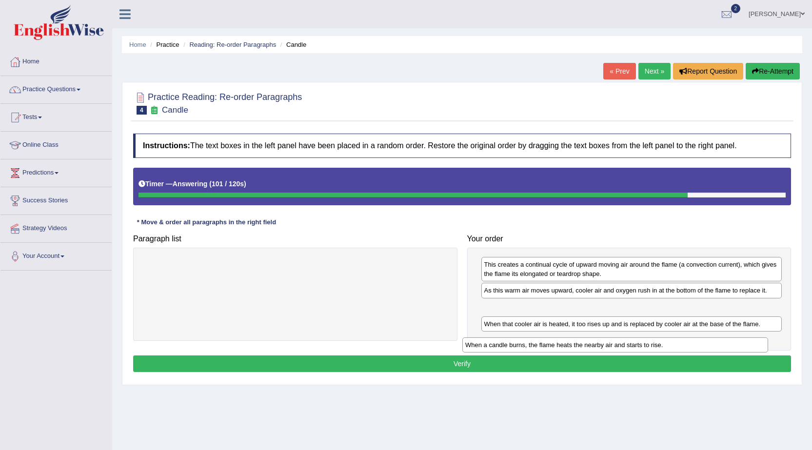
drag, startPoint x: 218, startPoint y: 264, endPoint x: 539, endPoint y: 343, distance: 330.6
click at [539, 343] on div "When a candle burns, the flame heats the nearby air and starts to rise." at bounding box center [615, 345] width 306 height 15
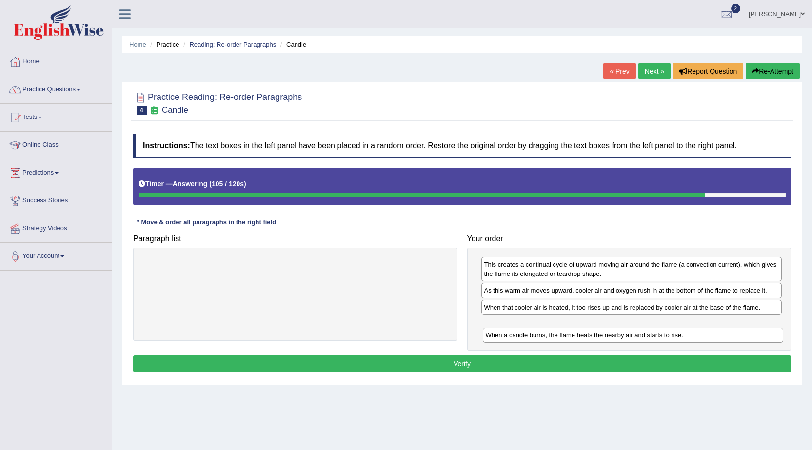
drag, startPoint x: 548, startPoint y: 305, endPoint x: 549, endPoint y: 333, distance: 27.8
click at [549, 333] on div "When a candle burns, the flame heats the nearby air and starts to rise." at bounding box center [633, 335] width 301 height 15
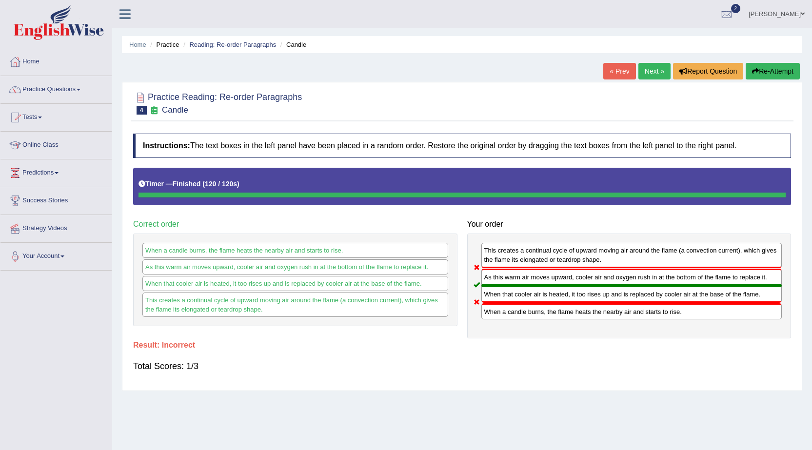
click at [765, 66] on button "Re-Attempt" at bounding box center [773, 71] width 54 height 17
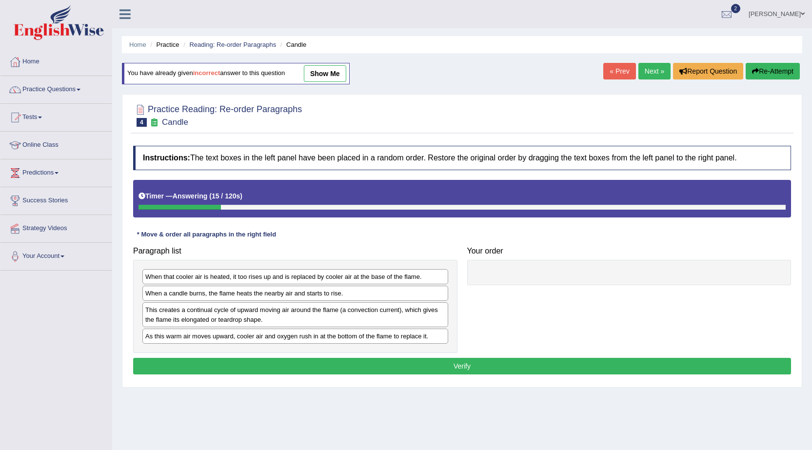
click at [342, 74] on link "show me" at bounding box center [325, 73] width 42 height 17
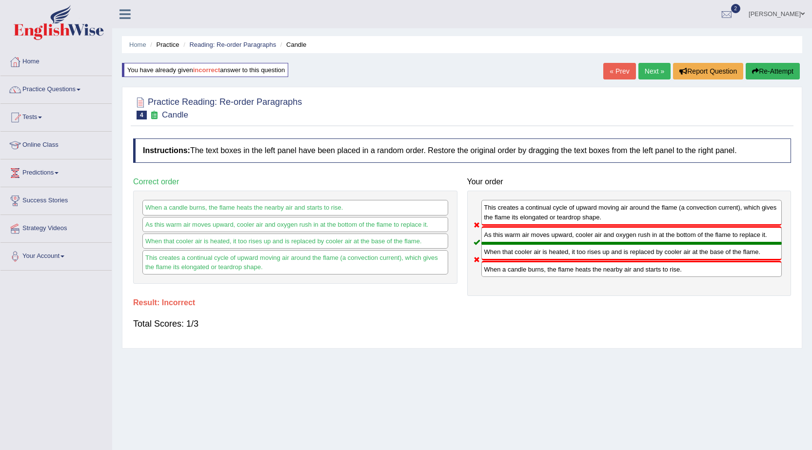
click at [784, 74] on button "Re-Attempt" at bounding box center [773, 71] width 54 height 17
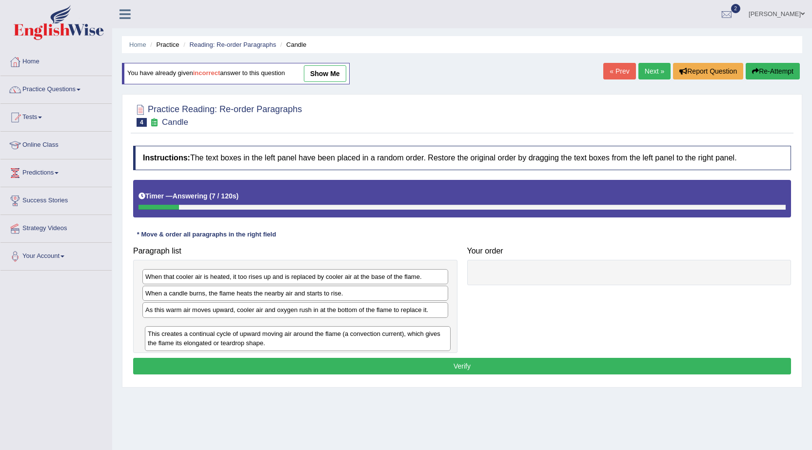
drag, startPoint x: 338, startPoint y: 321, endPoint x: 340, endPoint y: 345, distance: 24.0
click at [340, 345] on div "This creates a continual cycle of upward moving air around the flame (a convect…" at bounding box center [298, 338] width 306 height 24
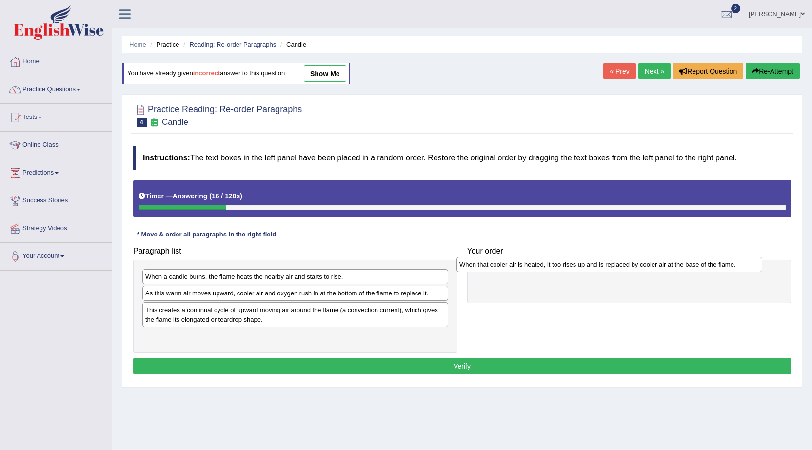
drag, startPoint x: 256, startPoint y: 283, endPoint x: 570, endPoint y: 271, distance: 314.3
click at [570, 271] on div "When that cooler air is heated, it too rises up and is replaced by cooler air a…" at bounding box center [610, 264] width 306 height 15
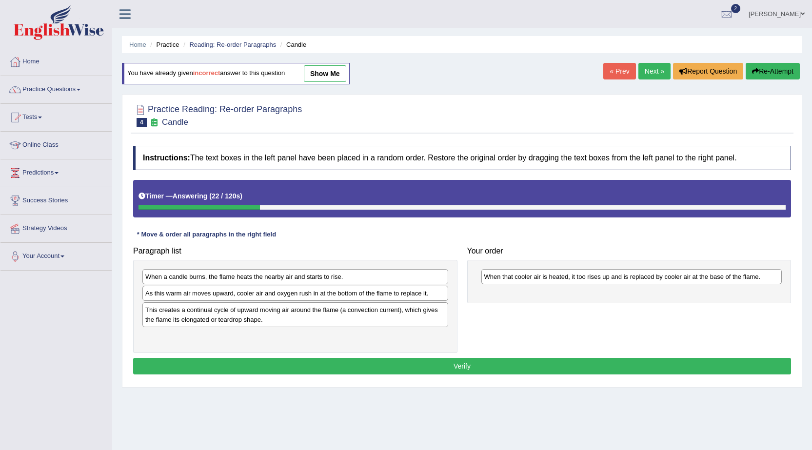
click at [341, 82] on div "You have already given incorrect answer to this question show me" at bounding box center [236, 73] width 228 height 21
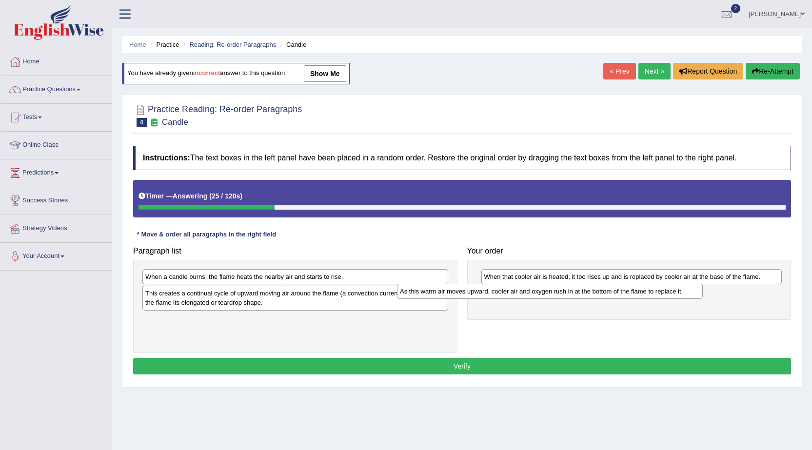
drag, startPoint x: 303, startPoint y: 291, endPoint x: 558, endPoint y: 289, distance: 255.1
click at [558, 289] on div "As this warm air moves upward, cooler air and oxygen rush in at the bottom of t…" at bounding box center [550, 291] width 306 height 15
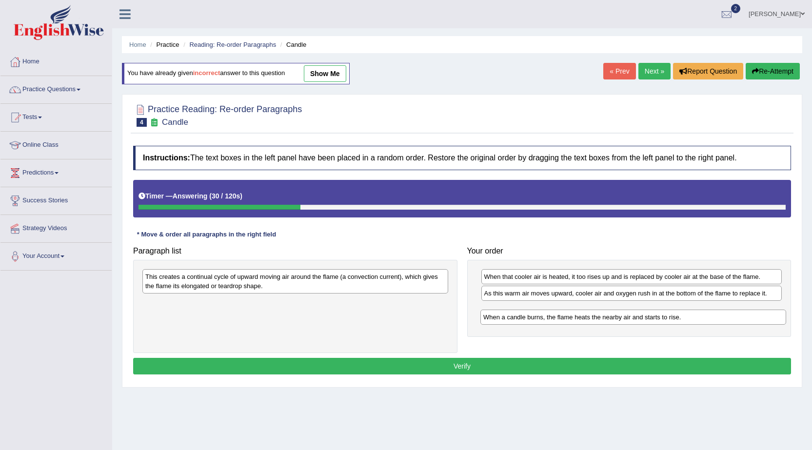
drag, startPoint x: 291, startPoint y: 281, endPoint x: 629, endPoint y: 322, distance: 340.4
click at [629, 322] on div "When a candle burns, the flame heats the nearby air and starts to rise." at bounding box center [633, 317] width 306 height 15
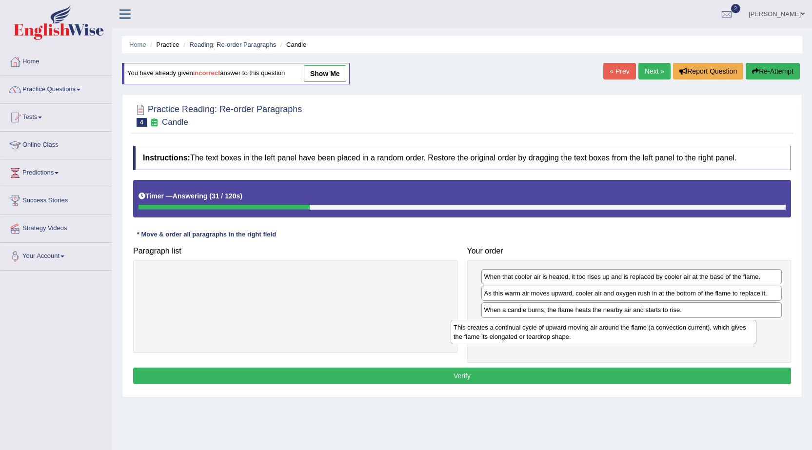
drag, startPoint x: 345, startPoint y: 286, endPoint x: 640, endPoint y: 330, distance: 298.8
click at [640, 330] on div "This creates a continual cycle of upward moving air around the flame (a convect…" at bounding box center [604, 332] width 306 height 24
drag, startPoint x: 670, startPoint y: 282, endPoint x: 670, endPoint y: 318, distance: 35.1
click at [670, 318] on div "When that cooler air is heated, it too rises up and is replaced by cooler air a…" at bounding box center [632, 311] width 301 height 15
drag, startPoint x: 659, startPoint y: 296, endPoint x: 675, endPoint y: 276, distance: 25.0
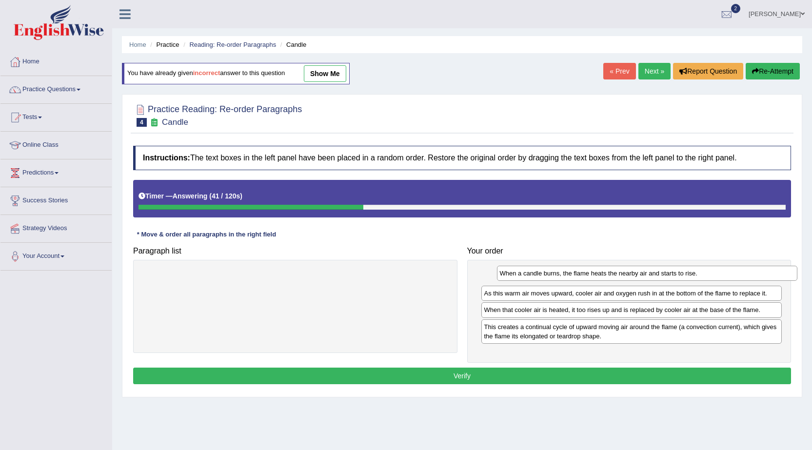
click at [675, 276] on div "When a candle burns, the flame heats the nearby air and starts to rise." at bounding box center [647, 273] width 301 height 15
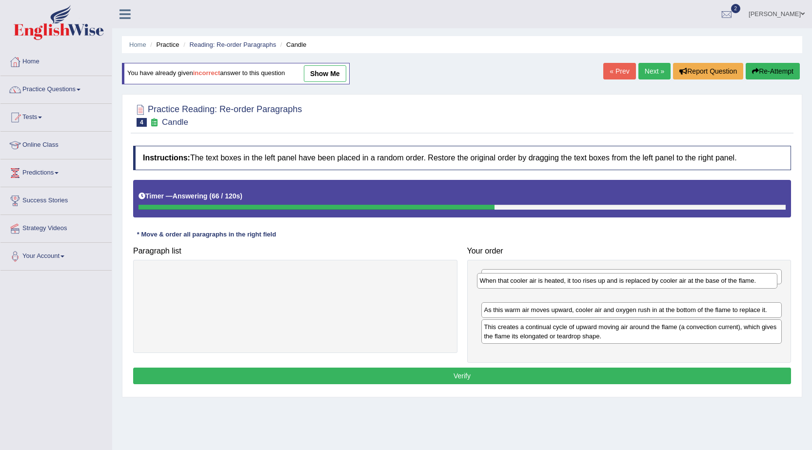
drag, startPoint x: 706, startPoint y: 316, endPoint x: 701, endPoint y: 285, distance: 30.6
click at [701, 285] on div "When that cooler air is heated, it too rises up and is replaced by cooler air a…" at bounding box center [627, 280] width 301 height 15
drag, startPoint x: 688, startPoint y: 290, endPoint x: 692, endPoint y: 274, distance: 16.9
click at [692, 274] on div "When that cooler air is heated, it too rises up and is replaced by cooler air a…" at bounding box center [635, 276] width 301 height 15
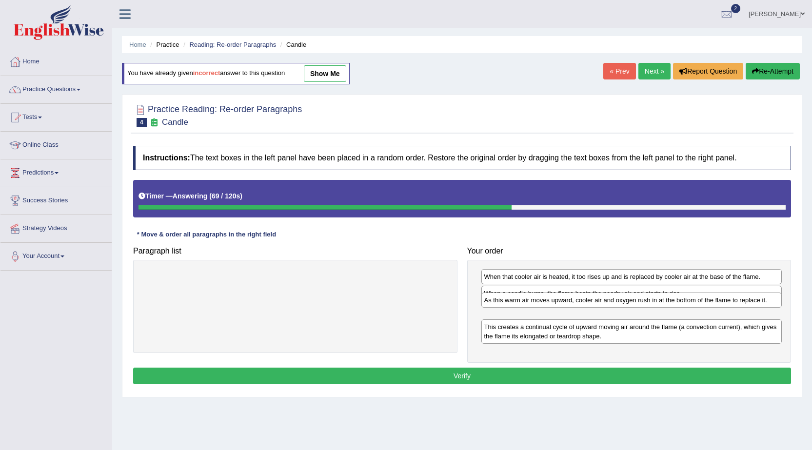
drag, startPoint x: 660, startPoint y: 311, endPoint x: 660, endPoint y: 301, distance: 9.8
click at [660, 301] on div "As this warm air moves upward, cooler air and oxygen rush in at the bottom of t…" at bounding box center [631, 300] width 301 height 15
drag, startPoint x: 656, startPoint y: 314, endPoint x: 656, endPoint y: 300, distance: 14.2
click at [656, 300] on div "As this warm air moves upward, cooler air and oxygen rush in at the bottom of t…" at bounding box center [632, 295] width 301 height 15
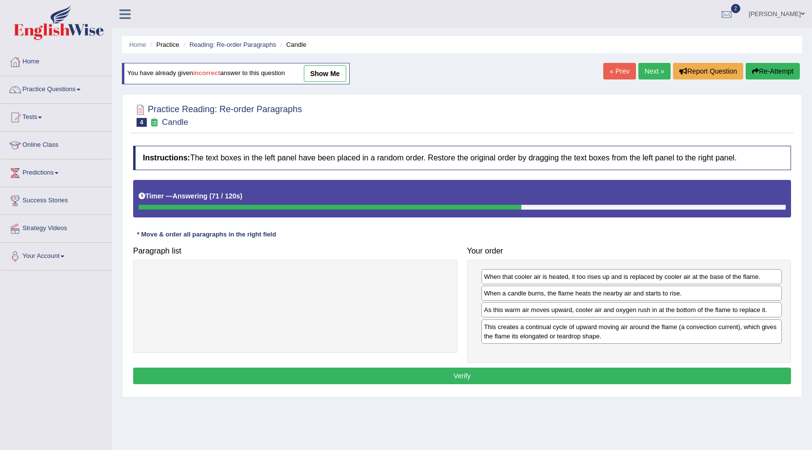
click at [657, 298] on div "When a candle burns, the flame heats the nearby air and starts to rise." at bounding box center [631, 293] width 301 height 15
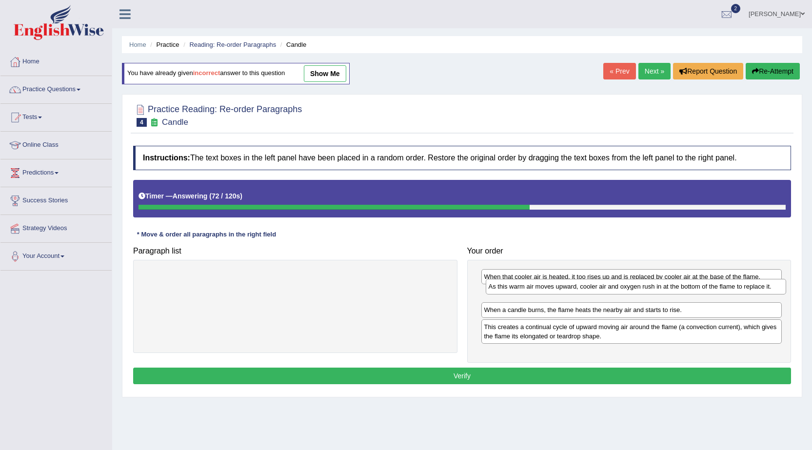
drag, startPoint x: 655, startPoint y: 310, endPoint x: 659, endPoint y: 287, distance: 23.8
click at [659, 287] on div "As this warm air moves upward, cooler air and oxygen rush in at the bottom of t…" at bounding box center [636, 286] width 301 height 15
click at [603, 372] on button "Verify" at bounding box center [462, 376] width 658 height 17
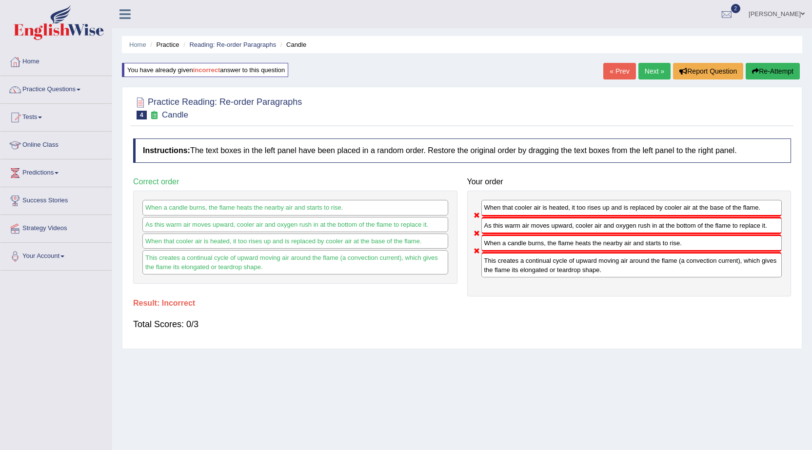
click at [788, 72] on button "Re-Attempt" at bounding box center [773, 71] width 54 height 17
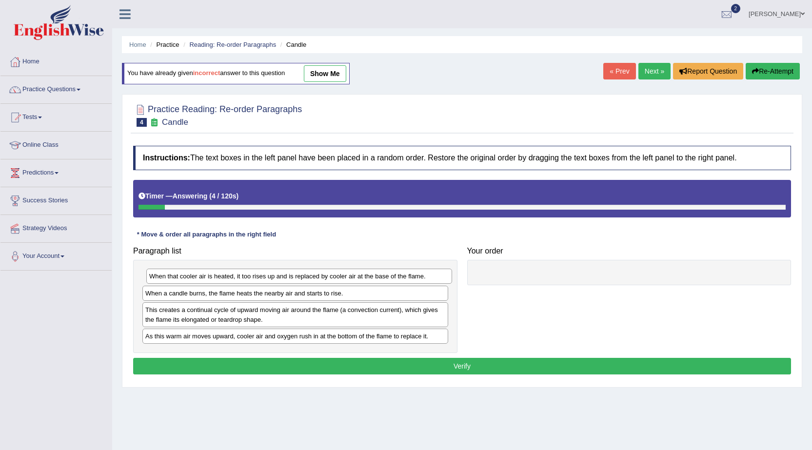
click at [335, 280] on div "When that cooler air is heated, it too rises up and is replaced by cooler air a…" at bounding box center [299, 276] width 306 height 15
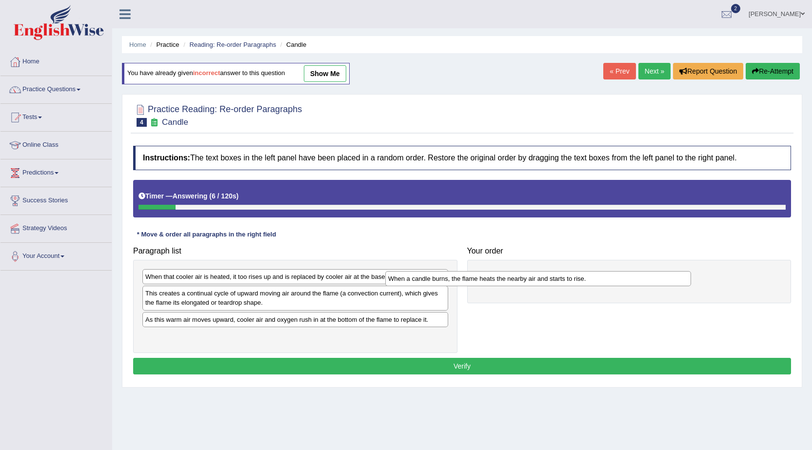
drag, startPoint x: 350, startPoint y: 294, endPoint x: 589, endPoint y: 280, distance: 239.4
click at [589, 280] on div "When a candle burns, the flame heats the nearby air and starts to rise." at bounding box center [538, 278] width 306 height 15
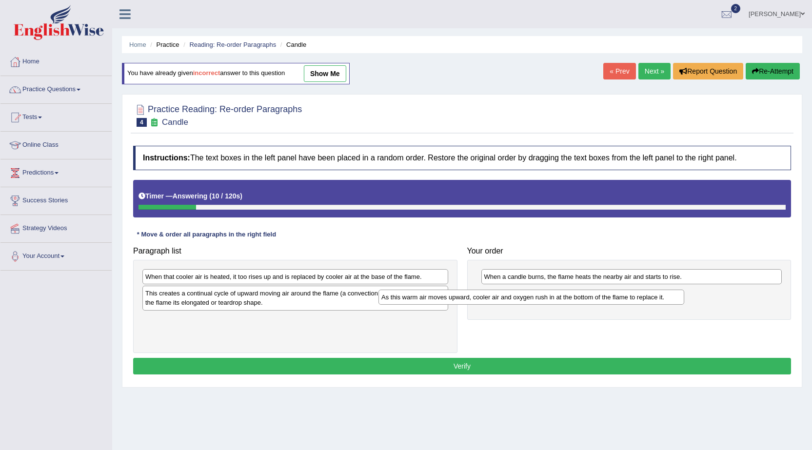
drag, startPoint x: 406, startPoint y: 300, endPoint x: 612, endPoint y: 285, distance: 206.4
click at [614, 290] on div "As this warm air moves upward, cooler air and oxygen rush in at the bottom of t…" at bounding box center [531, 297] width 306 height 15
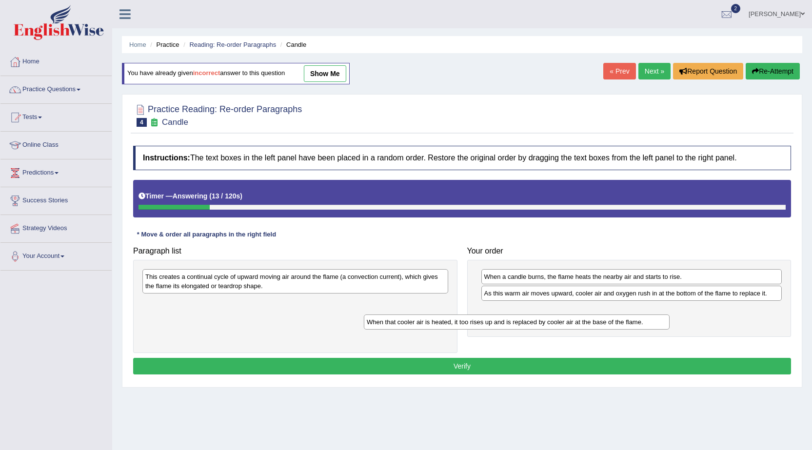
drag, startPoint x: 288, startPoint y: 279, endPoint x: 530, endPoint y: 316, distance: 245.1
click at [523, 317] on div "When that cooler air is heated, it too rises up and is replaced by cooler air a…" at bounding box center [517, 322] width 306 height 15
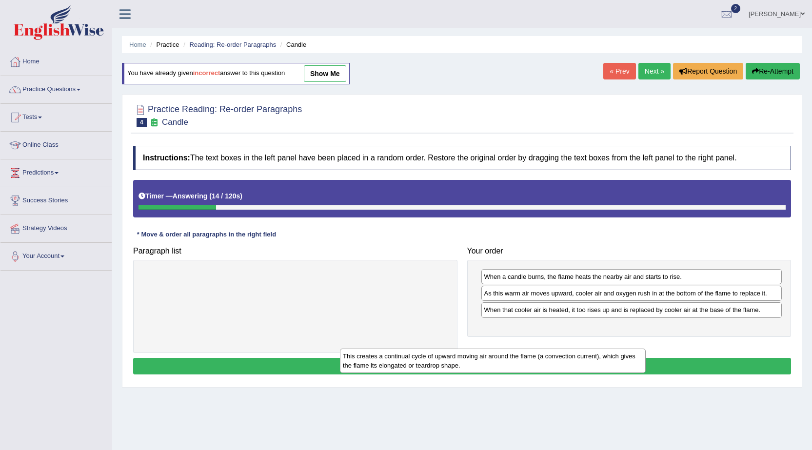
drag, startPoint x: 289, startPoint y: 277, endPoint x: 524, endPoint y: 346, distance: 245.5
click at [524, 349] on div "This creates a continual cycle of upward moving air around the flame (a convect…" at bounding box center [493, 361] width 306 height 24
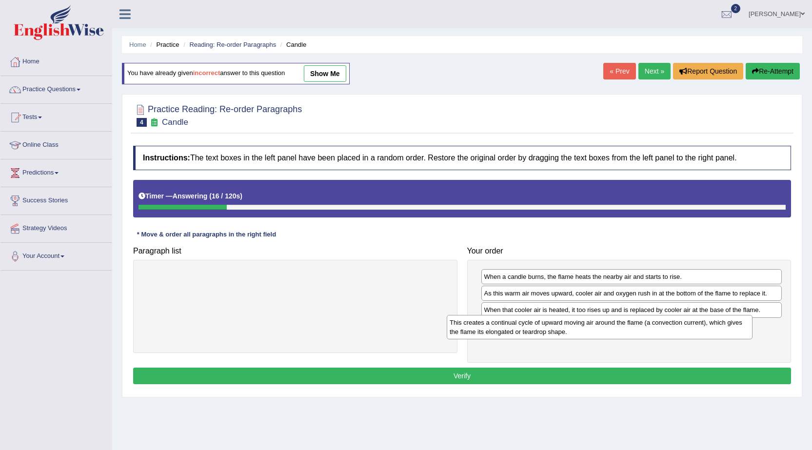
drag, startPoint x: 244, startPoint y: 289, endPoint x: 549, endPoint y: 335, distance: 307.7
click at [552, 335] on div "This creates a continual cycle of upward moving air around the flame (a convect…" at bounding box center [600, 327] width 306 height 24
drag, startPoint x: 427, startPoint y: 370, endPoint x: 434, endPoint y: 364, distance: 8.6
click at [432, 369] on button "Verify" at bounding box center [462, 376] width 658 height 17
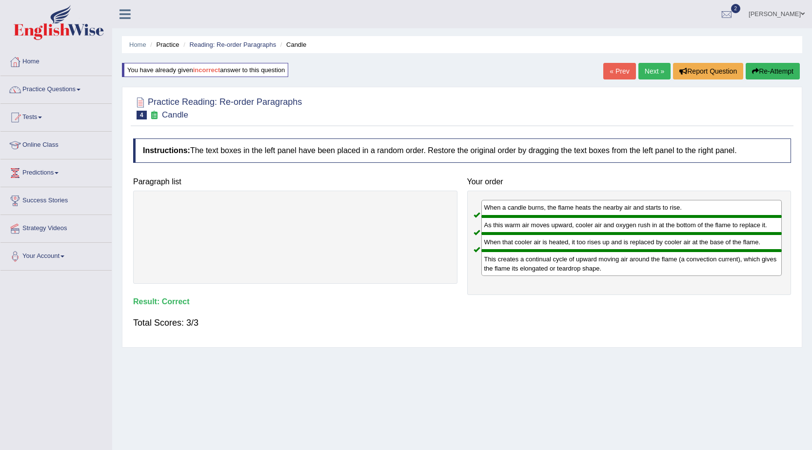
click at [659, 71] on link "Next »" at bounding box center [654, 71] width 32 height 17
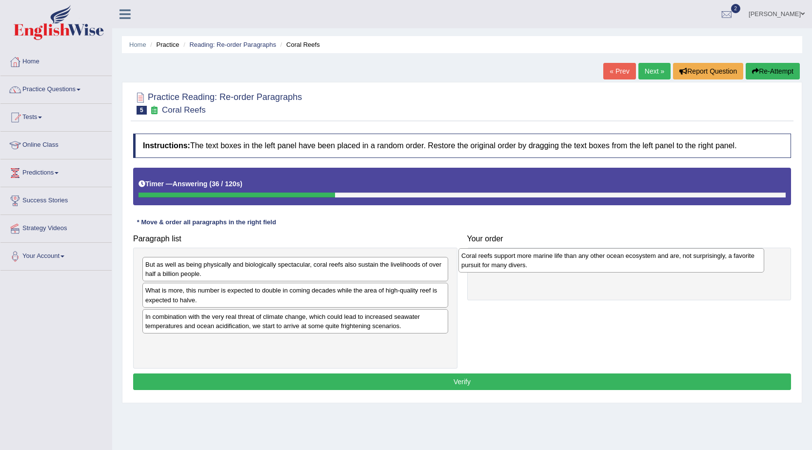
drag, startPoint x: 284, startPoint y: 320, endPoint x: 599, endPoint y: 254, distance: 322.4
click at [600, 257] on div "Coral reefs support more marine life than any other ocean ecosystem and are, no…" at bounding box center [611, 260] width 306 height 24
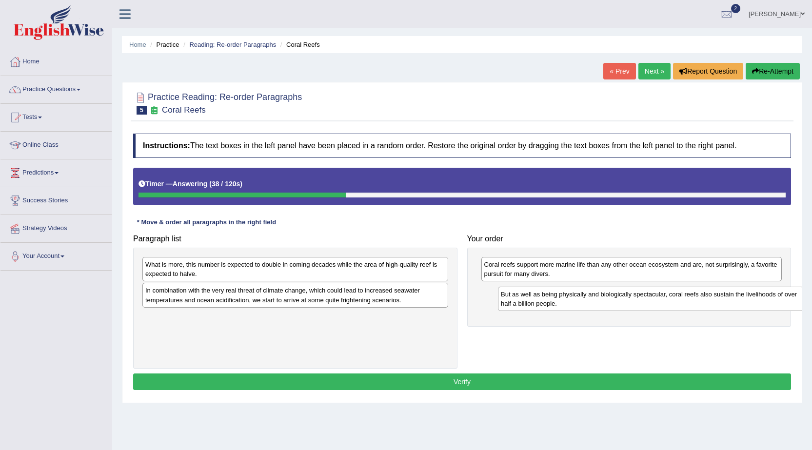
drag, startPoint x: 272, startPoint y: 267, endPoint x: 627, endPoint y: 297, distance: 356.8
click at [627, 297] on div "But as well as being physically and biologically spectacular, coral reefs also …" at bounding box center [651, 299] width 306 height 24
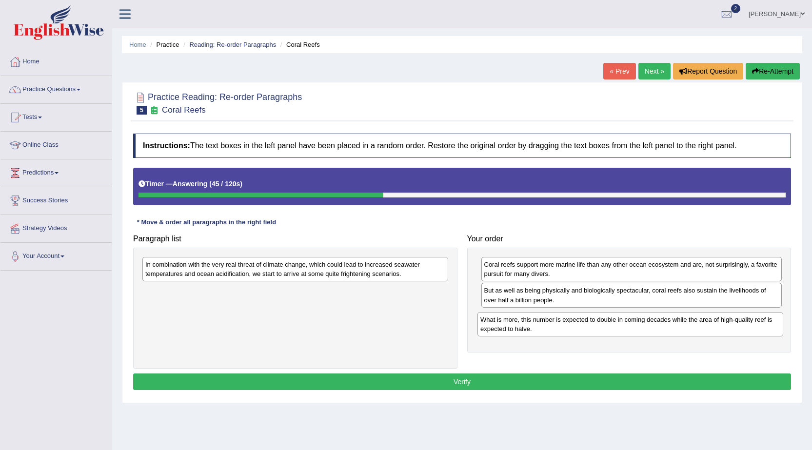
drag, startPoint x: 281, startPoint y: 272, endPoint x: 616, endPoint y: 327, distance: 339.6
click at [616, 327] on div "What is more, this number is expected to double in coming decades while the are…" at bounding box center [630, 324] width 306 height 24
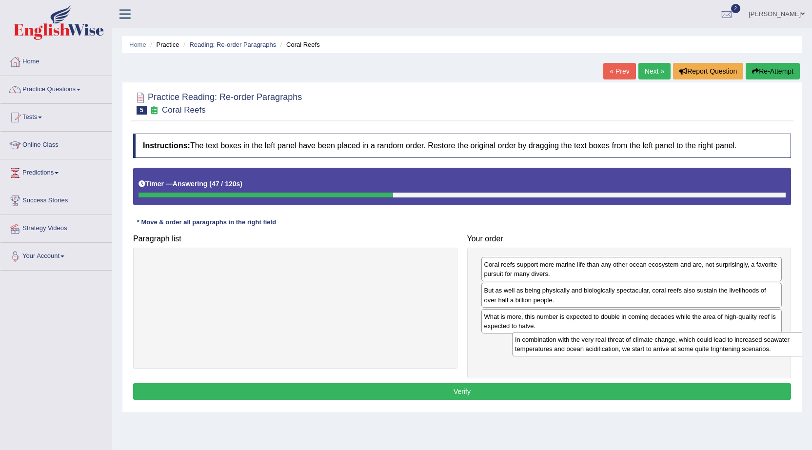
drag, startPoint x: 235, startPoint y: 267, endPoint x: 592, endPoint y: 343, distance: 365.5
click at [592, 343] on div "In combination with the very real threat of climate change, which could lead to…" at bounding box center [665, 344] width 306 height 24
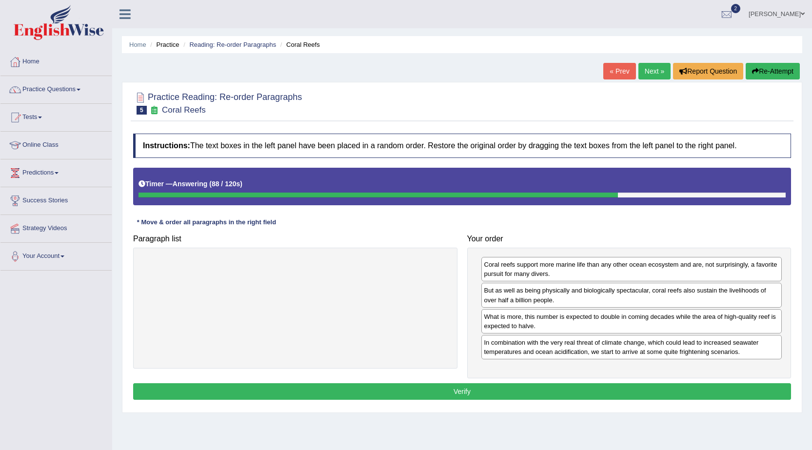
click at [519, 391] on button "Verify" at bounding box center [462, 391] width 658 height 17
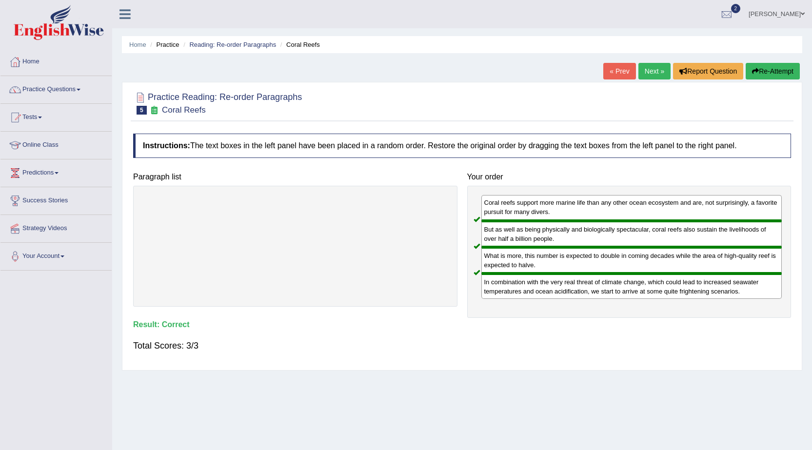
click at [651, 71] on link "Next »" at bounding box center [654, 71] width 32 height 17
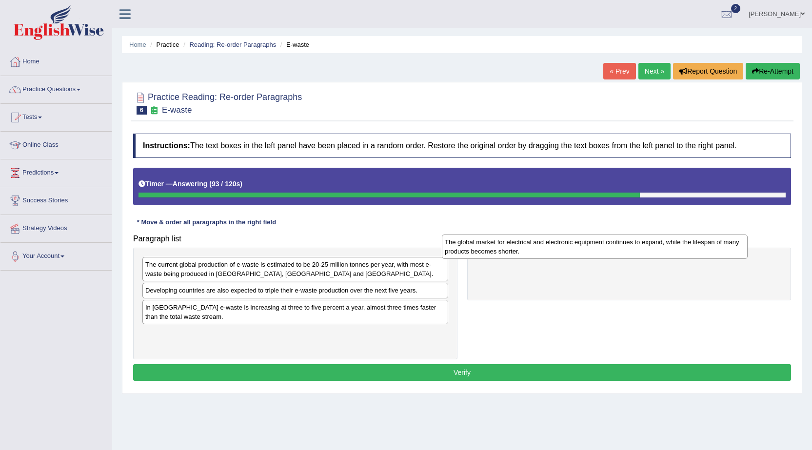
drag, startPoint x: 234, startPoint y: 335, endPoint x: 520, endPoint y: 251, distance: 298.3
click at [520, 251] on div "The global market for electrical and electronic equipment continues to expand, …" at bounding box center [595, 247] width 306 height 24
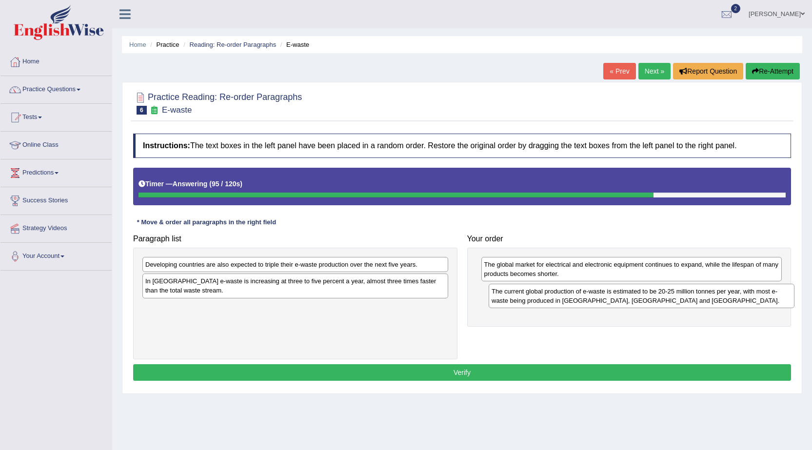
drag, startPoint x: 315, startPoint y: 280, endPoint x: 658, endPoint y: 308, distance: 344.5
click at [660, 307] on div "The current global production of e-waste is estimated to be 20-25 million tonne…" at bounding box center [642, 296] width 306 height 24
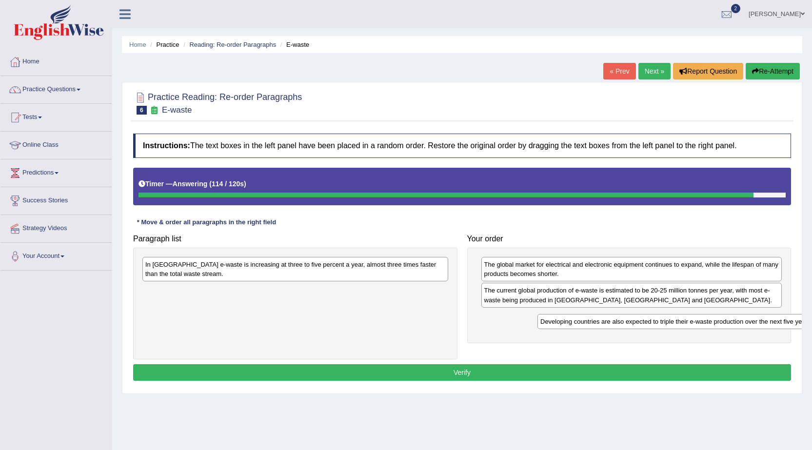
drag, startPoint x: 330, startPoint y: 284, endPoint x: 654, endPoint y: 324, distance: 326.4
click at [656, 327] on div "Developing countries are also expected to triple their e-waste production over …" at bounding box center [690, 321] width 306 height 15
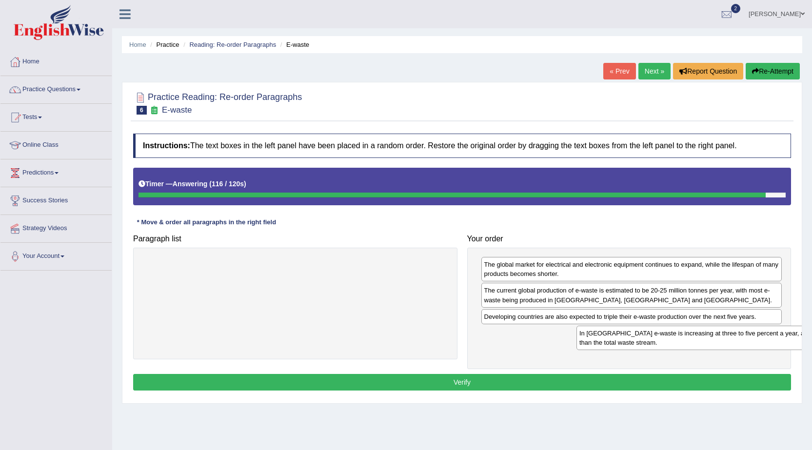
drag, startPoint x: 306, startPoint y: 277, endPoint x: 696, endPoint y: 346, distance: 396.3
click at [737, 346] on div "In [GEOGRAPHIC_DATA] e-waste is increasing at three to five percent a year, alm…" at bounding box center [730, 338] width 306 height 24
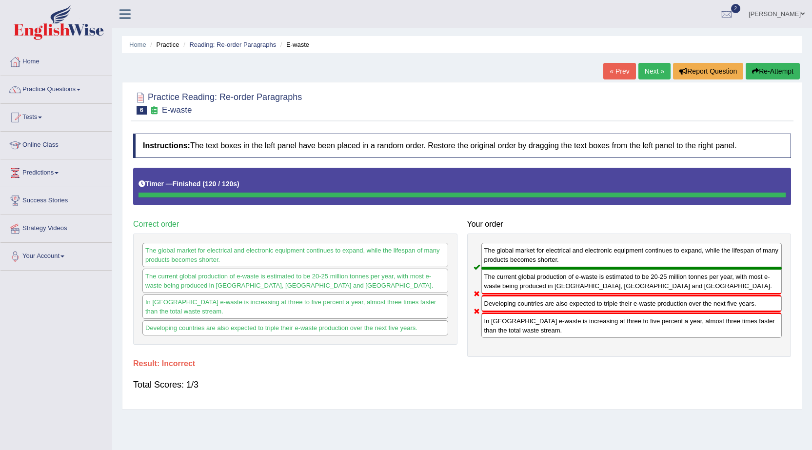
click at [768, 75] on button "Re-Attempt" at bounding box center [773, 71] width 54 height 17
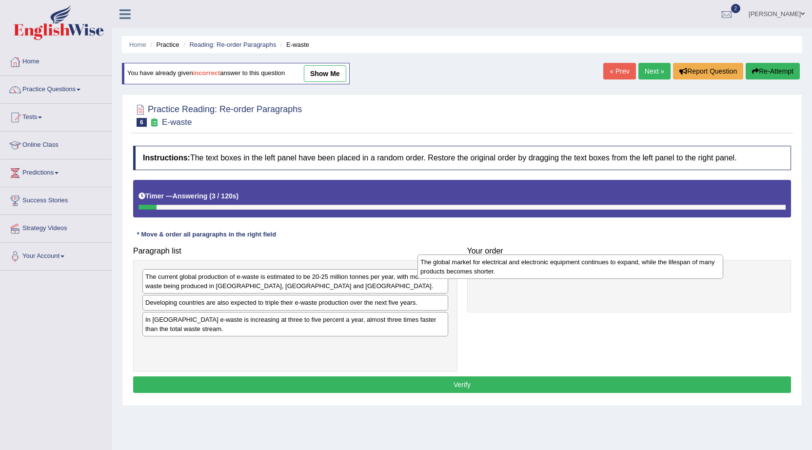
drag, startPoint x: 312, startPoint y: 355, endPoint x: 587, endPoint y: 271, distance: 287.4
click at [587, 271] on div "The global market for electrical and electronic equipment continues to expand, …" at bounding box center [571, 267] width 306 height 24
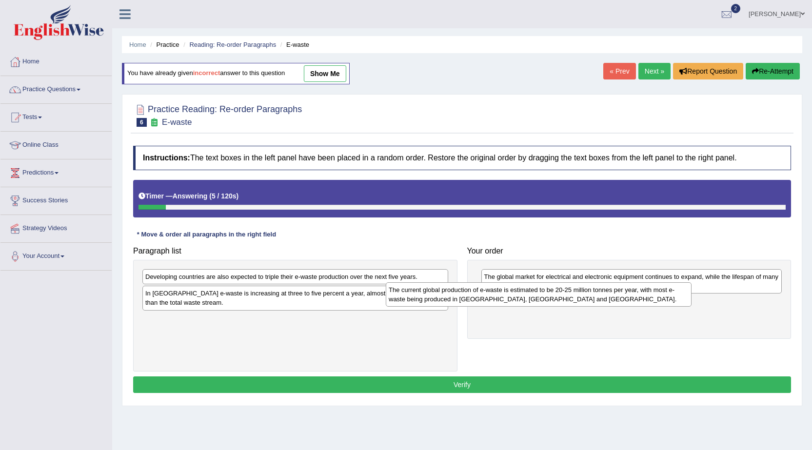
drag, startPoint x: 377, startPoint y: 290, endPoint x: 655, endPoint y: 306, distance: 278.5
click at [653, 306] on div "The current global production of e-waste is estimated to be 20-25 million tonne…" at bounding box center [539, 294] width 306 height 24
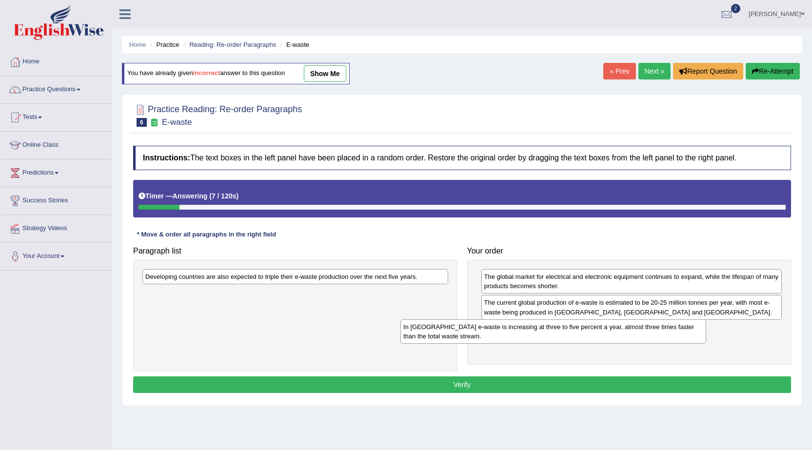
drag, startPoint x: 334, startPoint y: 300, endPoint x: 590, endPoint y: 326, distance: 257.4
click at [590, 326] on div "In [GEOGRAPHIC_DATA] e-waste is increasing at three to five percent a year, alm…" at bounding box center [553, 331] width 306 height 24
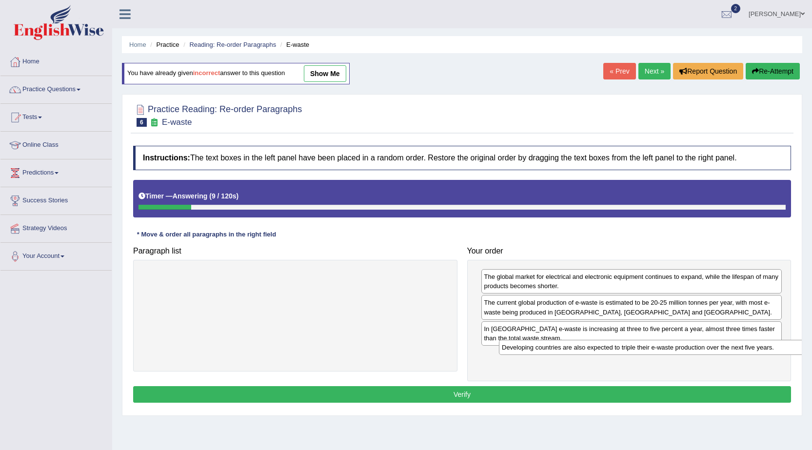
drag, startPoint x: 319, startPoint y: 284, endPoint x: 680, endPoint y: 356, distance: 367.6
click at [680, 355] on div "Developing countries are also expected to triple their e-waste production over …" at bounding box center [652, 347] width 306 height 15
drag, startPoint x: 563, startPoint y: 398, endPoint x: 564, endPoint y: 393, distance: 5.0
click at [564, 394] on button "Verify" at bounding box center [462, 394] width 658 height 17
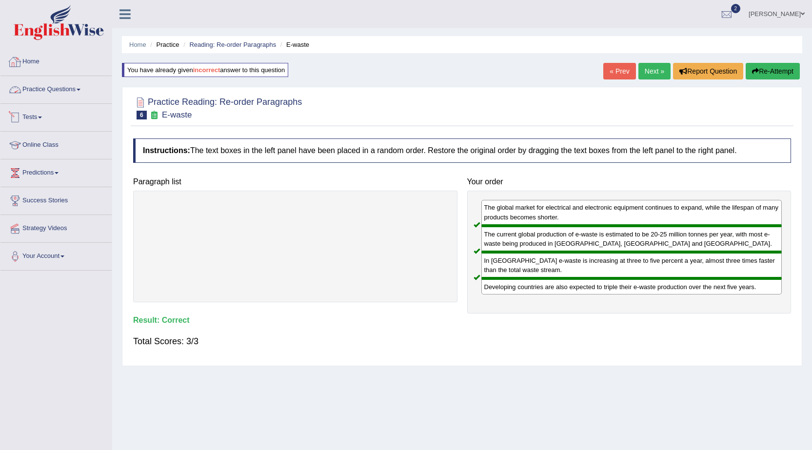
click at [64, 95] on link "Practice Questions" at bounding box center [55, 88] width 111 height 24
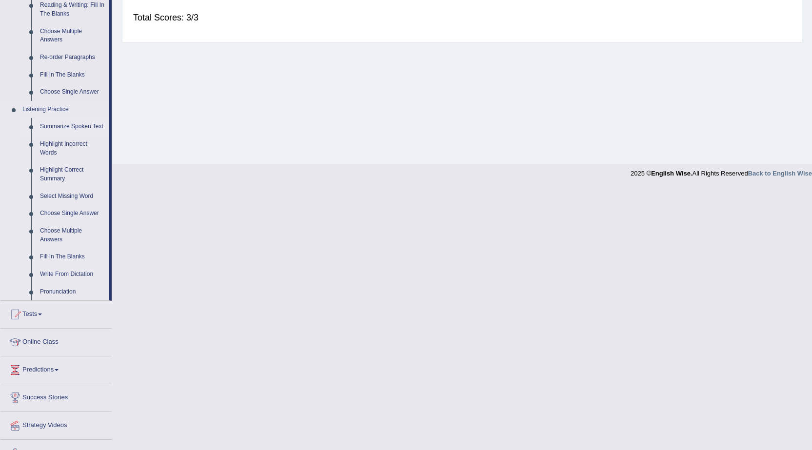
scroll to position [341, 0]
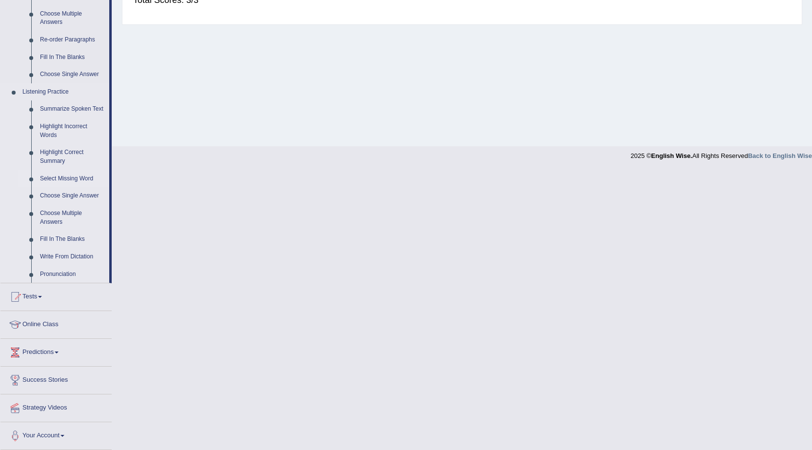
click at [67, 178] on link "Select Missing Word" at bounding box center [73, 179] width 74 height 18
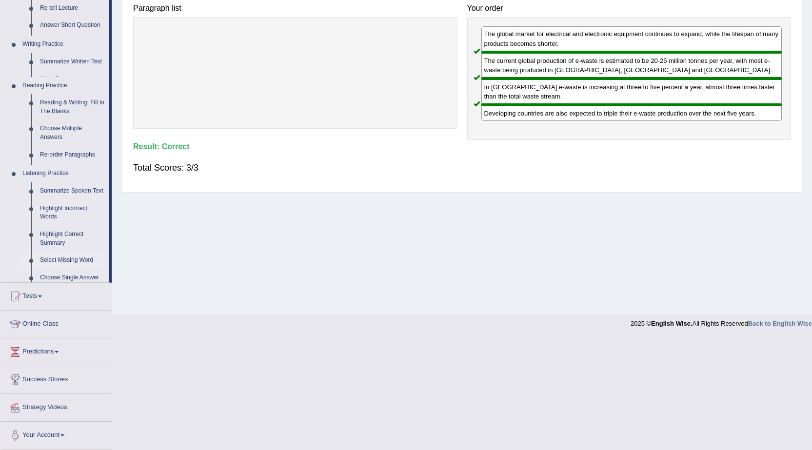
scroll to position [69, 0]
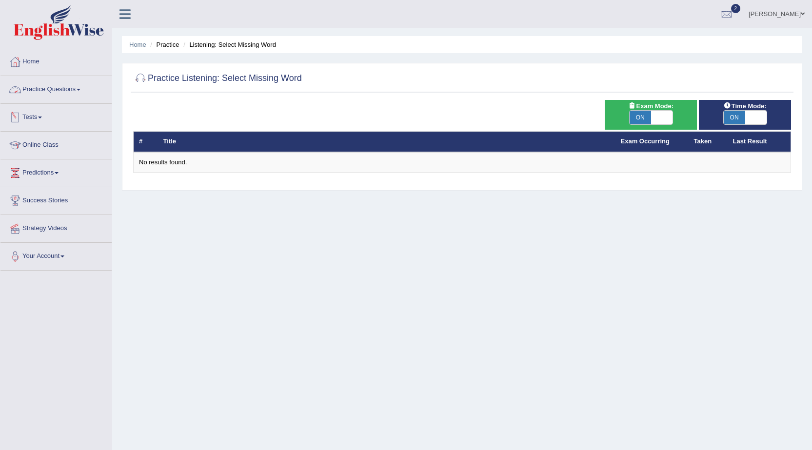
click at [46, 94] on link "Practice Questions" at bounding box center [55, 88] width 111 height 24
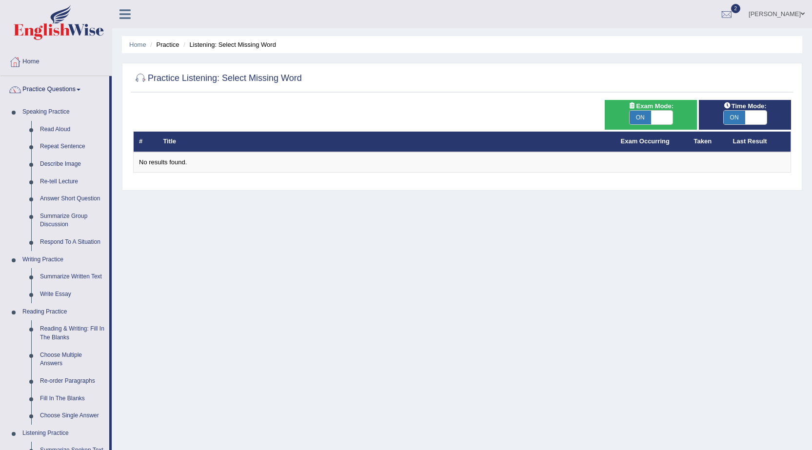
click at [639, 119] on span "ON" at bounding box center [640, 118] width 21 height 14
checkbox input "false"
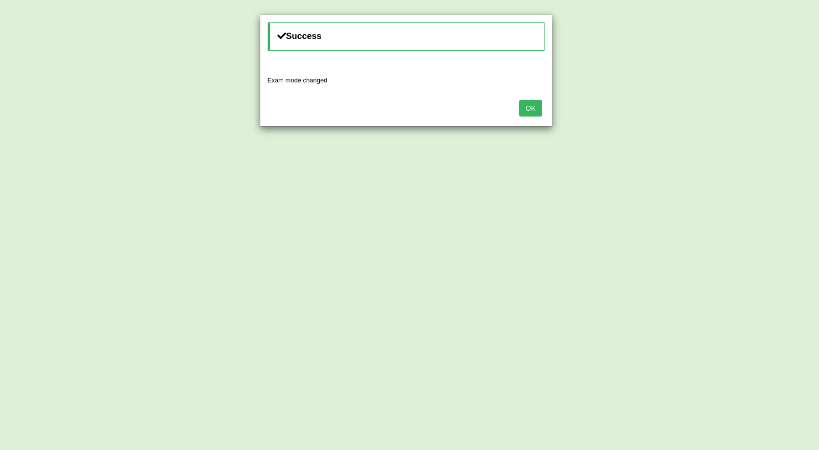
click at [537, 111] on button "OK" at bounding box center [530, 108] width 22 height 17
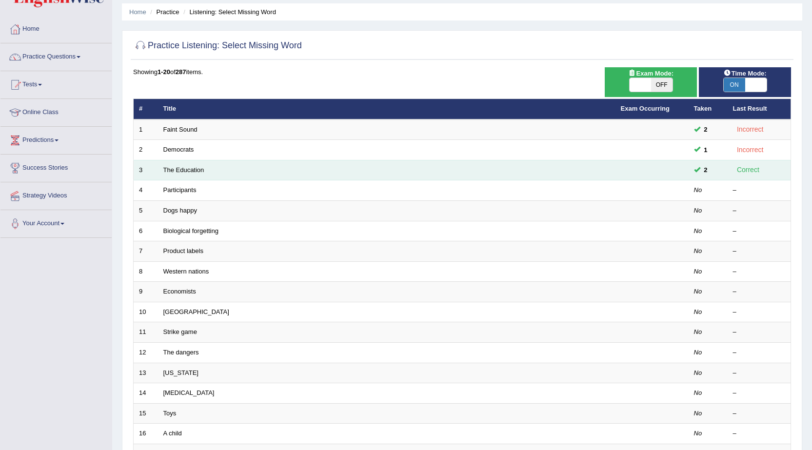
scroll to position [49, 0]
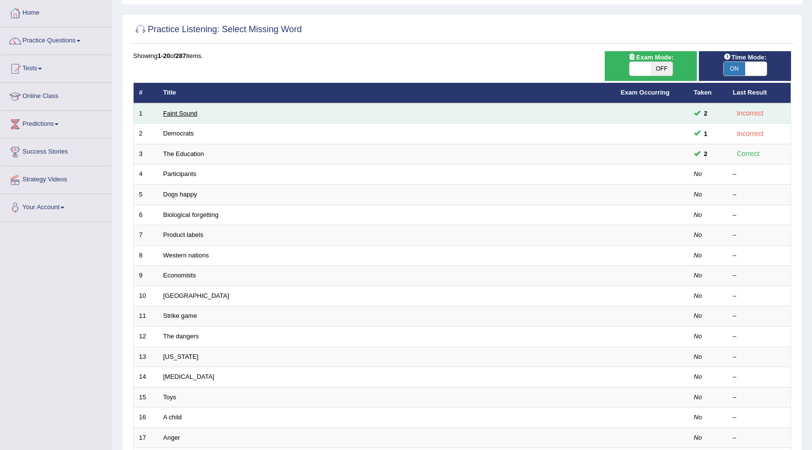
click at [181, 116] on link "Faint Sound" at bounding box center [180, 113] width 34 height 7
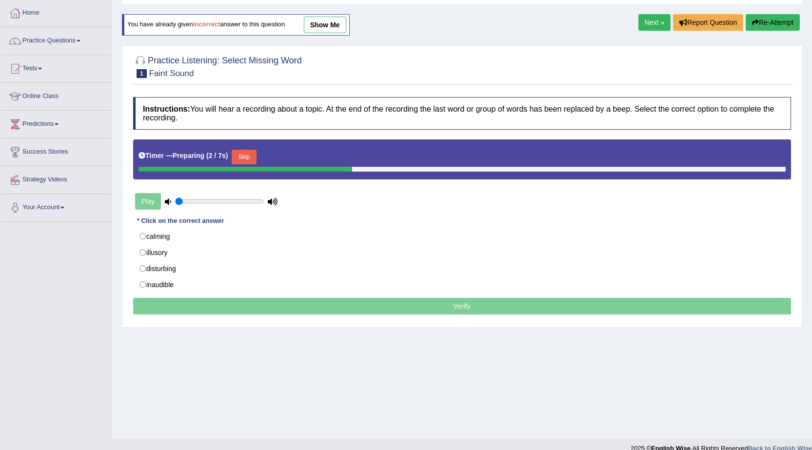
click at [242, 162] on button "Skip" at bounding box center [244, 157] width 24 height 15
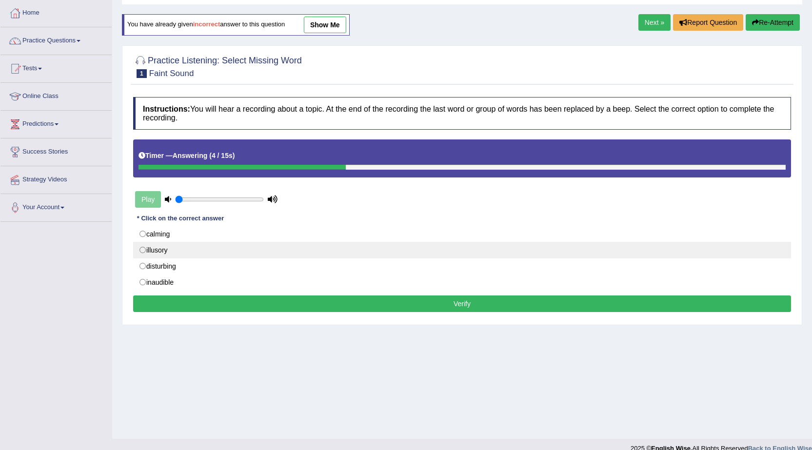
click at [178, 247] on label "illusory" at bounding box center [462, 250] width 658 height 17
radio input "true"
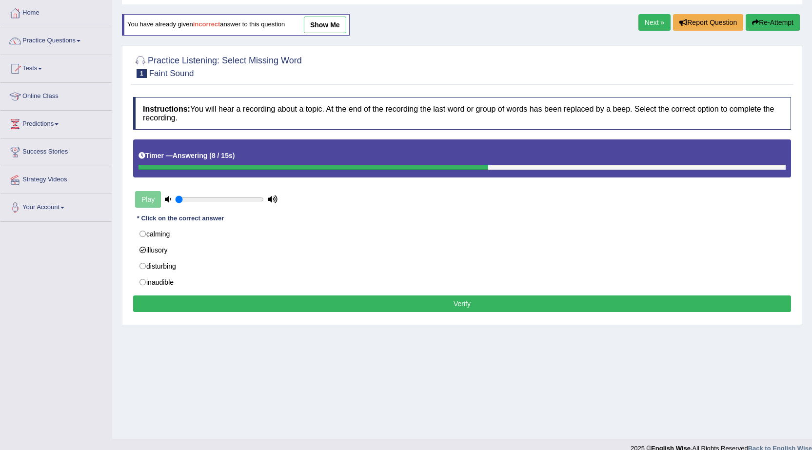
click at [187, 303] on button "Verify" at bounding box center [462, 304] width 658 height 17
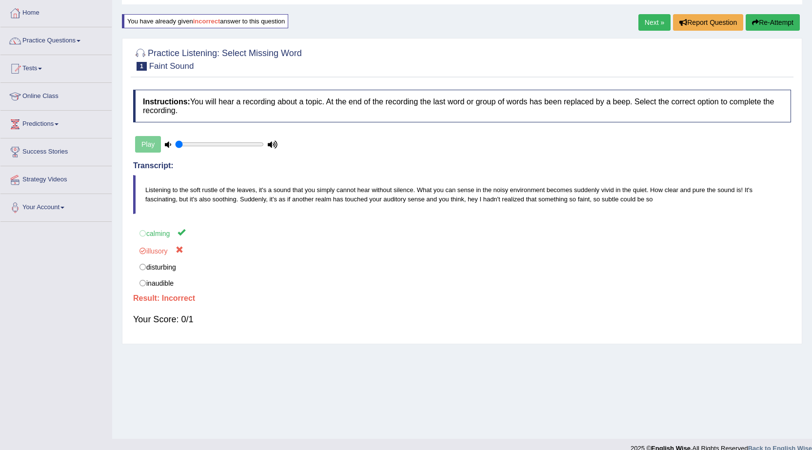
drag, startPoint x: 789, startPoint y: 26, endPoint x: 716, endPoint y: 51, distance: 76.5
click at [784, 27] on button "Re-Attempt" at bounding box center [773, 22] width 54 height 17
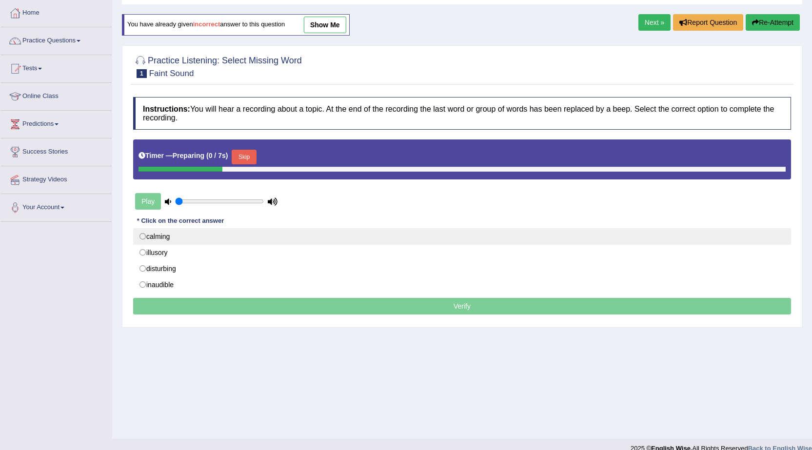
click at [208, 242] on label "calming" at bounding box center [462, 236] width 658 height 17
radio input "true"
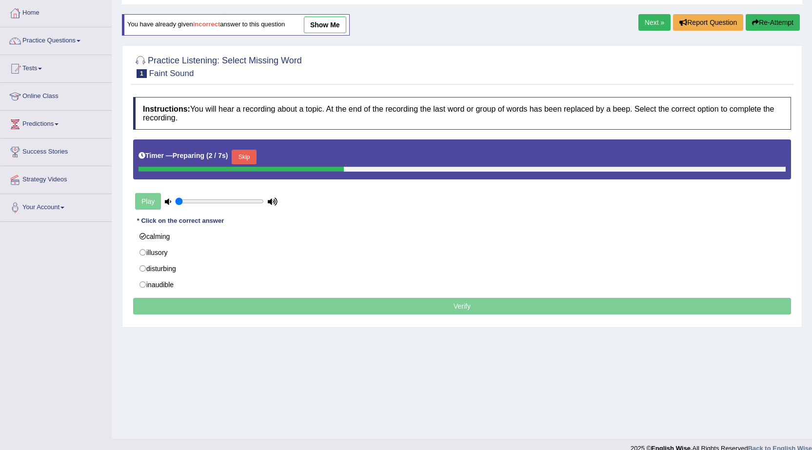
click at [252, 157] on button "Skip" at bounding box center [244, 157] width 24 height 15
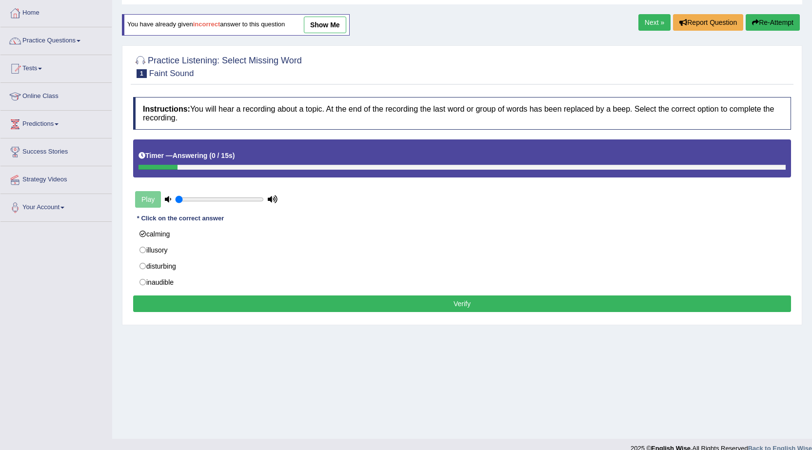
click at [423, 304] on button "Verify" at bounding box center [462, 304] width 658 height 17
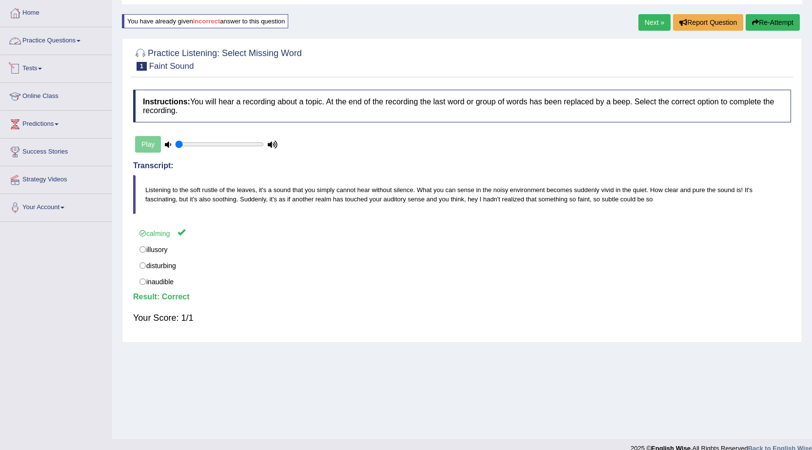
click at [67, 48] on link "Practice Questions" at bounding box center [55, 39] width 111 height 24
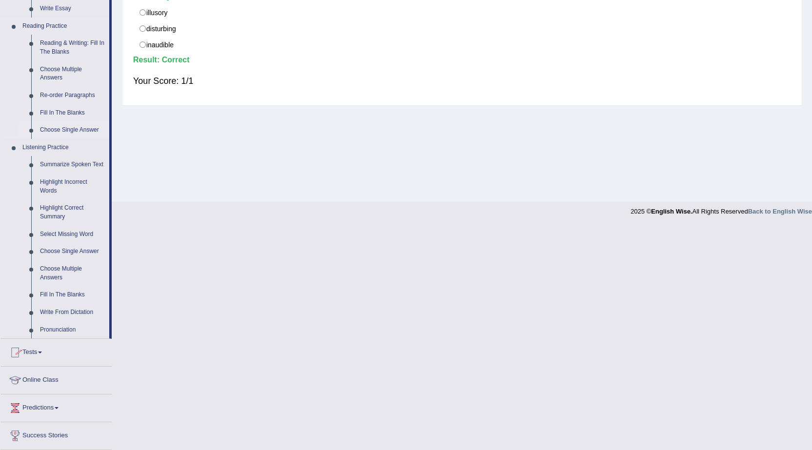
scroll to position [293, 0]
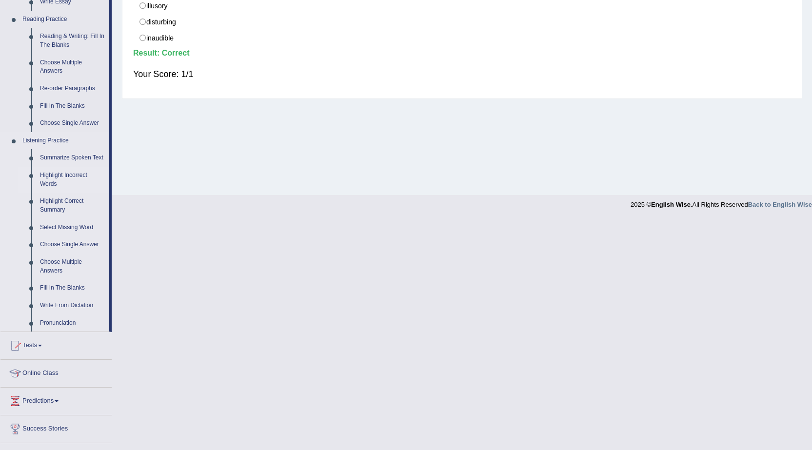
click at [64, 173] on link "Highlight Incorrect Words" at bounding box center [73, 180] width 74 height 26
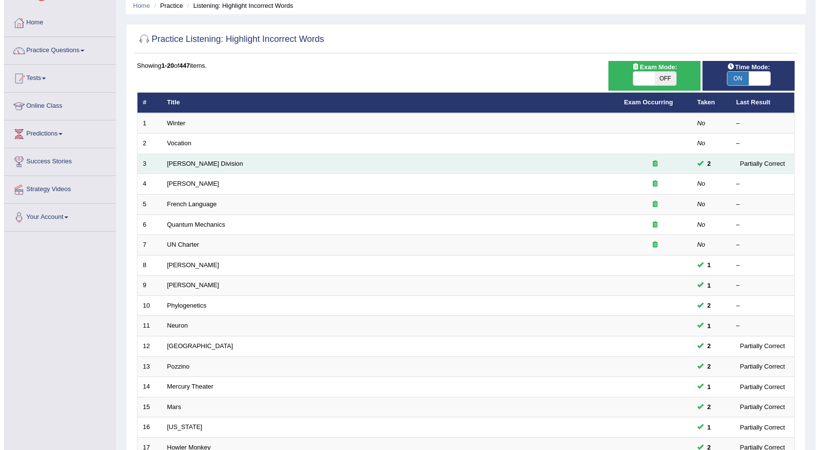
scroll to position [49, 0]
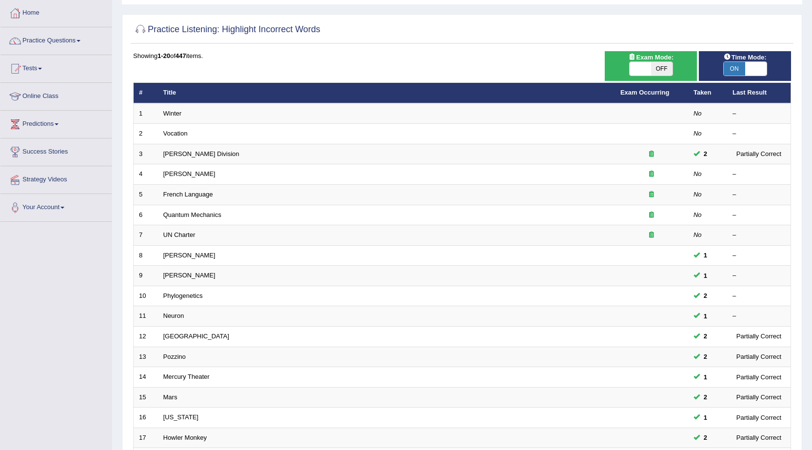
drag, startPoint x: 659, startPoint y: 59, endPoint x: 653, endPoint y: 63, distance: 8.1
click at [658, 59] on span "Exam Mode:" at bounding box center [651, 57] width 53 height 10
click at [652, 63] on span "OFF" at bounding box center [661, 69] width 21 height 14
checkbox input "true"
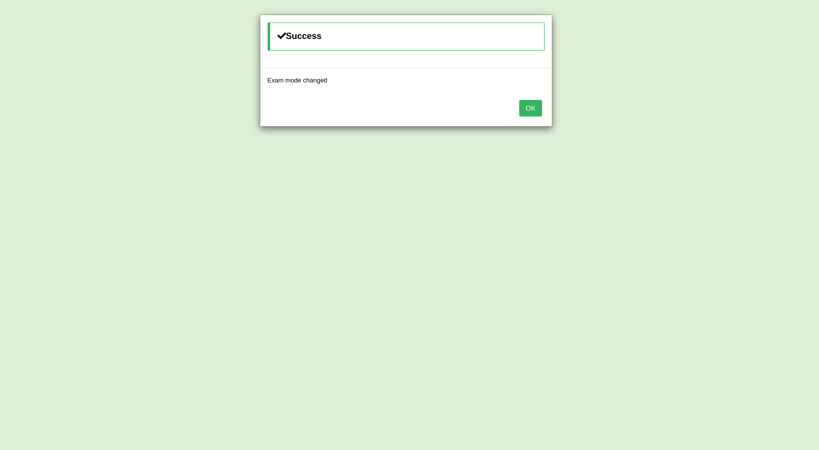
click at [524, 104] on button "OK" at bounding box center [530, 108] width 22 height 17
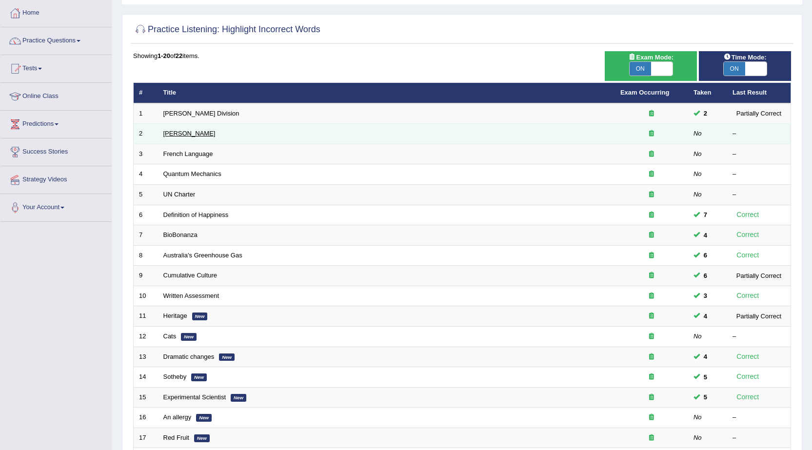
click at [192, 133] on link "[PERSON_NAME]" at bounding box center [189, 133] width 52 height 7
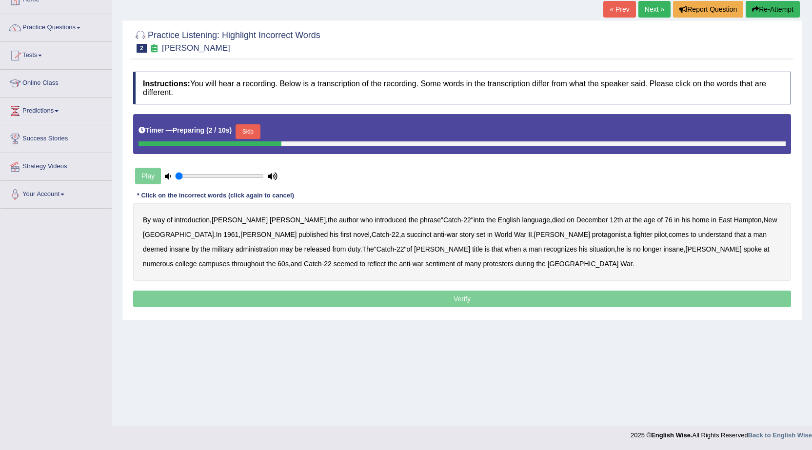
drag, startPoint x: 246, startPoint y: 131, endPoint x: 242, endPoint y: 155, distance: 24.1
click at [246, 138] on button "Skip" at bounding box center [248, 131] width 24 height 15
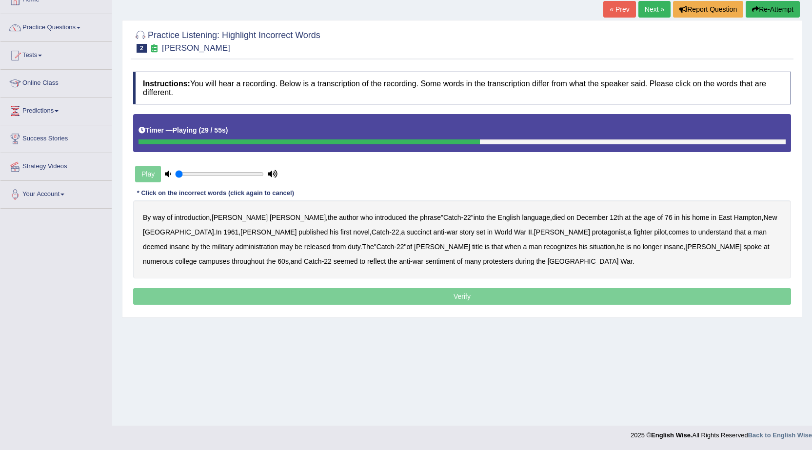
click at [655, 233] on b "pilot" at bounding box center [661, 232] width 13 height 8
click at [590, 245] on b "situation" at bounding box center [602, 247] width 25 height 8
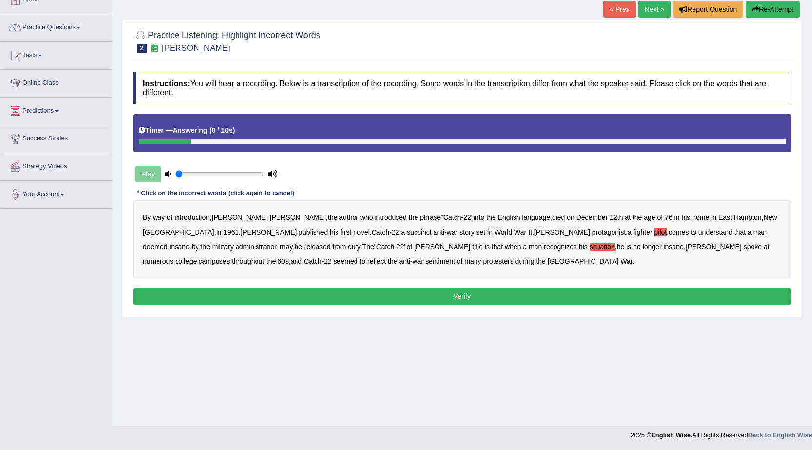
click at [655, 231] on b "pilot" at bounding box center [661, 232] width 13 height 8
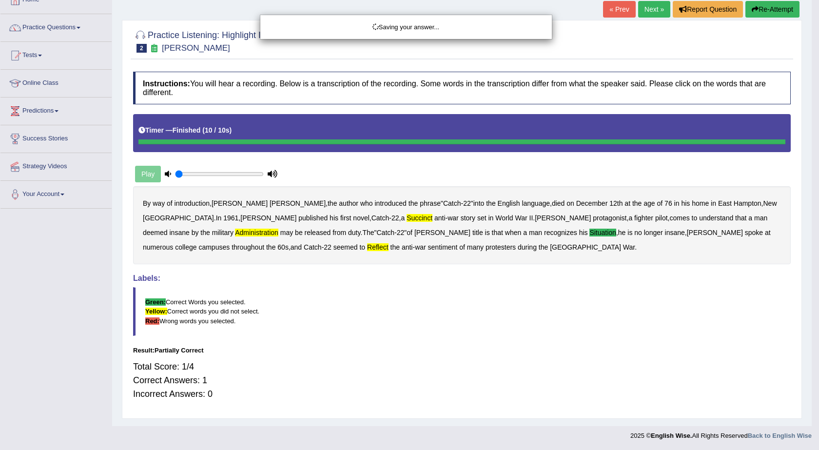
click at [754, 8] on div "Saving your answer..." at bounding box center [409, 225] width 819 height 450
click at [768, 13] on div "Saving your answer..." at bounding box center [409, 225] width 819 height 450
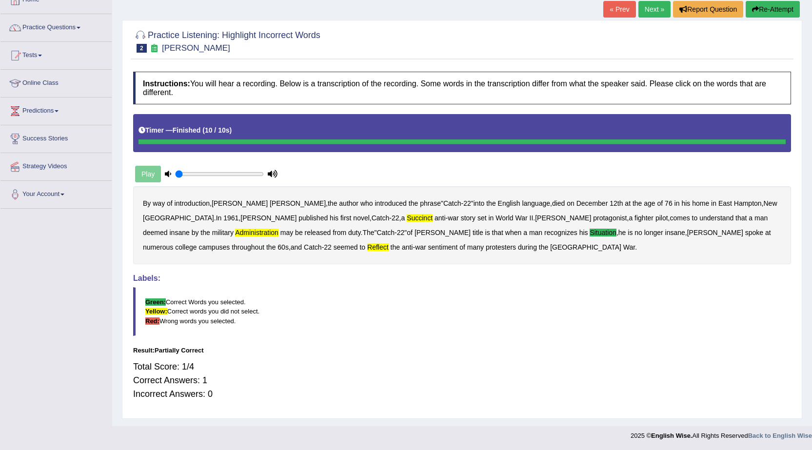
click at [644, 10] on link "Next »" at bounding box center [654, 9] width 32 height 17
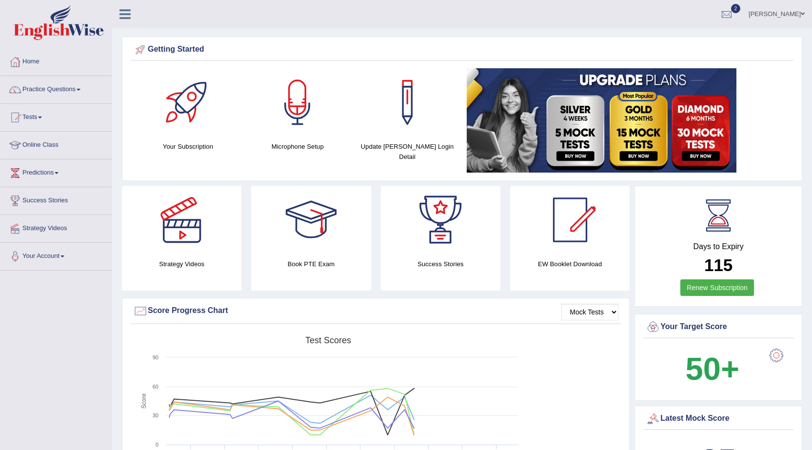
click at [68, 95] on link "Practice Questions" at bounding box center [55, 88] width 111 height 24
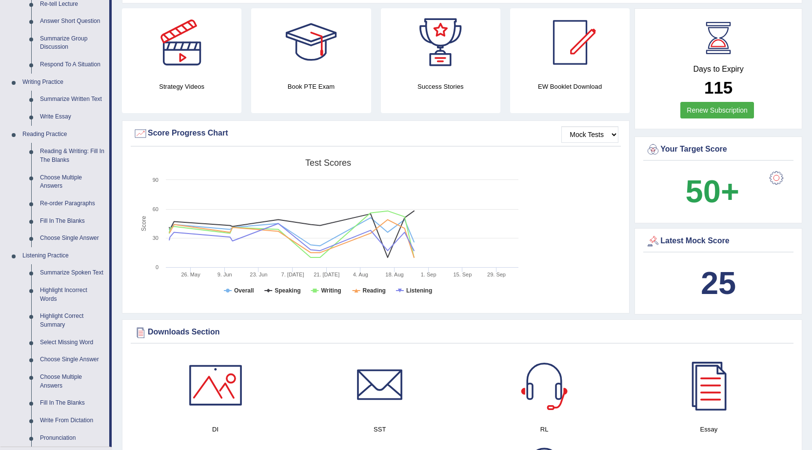
scroll to position [195, 0]
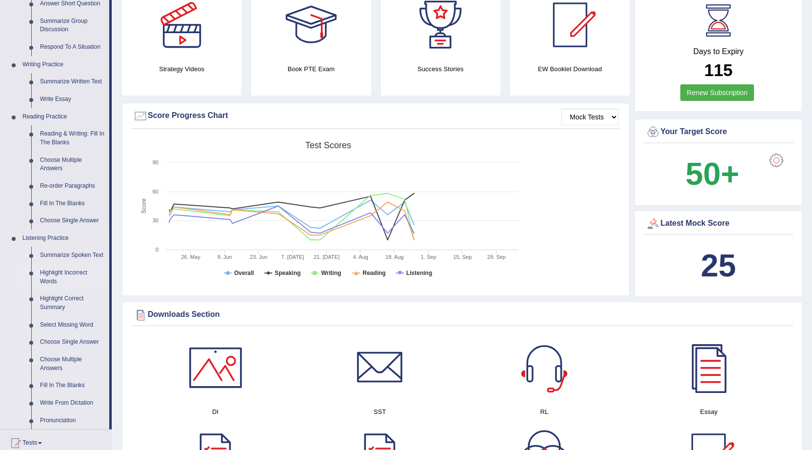
click at [81, 274] on link "Highlight Incorrect Words" at bounding box center [73, 277] width 74 height 26
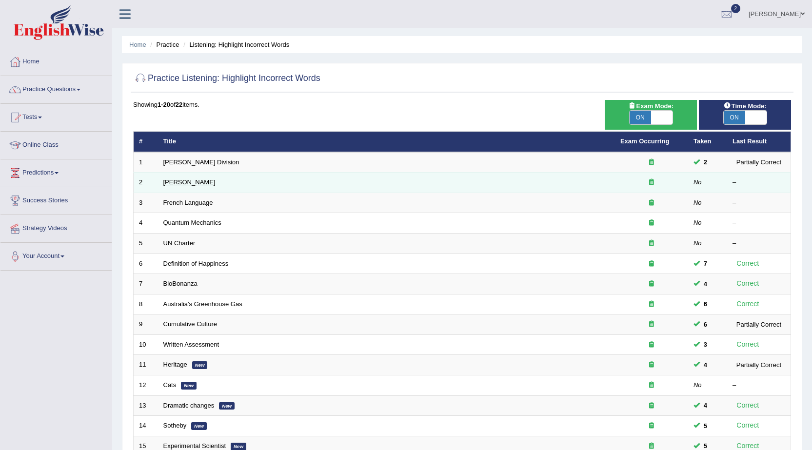
click at [189, 183] on link "Joseph Heller" at bounding box center [189, 182] width 52 height 7
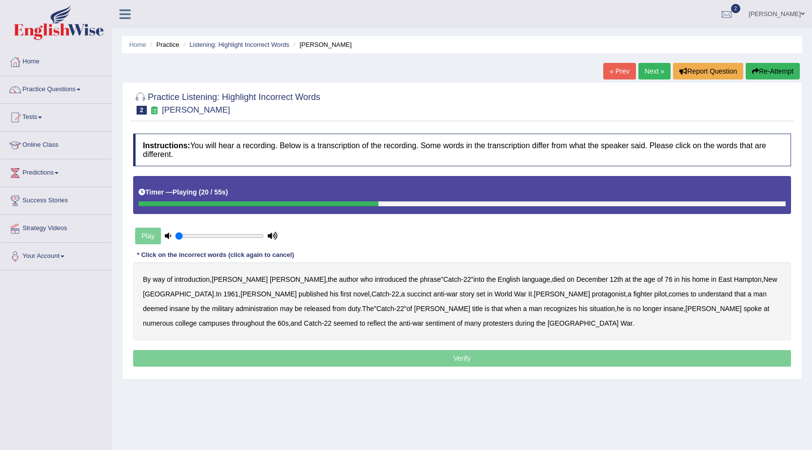
click at [407, 296] on b "succinct" at bounding box center [419, 294] width 25 height 8
click at [590, 309] on b "situation" at bounding box center [602, 309] width 25 height 8
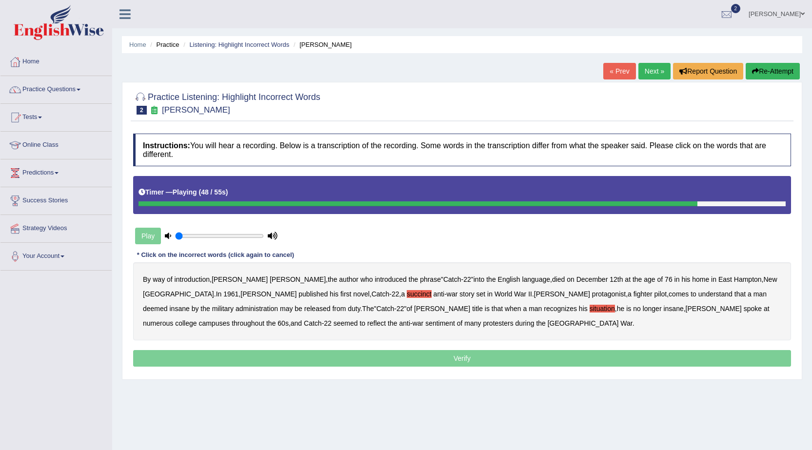
click at [386, 319] on b "reflect" at bounding box center [376, 323] width 19 height 8
click at [526, 422] on div "Home Practice Listening: Highlight Incorrect Words Joseph Heller « Prev Next » …" at bounding box center [462, 244] width 700 height 488
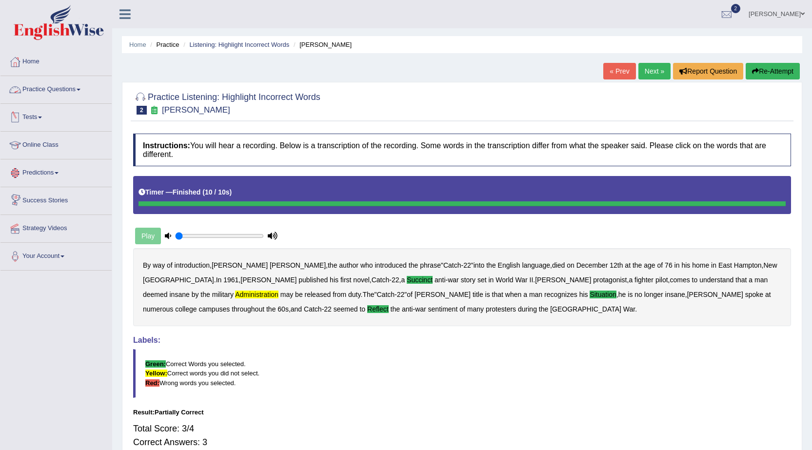
click at [67, 85] on link "Practice Questions" at bounding box center [55, 88] width 111 height 24
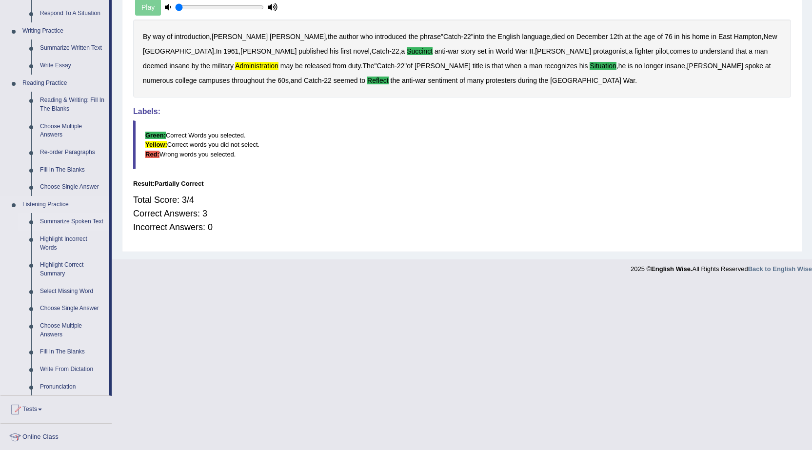
scroll to position [244, 0]
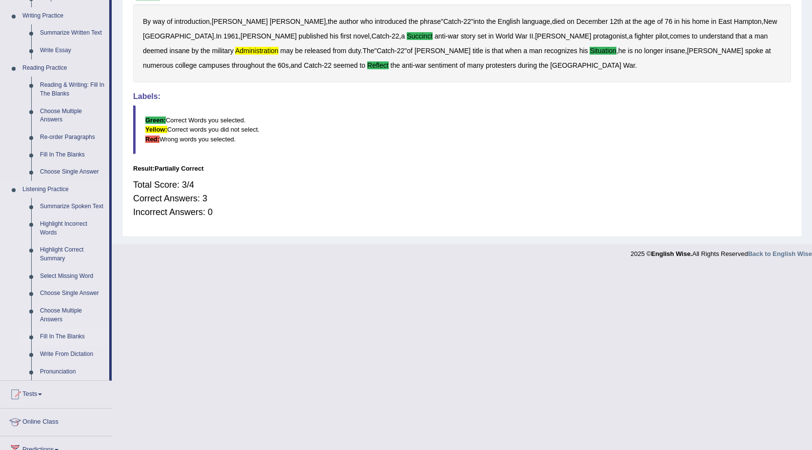
click at [59, 336] on link "Fill In The Blanks" at bounding box center [73, 337] width 74 height 18
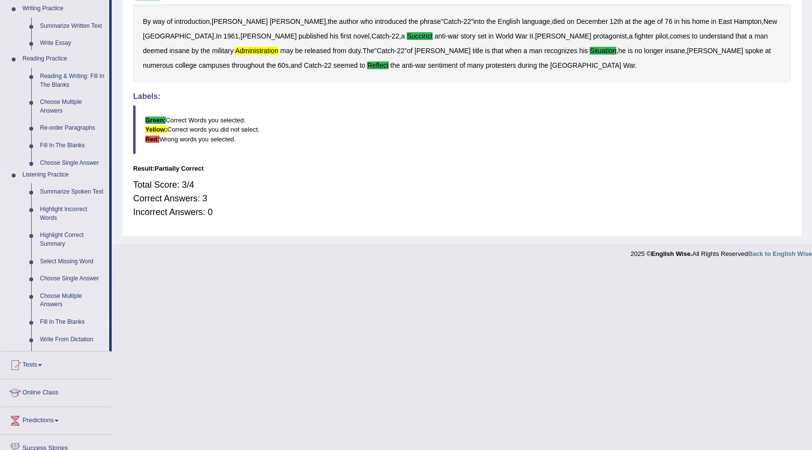
scroll to position [62, 0]
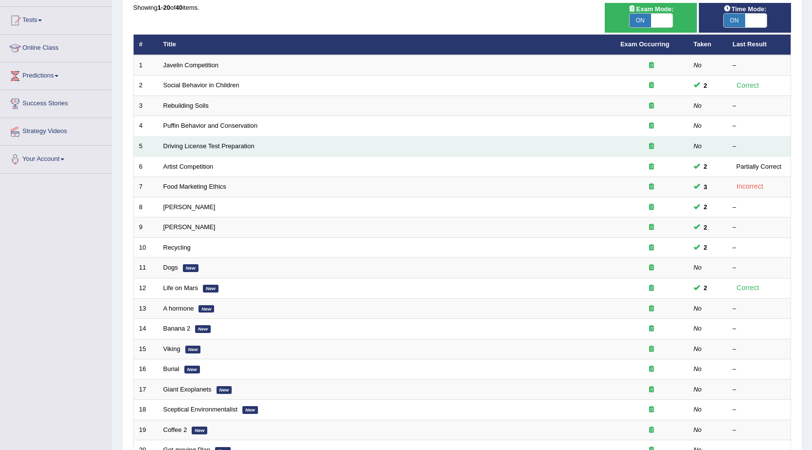
scroll to position [98, 0]
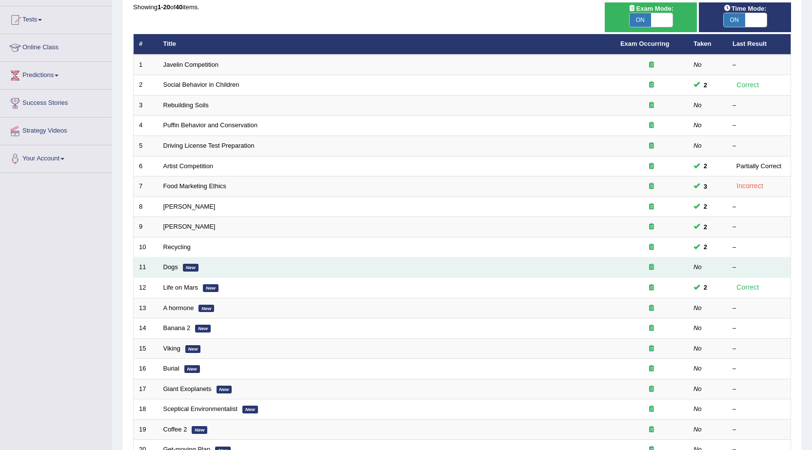
click at [181, 264] on td "Dogs New" at bounding box center [386, 268] width 457 height 20
click at [170, 266] on link "Dogs" at bounding box center [170, 266] width 15 height 7
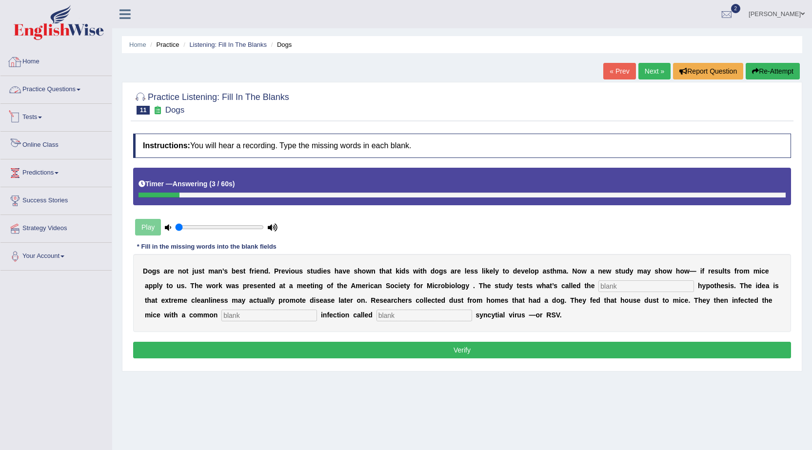
click at [31, 59] on link "Home" at bounding box center [55, 60] width 111 height 24
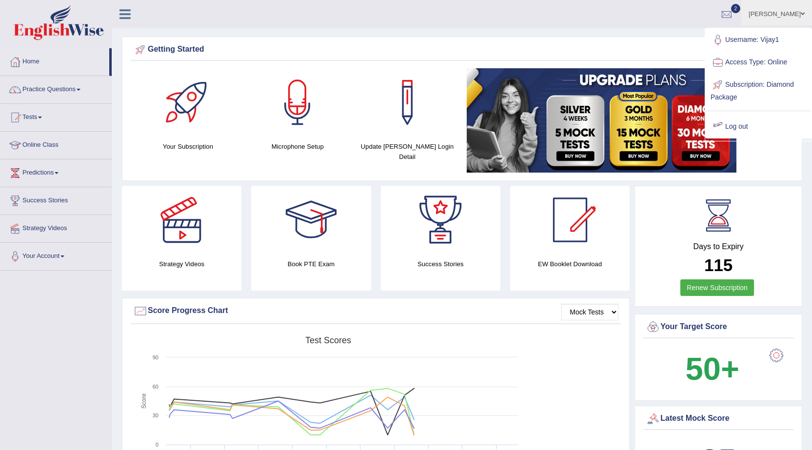
click at [745, 127] on link "Log out" at bounding box center [758, 127] width 105 height 22
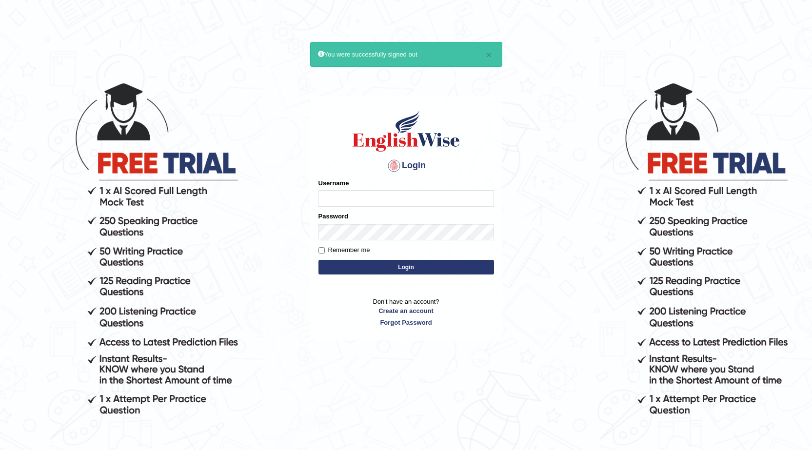
click at [382, 192] on input "Username" at bounding box center [406, 198] width 176 height 17
click at [375, 208] on form "Please fix the following errors: Username iss Password Remember me Login" at bounding box center [406, 228] width 176 height 98
type input "issak"
click at [318, 260] on button "Login" at bounding box center [406, 267] width 176 height 15
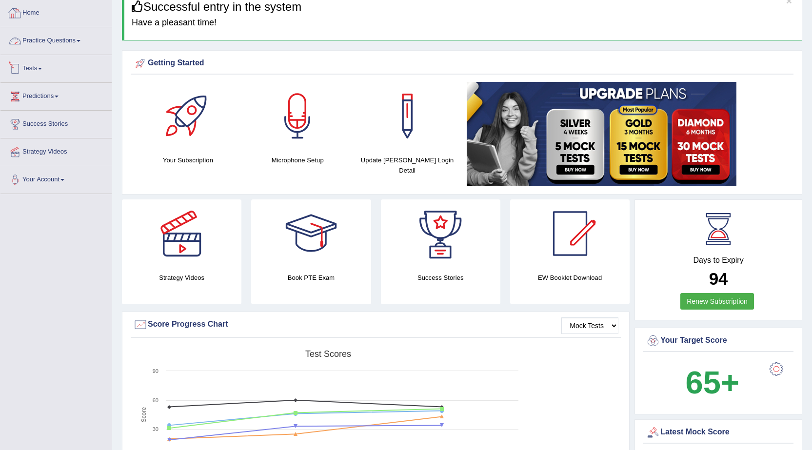
click at [59, 34] on link "Practice Questions" at bounding box center [55, 39] width 111 height 24
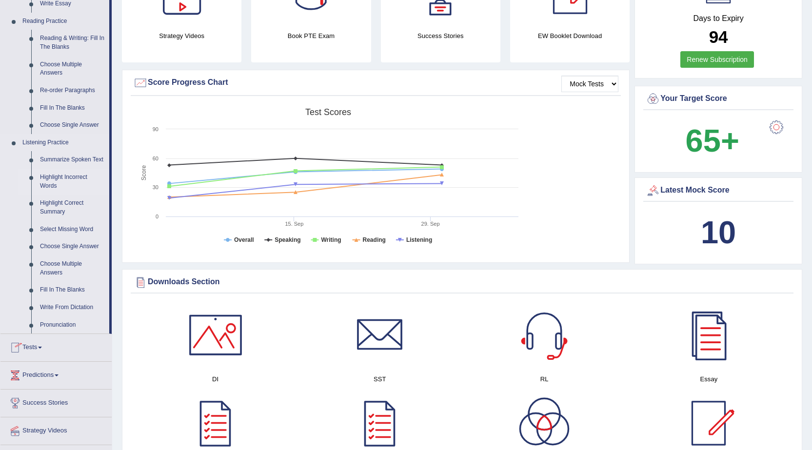
scroll to position [293, 0]
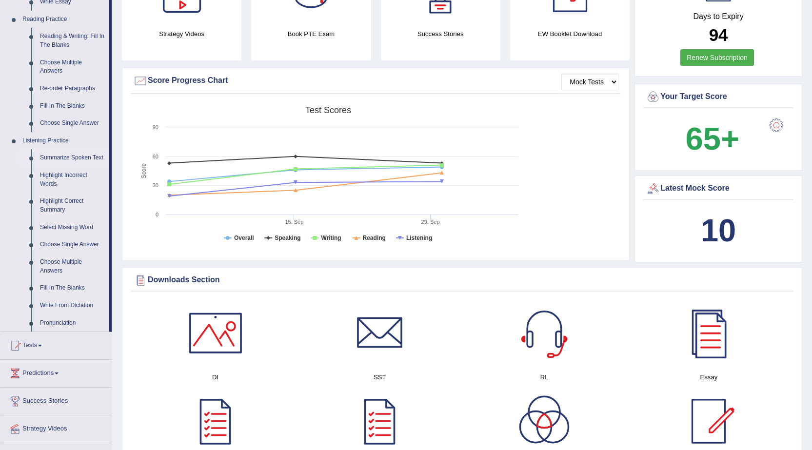
click at [63, 154] on link "Summarize Spoken Text" at bounding box center [73, 158] width 74 height 18
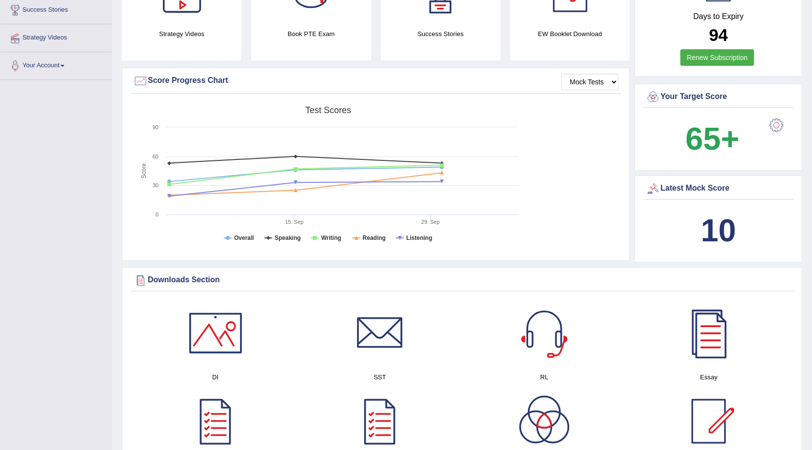
scroll to position [136, 0]
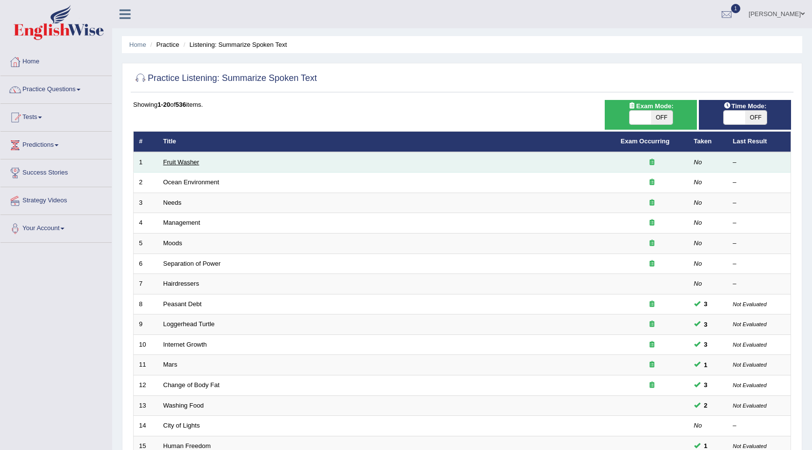
click at [170, 160] on link "Fruit Washer" at bounding box center [181, 162] width 36 height 7
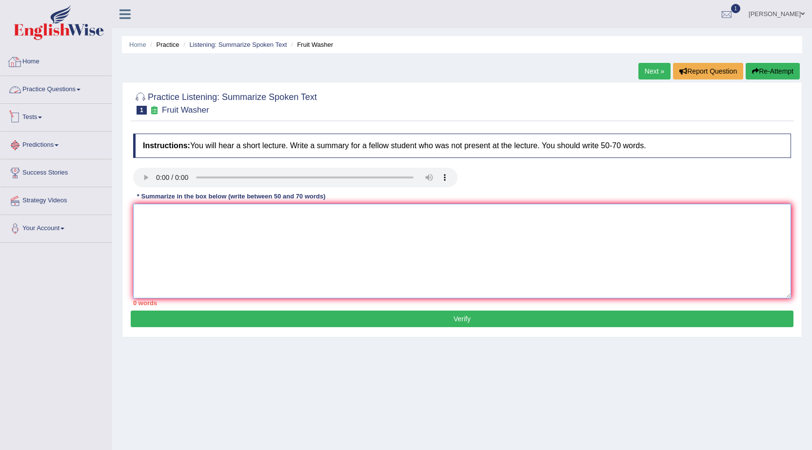
click at [318, 237] on textarea at bounding box center [462, 251] width 658 height 95
click at [384, 232] on textarea at bounding box center [462, 251] width 658 height 95
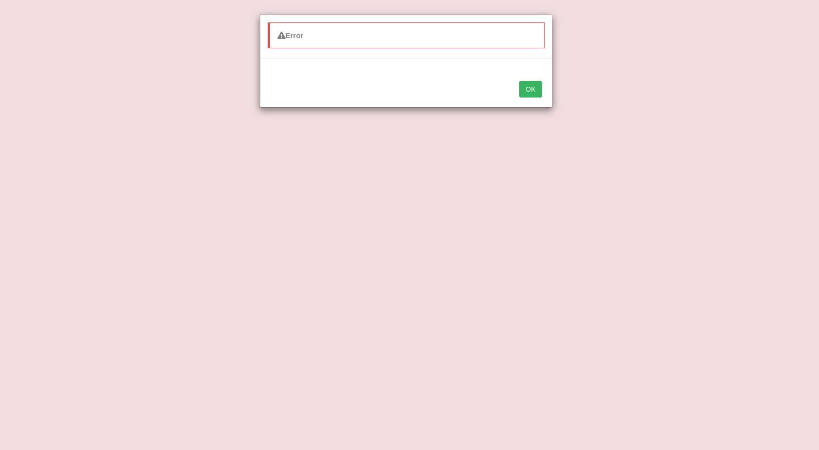
click at [530, 91] on button "OK" at bounding box center [530, 89] width 22 height 17
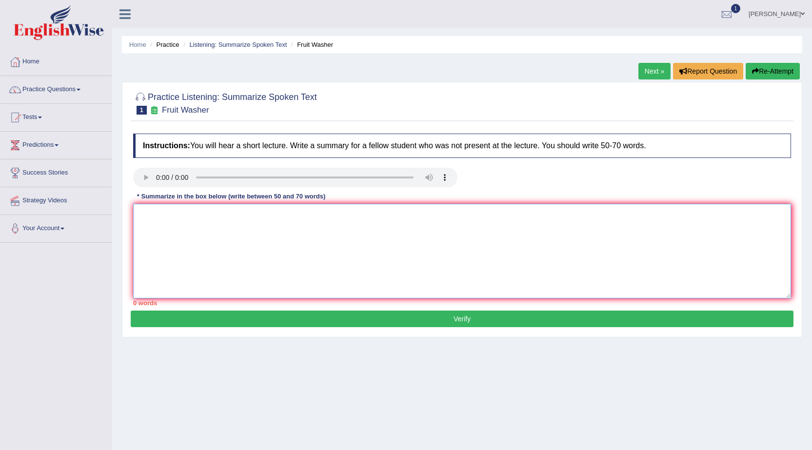
click at [386, 213] on textarea at bounding box center [462, 251] width 658 height 95
click at [338, 226] on textarea at bounding box center [462, 251] width 658 height 95
click at [237, 241] on textarea "The speaker provided" at bounding box center [462, 251] width 658 height 95
type textarea "The speaker provided a comprehensive overview of fruit vegtebale"
click at [75, 83] on link "Practice Questions" at bounding box center [55, 88] width 111 height 24
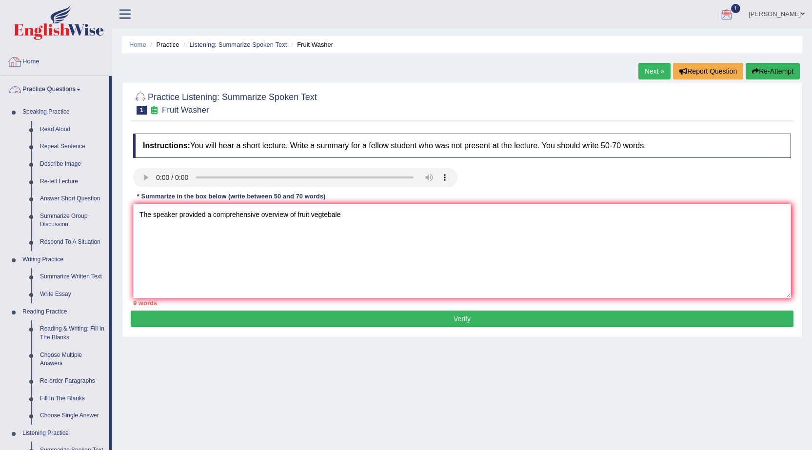
click at [38, 65] on link "Home" at bounding box center [55, 60] width 111 height 24
